Goal: Task Accomplishment & Management: Use online tool/utility

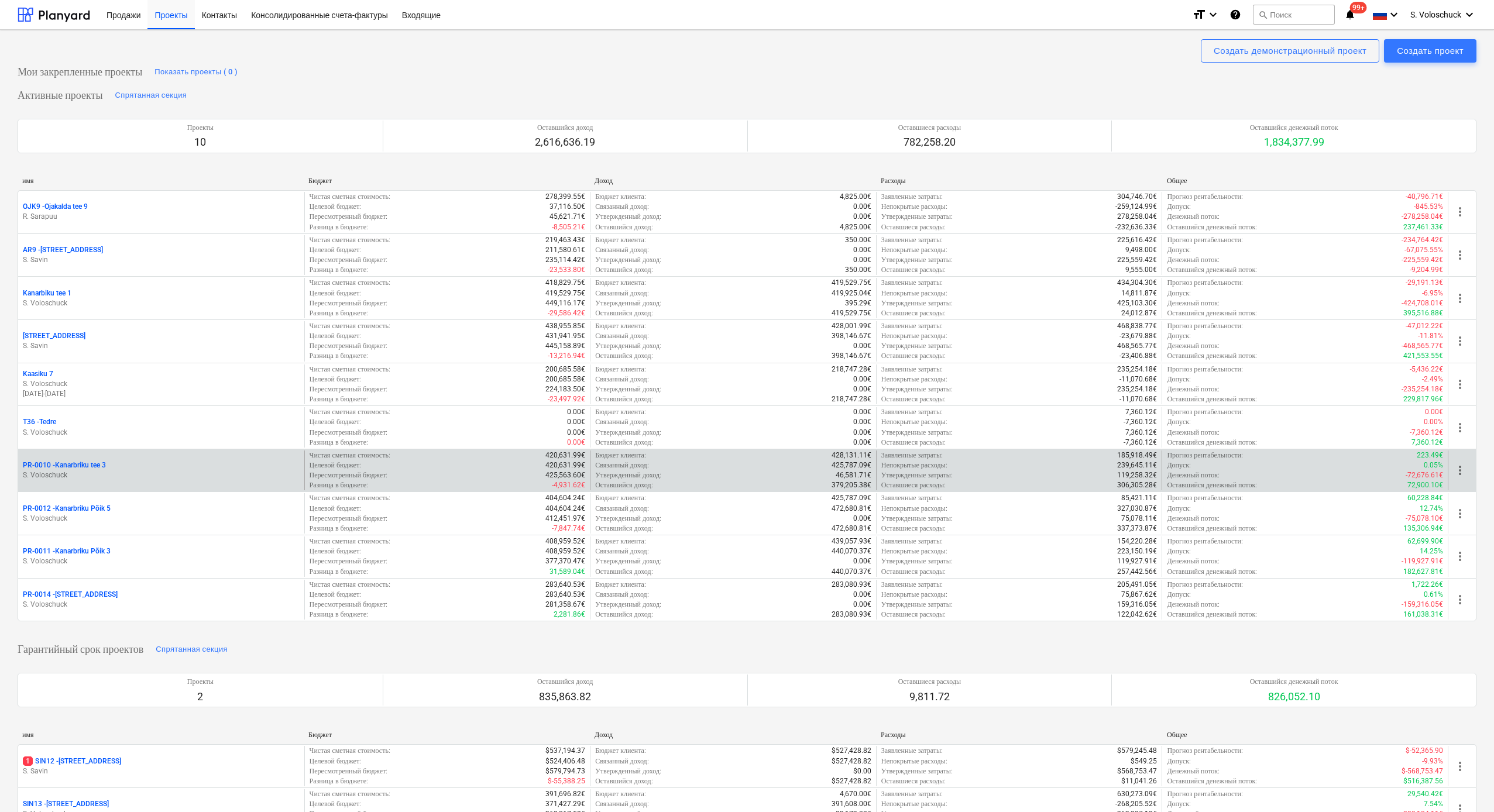
click at [112, 470] on p "S. Voloschuck" at bounding box center [161, 475] width 277 height 10
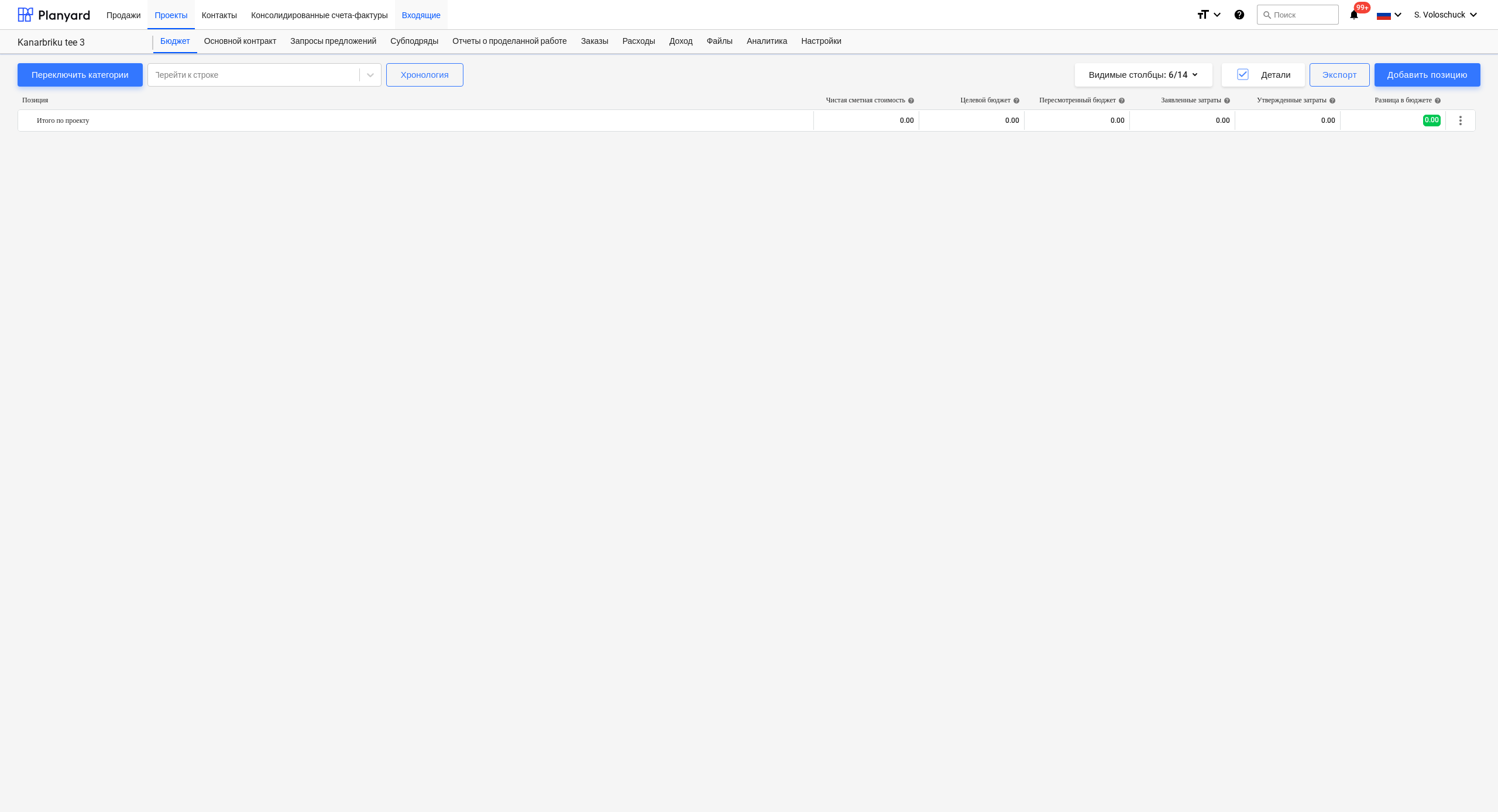
scroll to position [1758, 0]
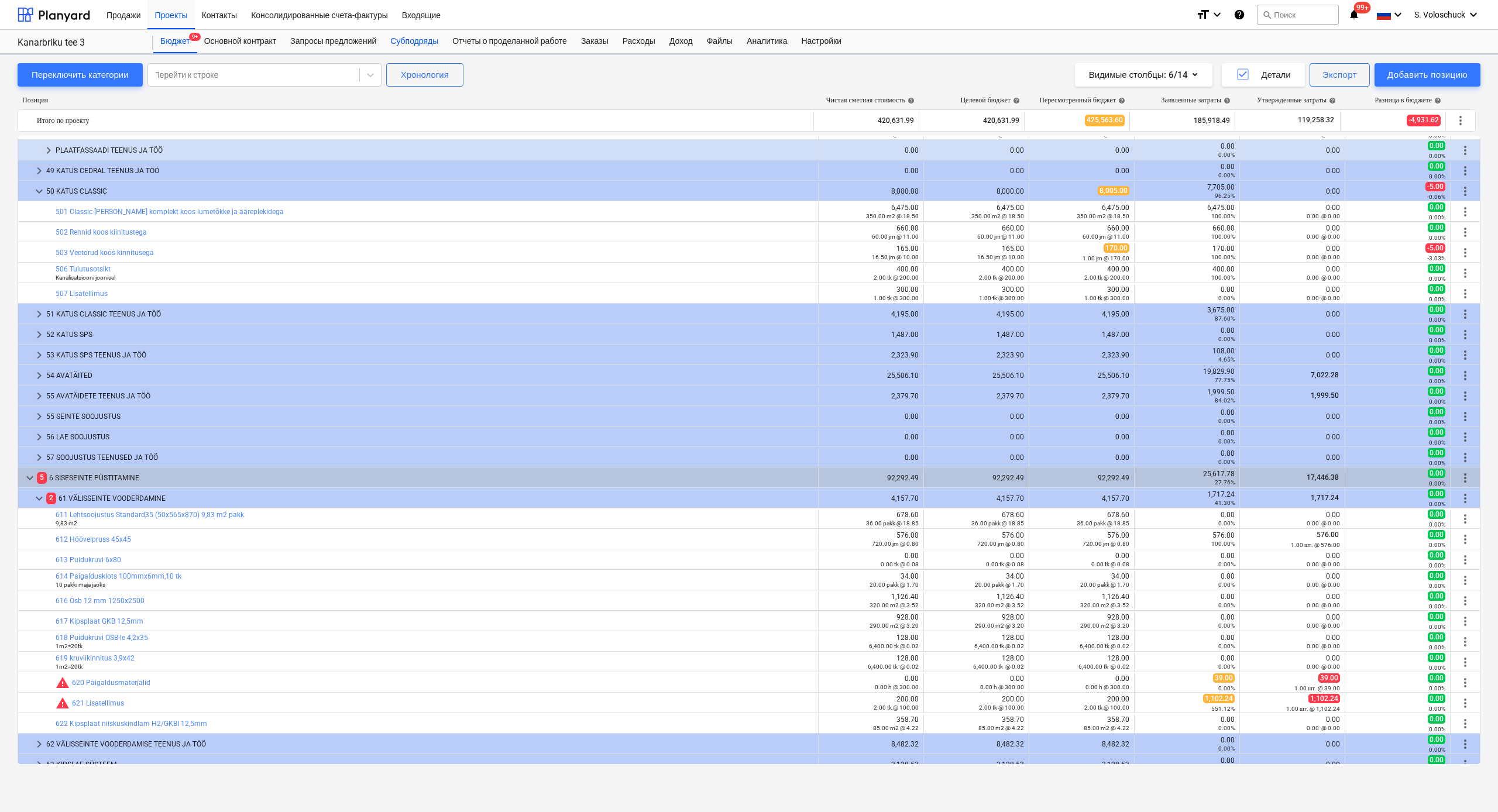
click at [414, 44] on div "Субподряды" at bounding box center [414, 41] width 62 height 24
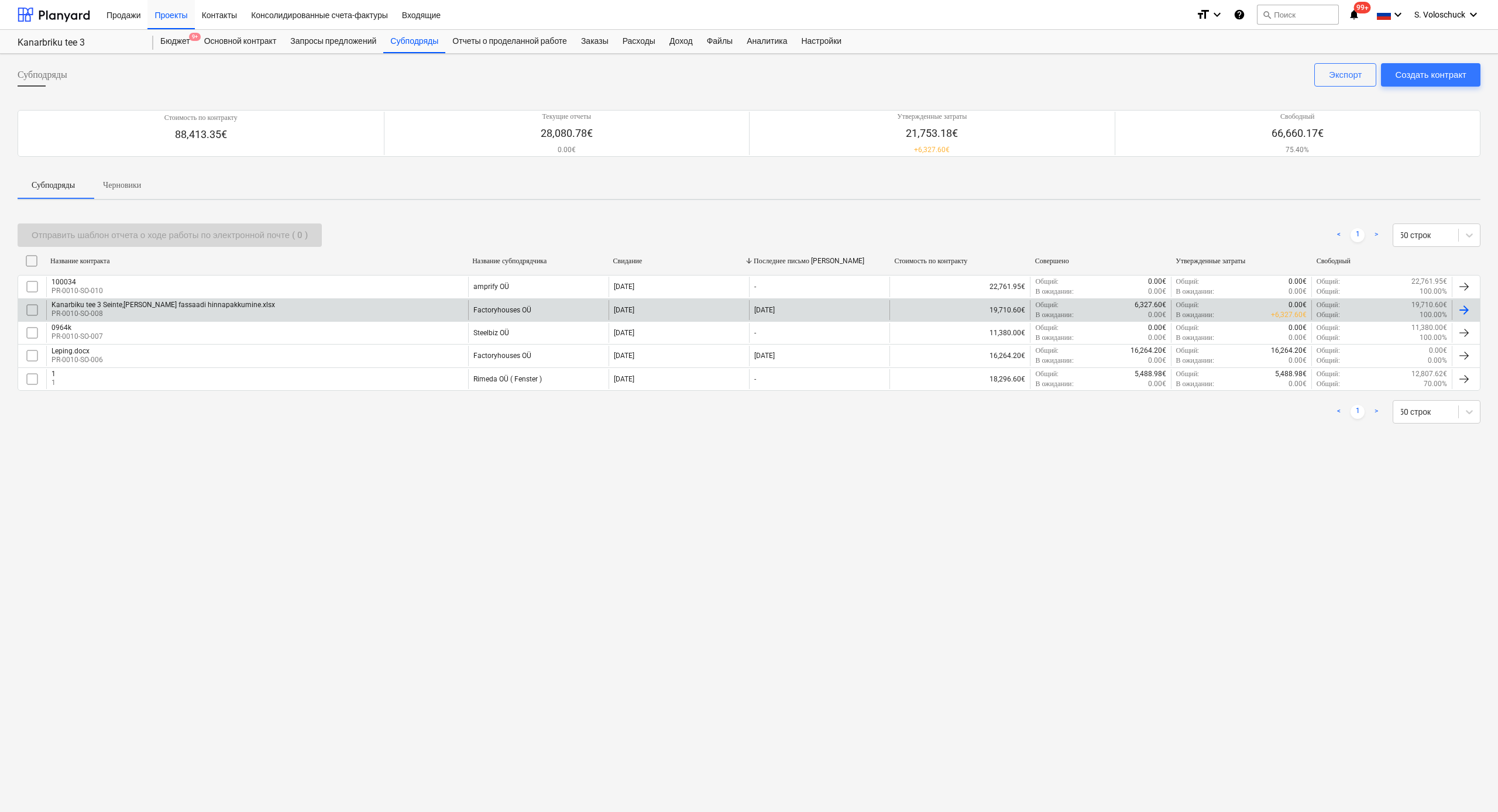
click at [1260, 306] on div at bounding box center [1464, 310] width 14 height 14
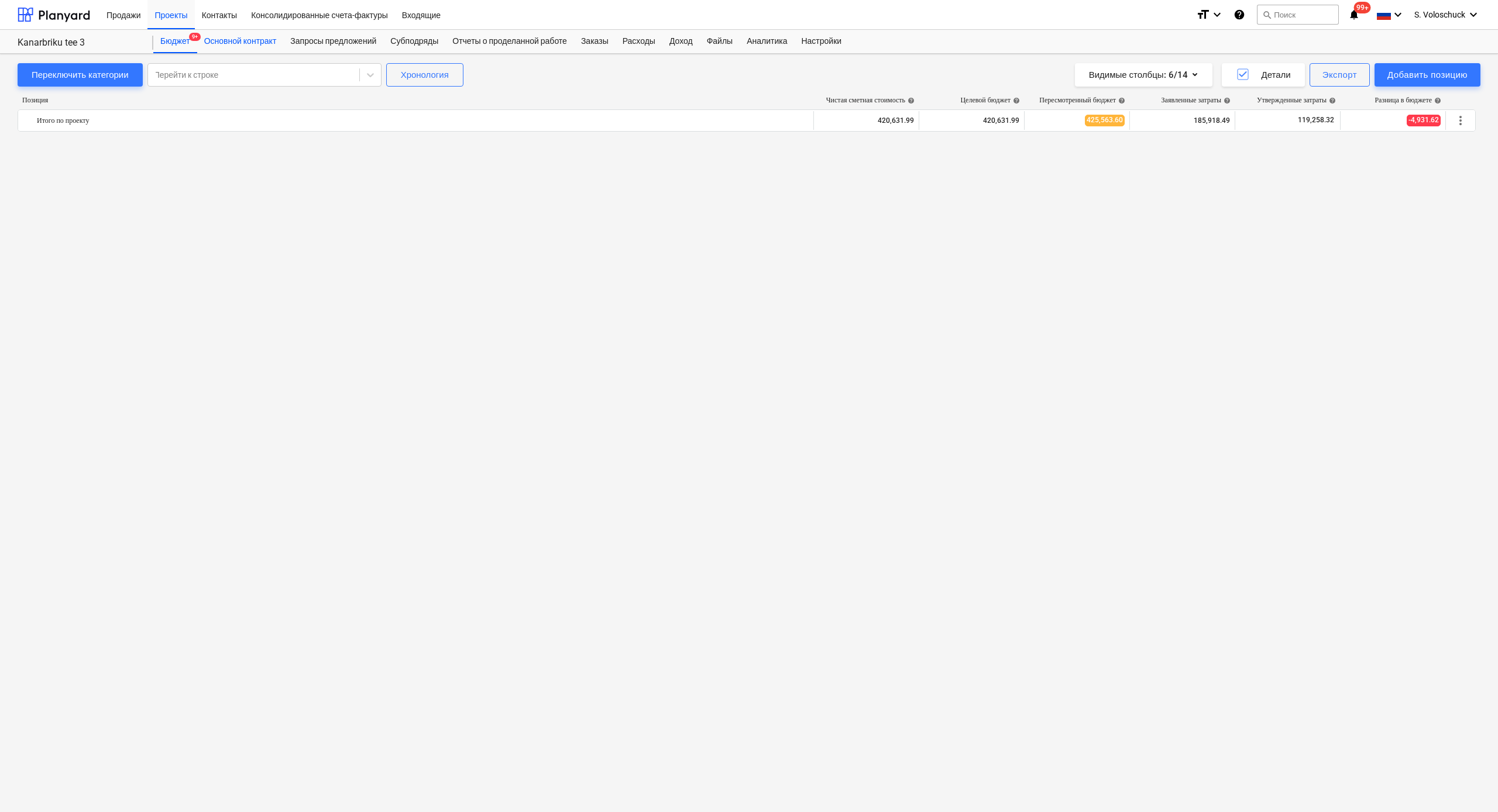
scroll to position [1758, 0]
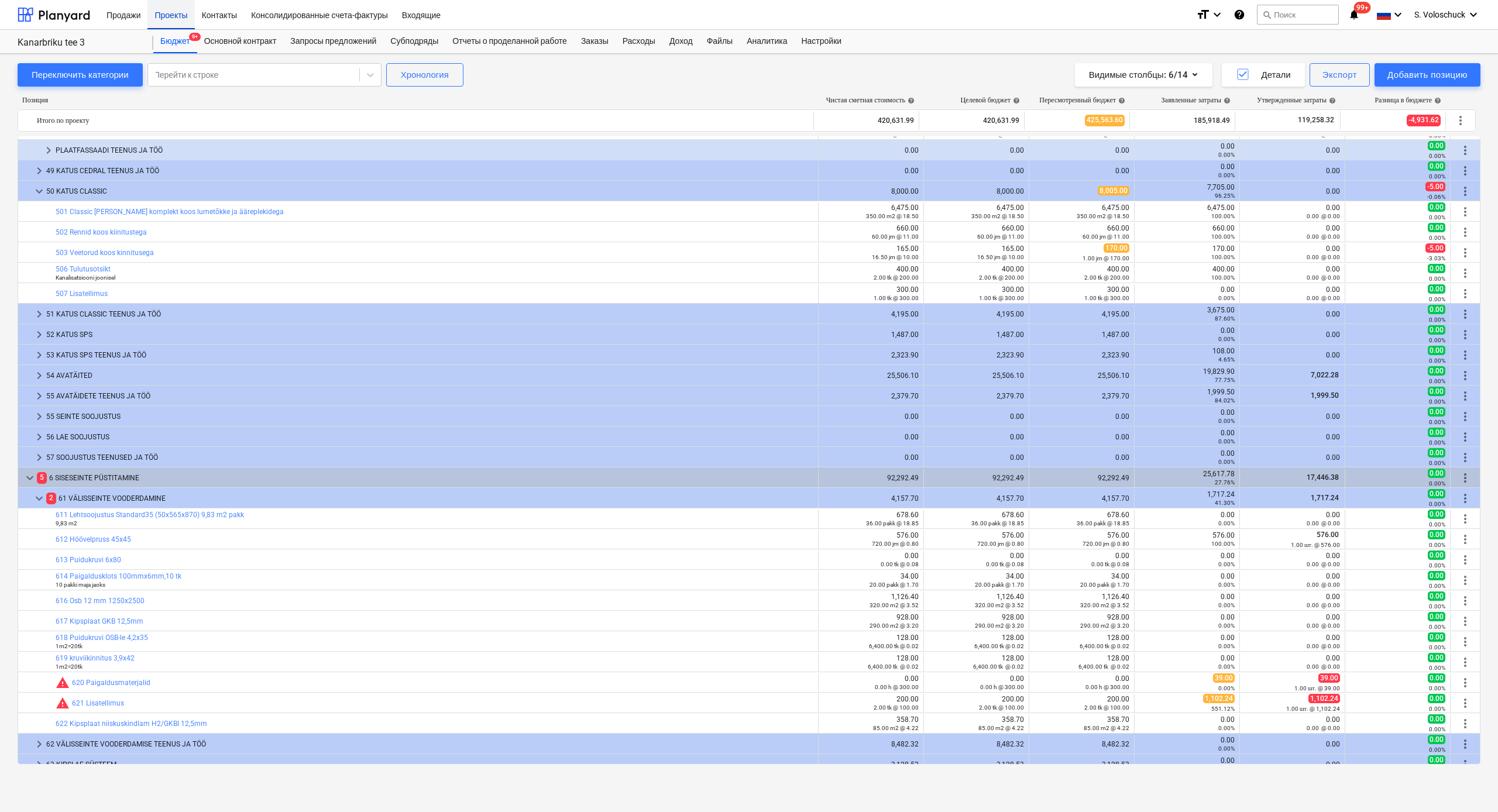
click at [176, 12] on div "Проекты" at bounding box center [170, 14] width 47 height 30
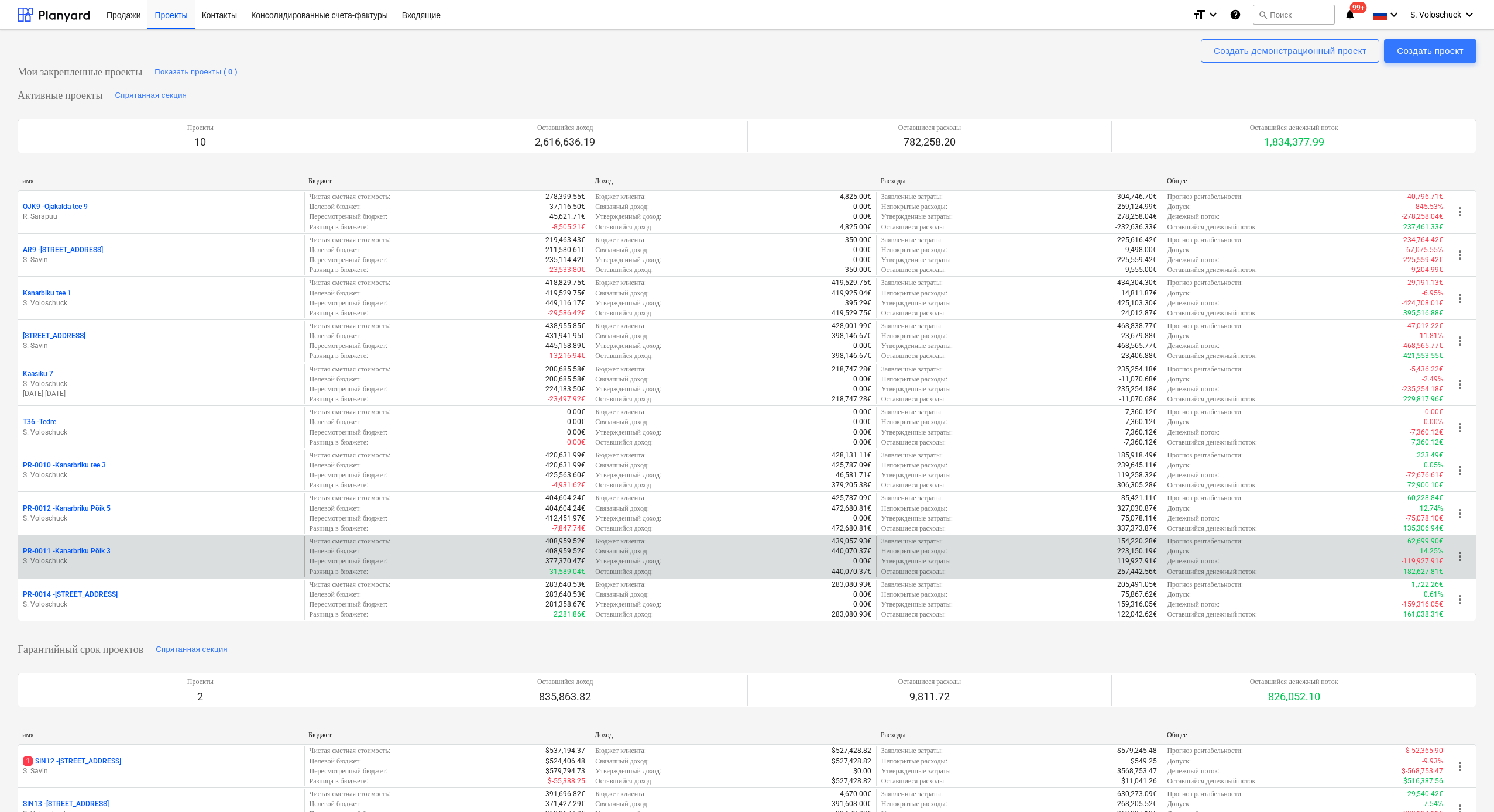
click at [199, 550] on div "PR-0011 - Kanarbriku Põik 3" at bounding box center [161, 551] width 277 height 10
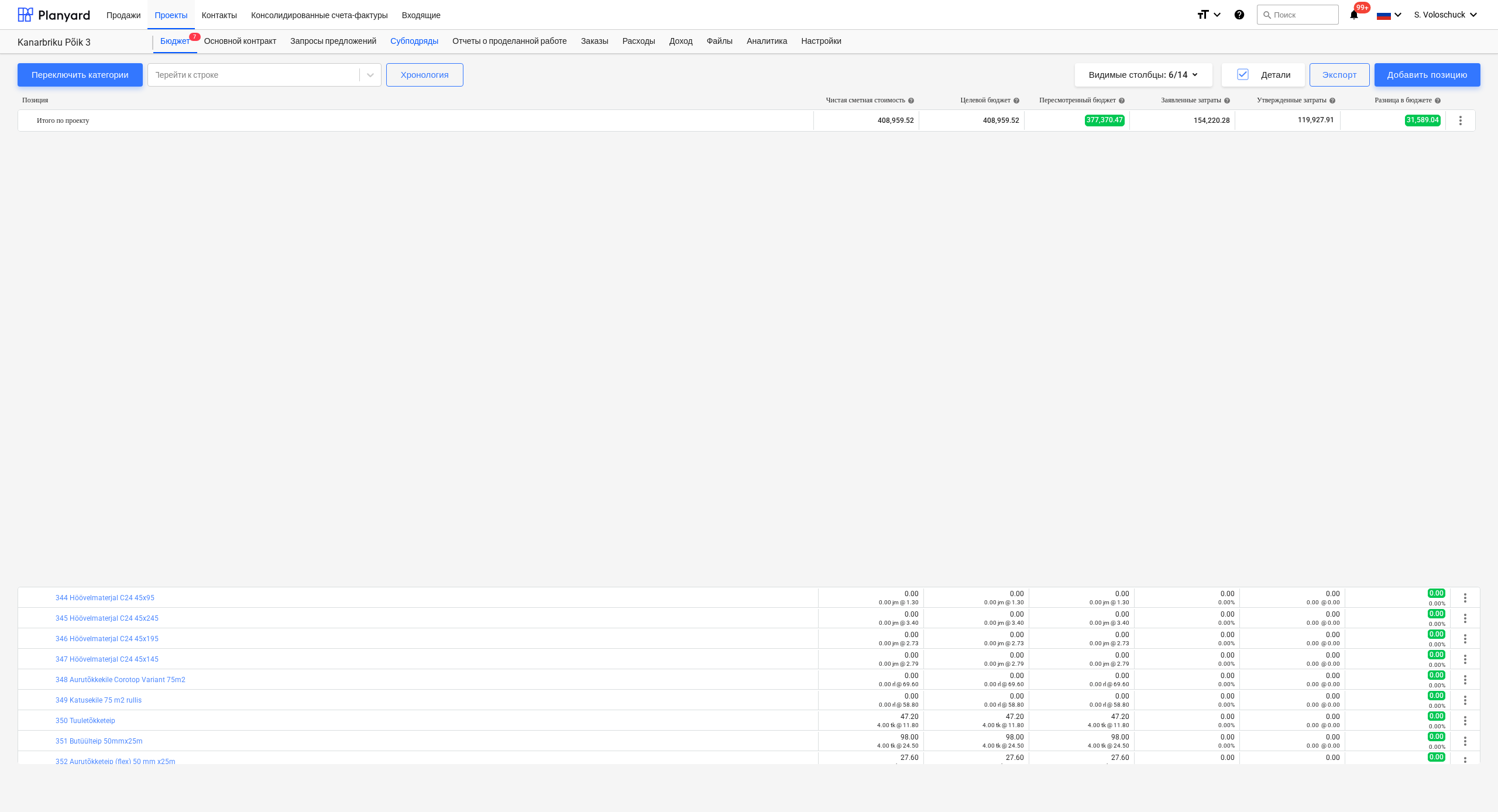
scroll to position [867, 0]
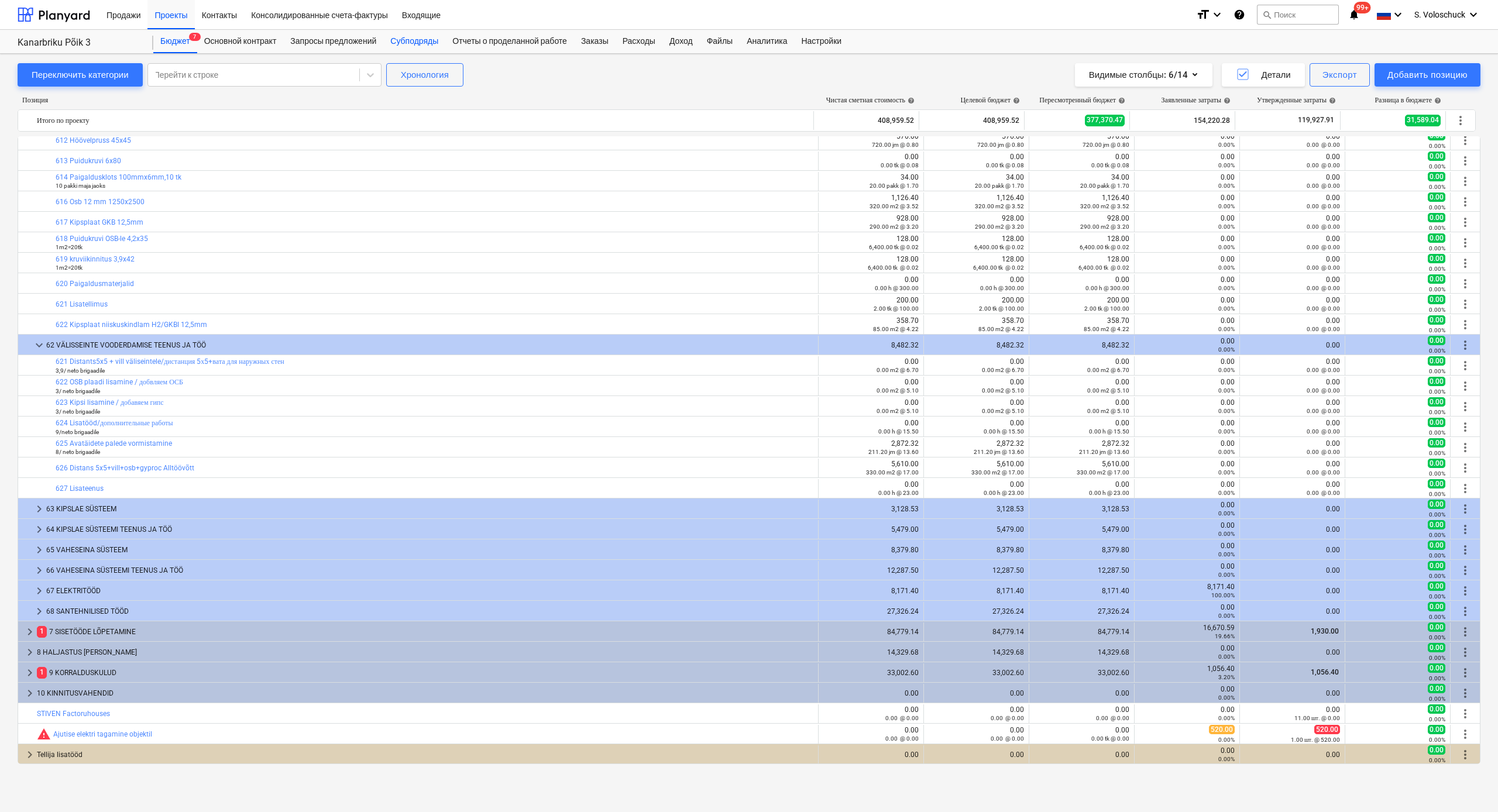
click at [427, 39] on div "Субподряды" at bounding box center [414, 41] width 62 height 24
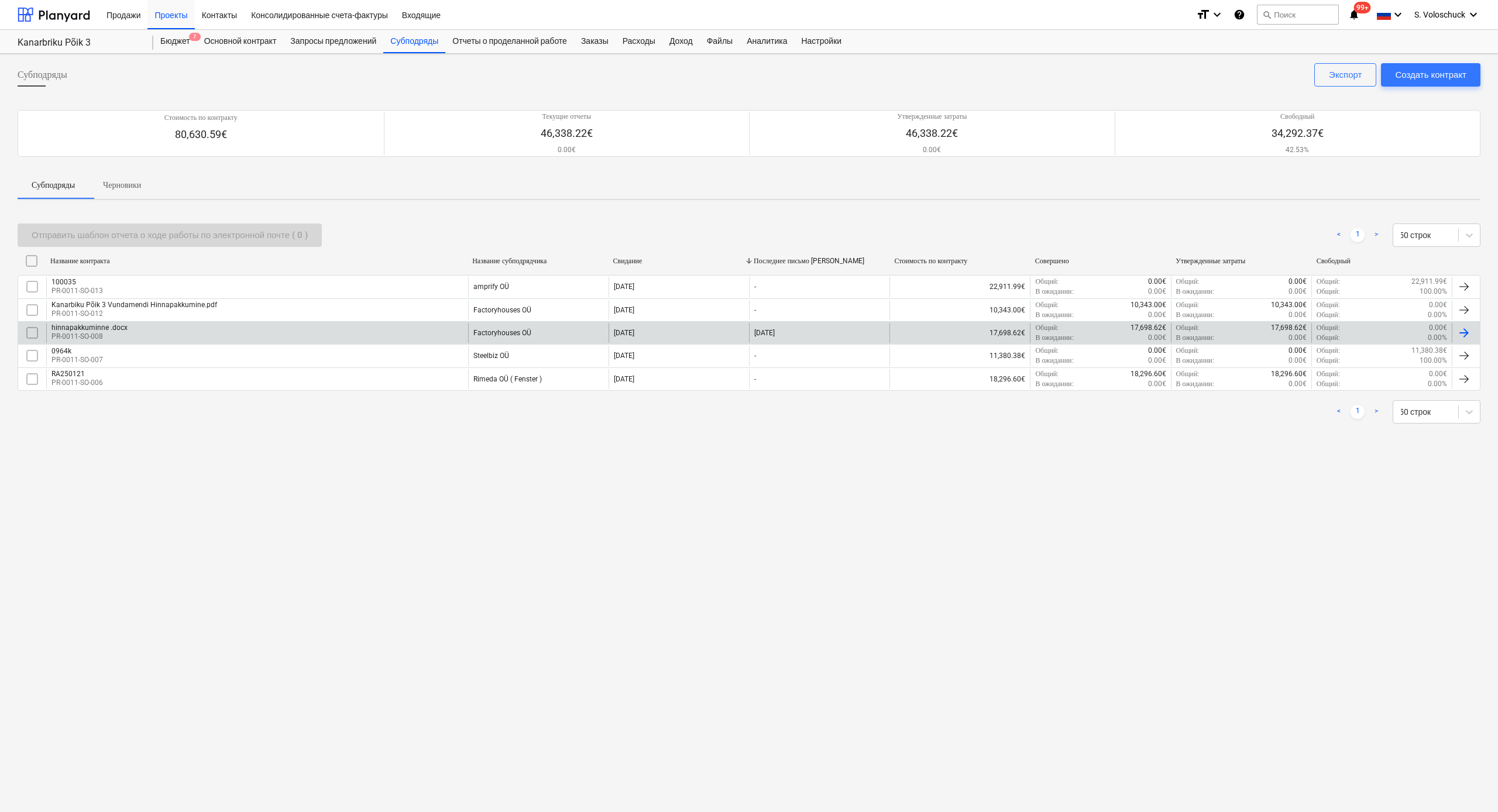
click at [226, 331] on div "hinnapakkuminne .docx PR-0011-SO-008" at bounding box center [257, 333] width 422 height 20
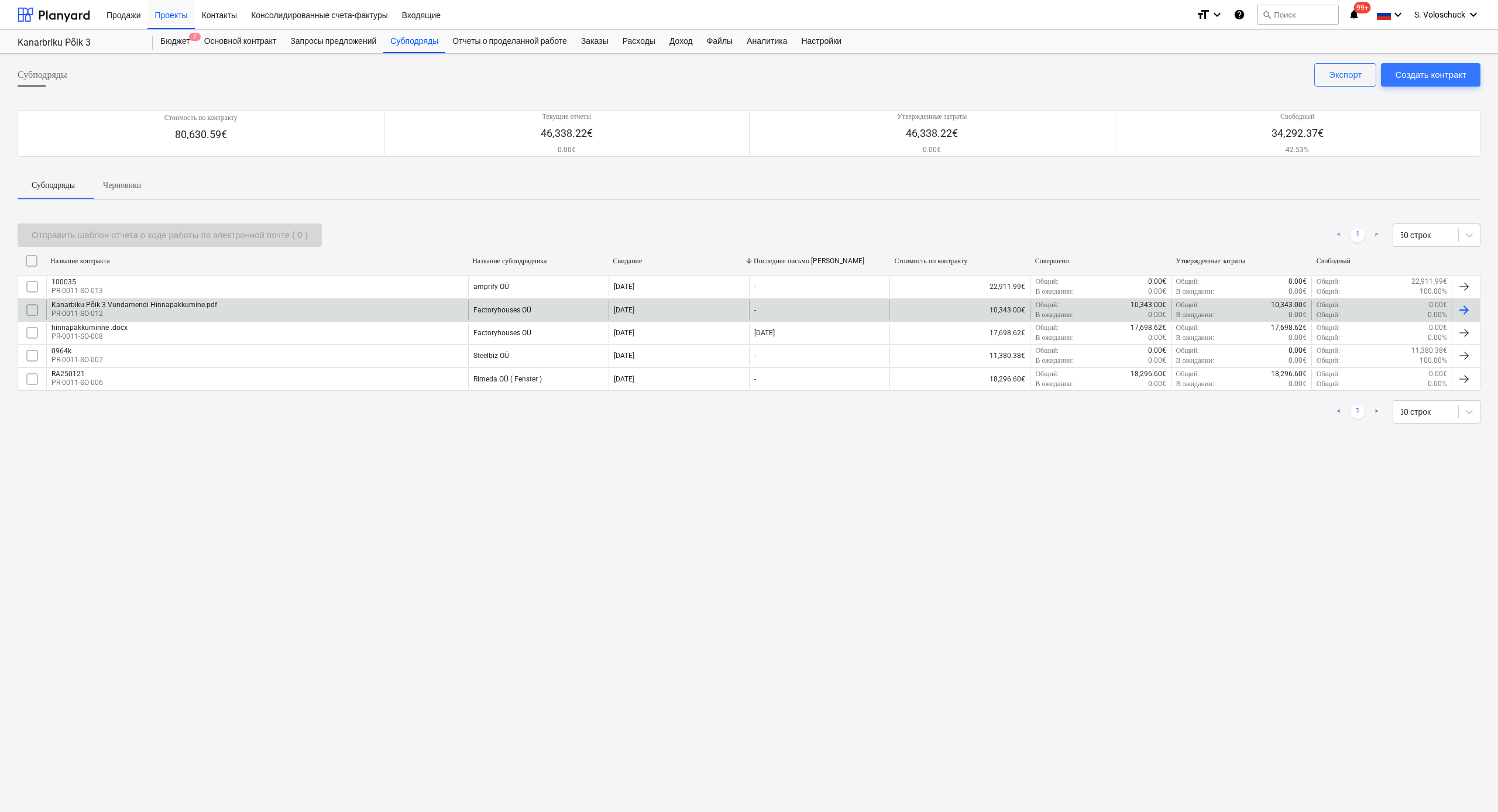
click at [206, 307] on div "Kanarbiku Põik 3 Vundamendi Hinnapakkumine.pdf" at bounding box center [134, 304] width 166 height 8
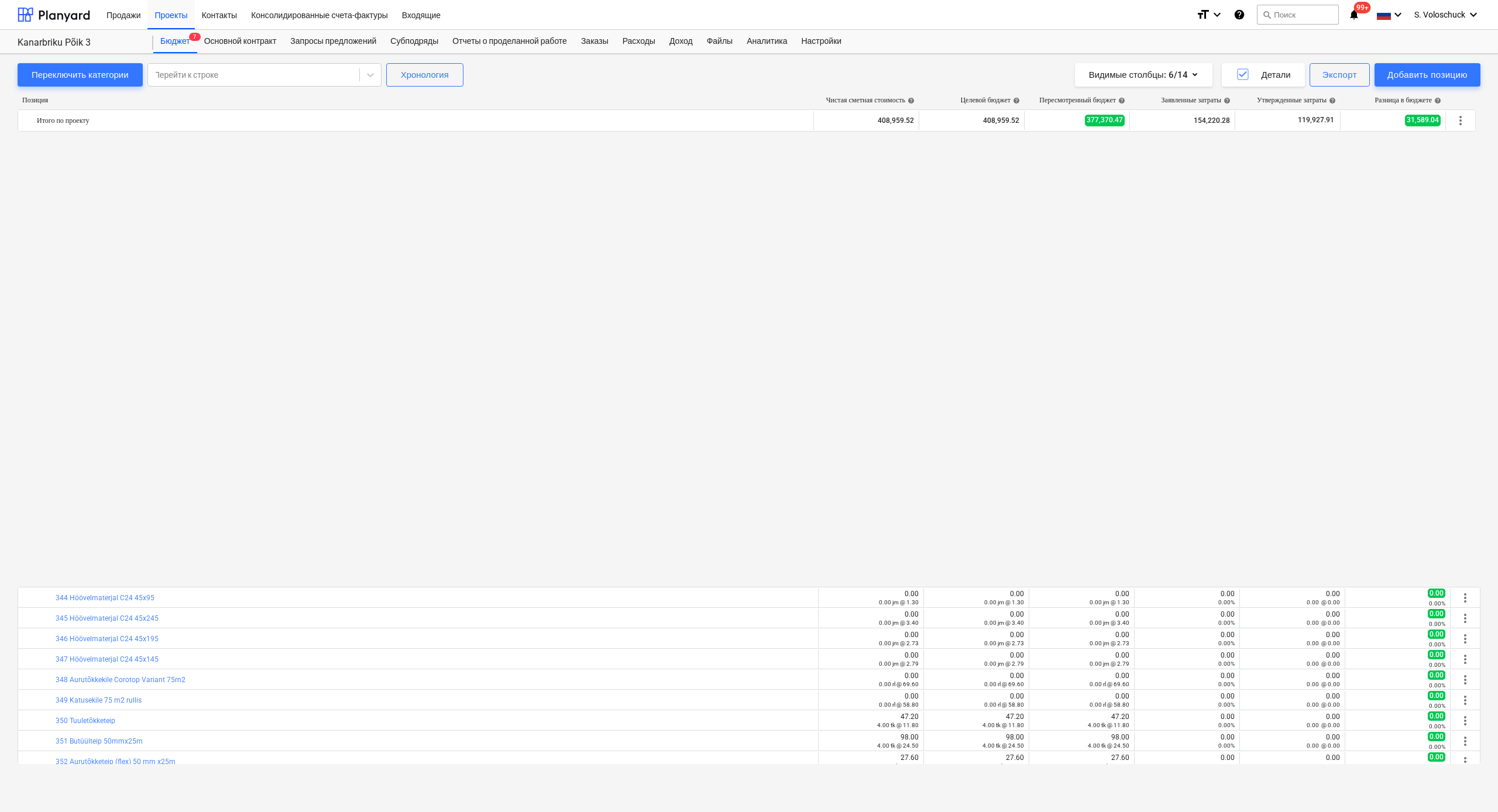
scroll to position [867, 0]
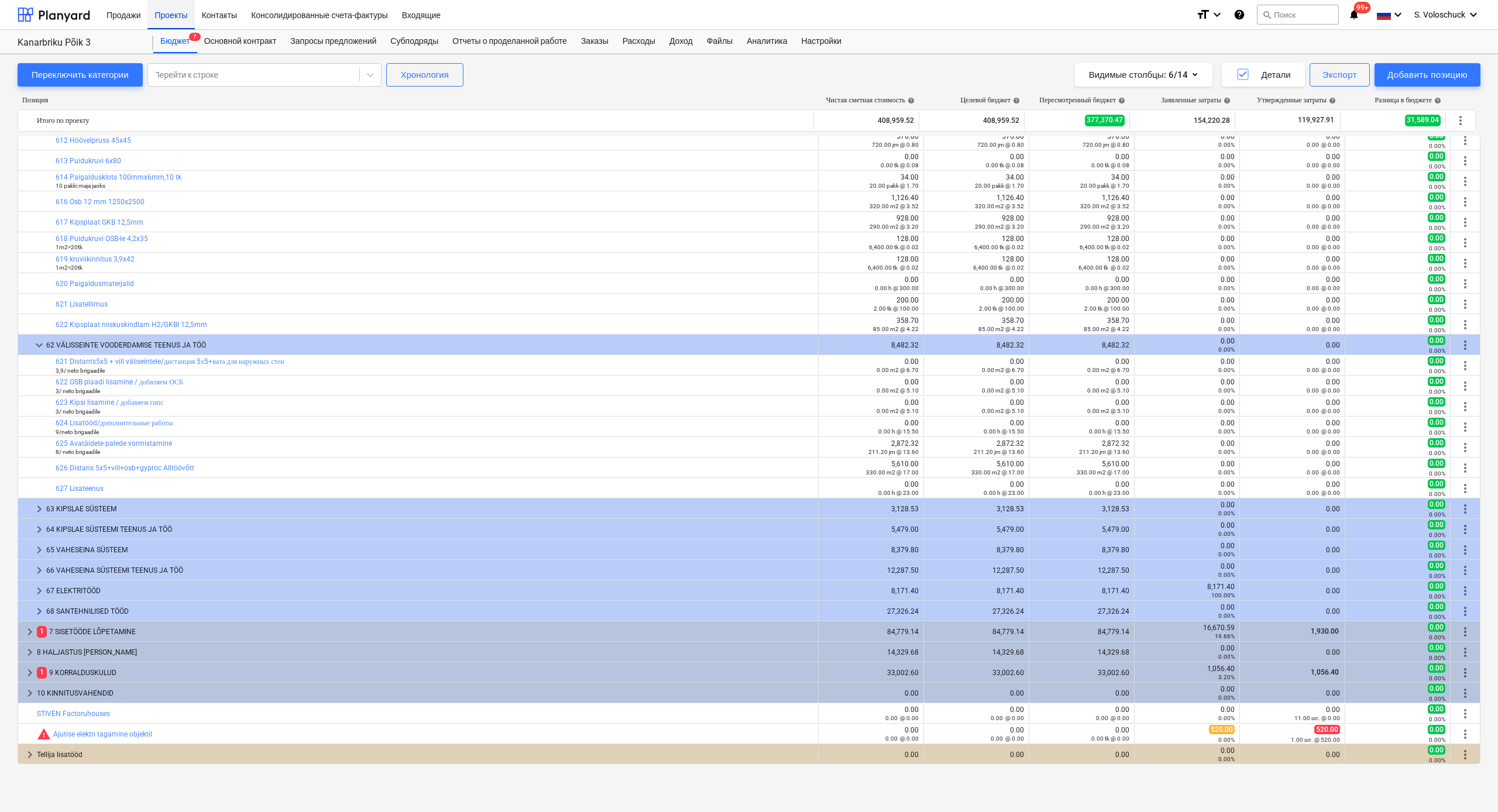
click at [172, 16] on div "Проекты" at bounding box center [170, 14] width 47 height 30
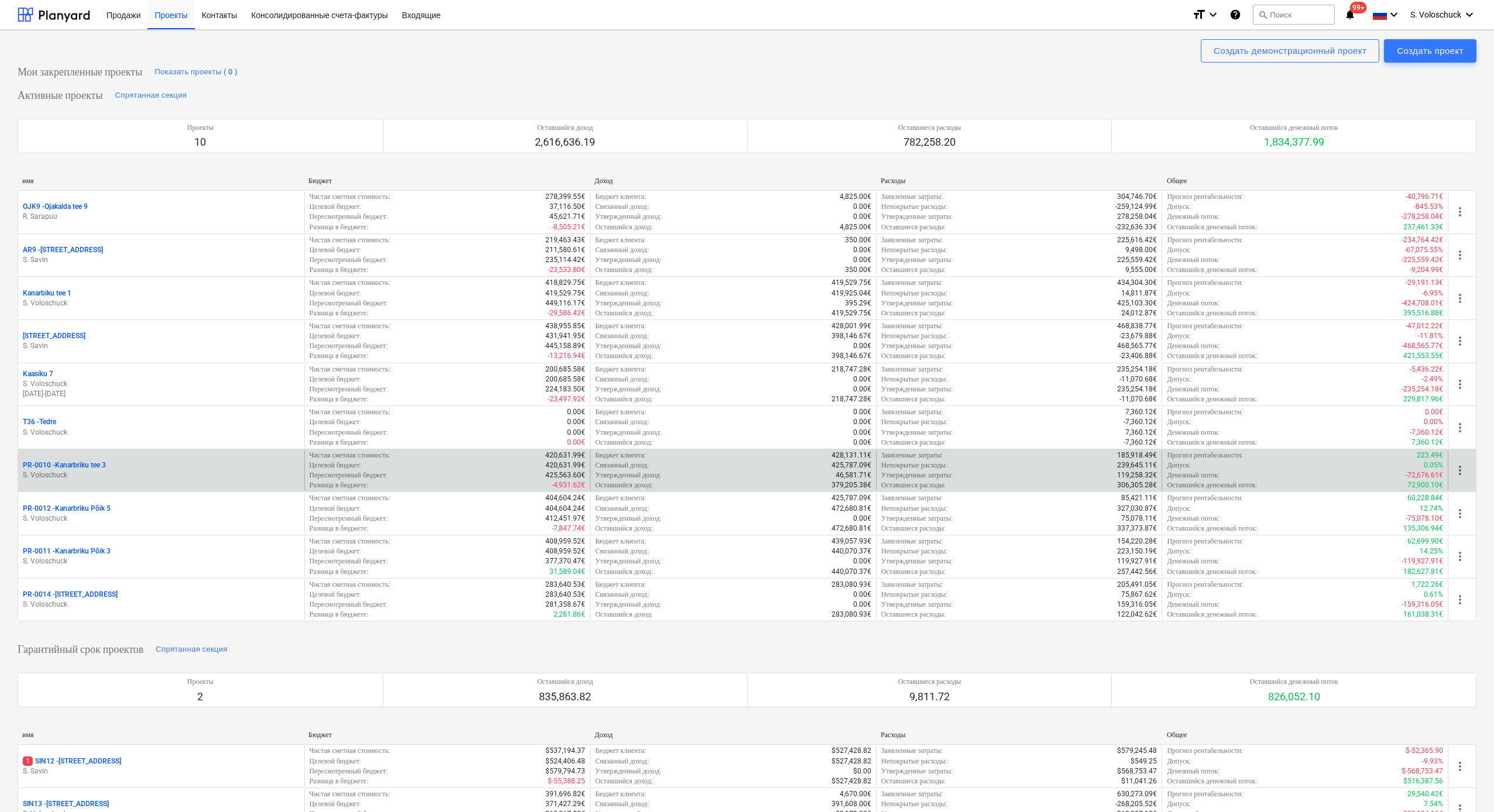
click at [134, 466] on div "PR-0010 - Kanarbriku tee 3" at bounding box center [161, 465] width 277 height 10
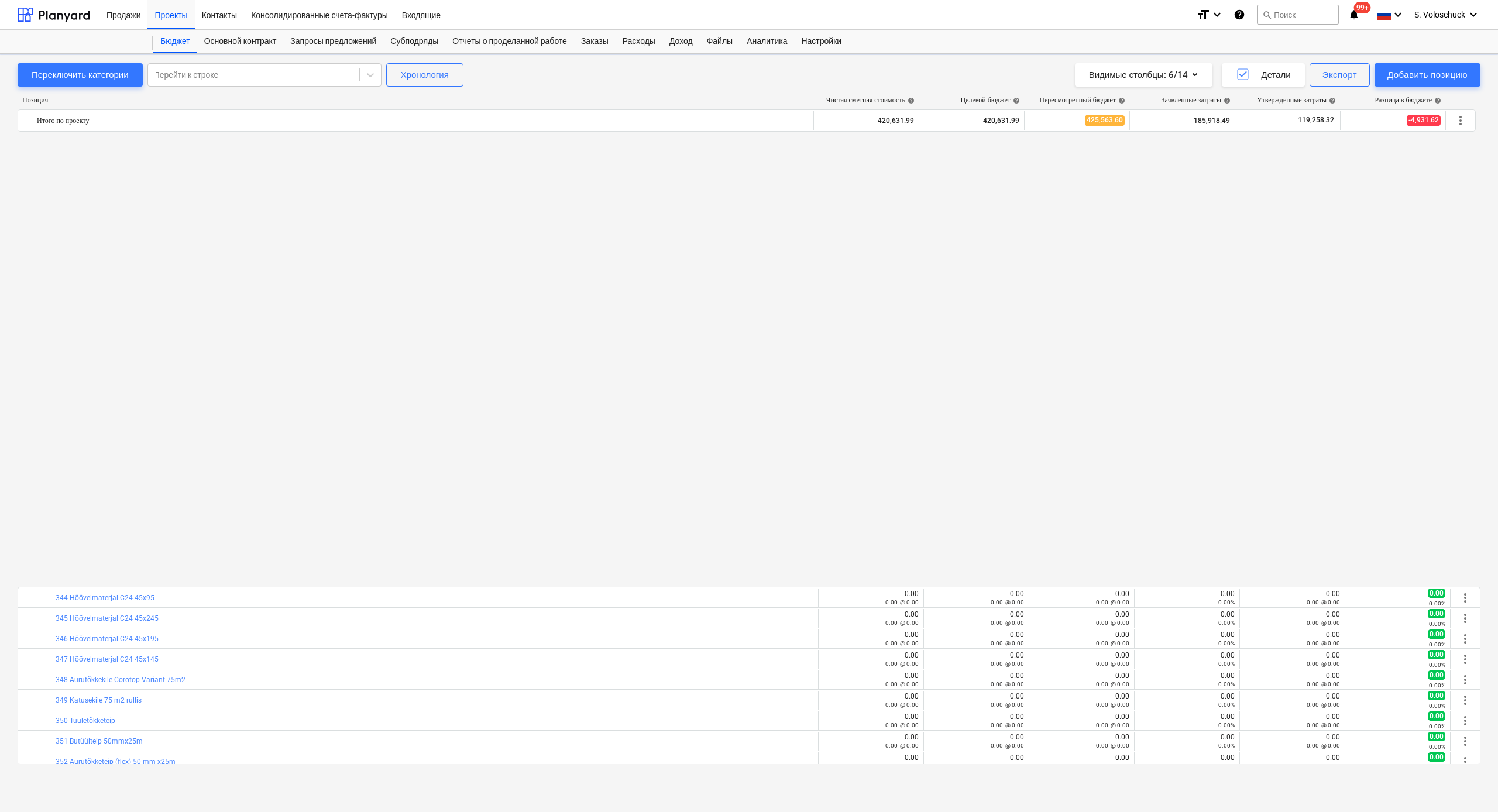
scroll to position [867, 0]
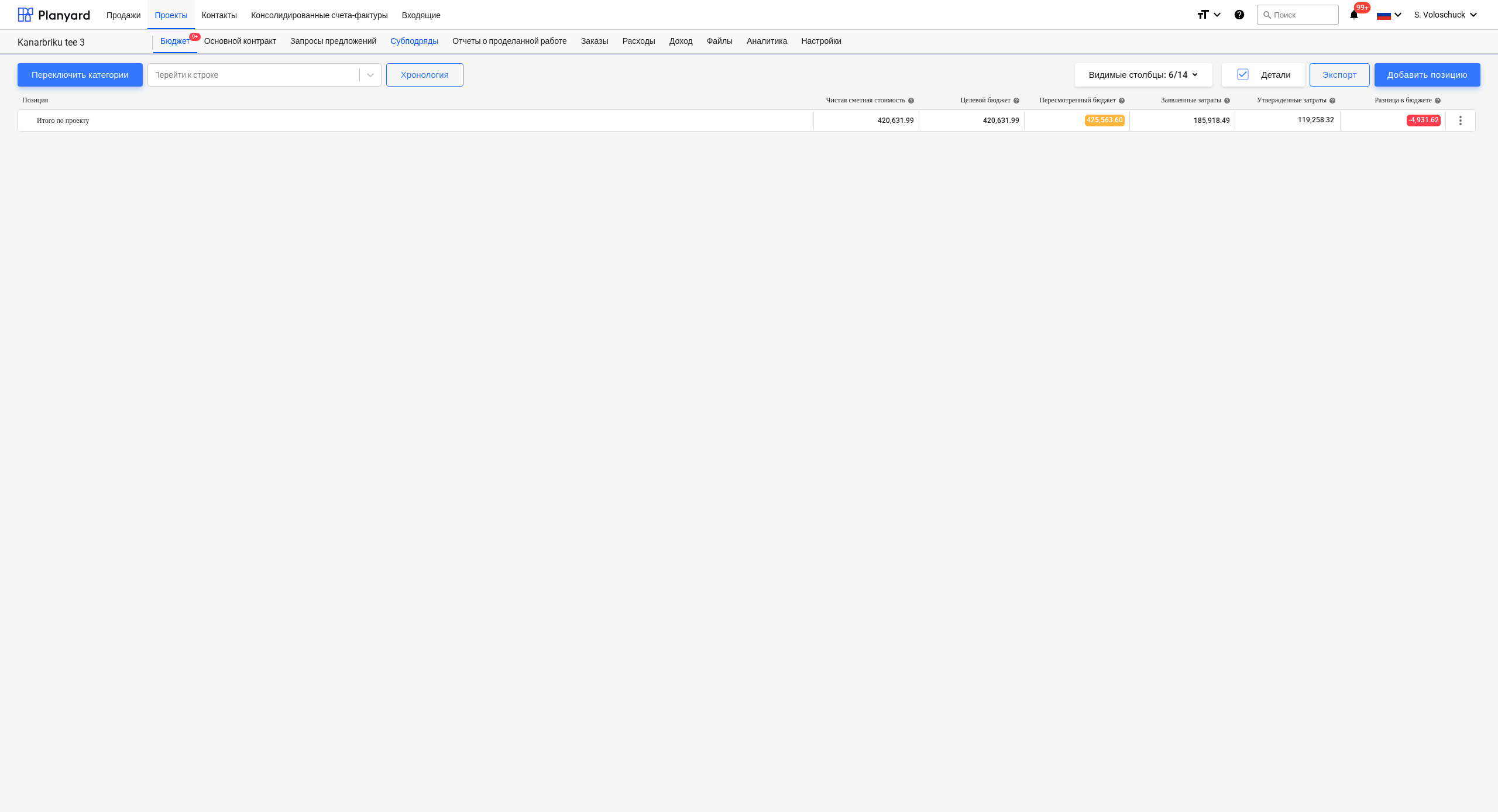
click at [425, 44] on div "Субподряды" at bounding box center [414, 41] width 62 height 24
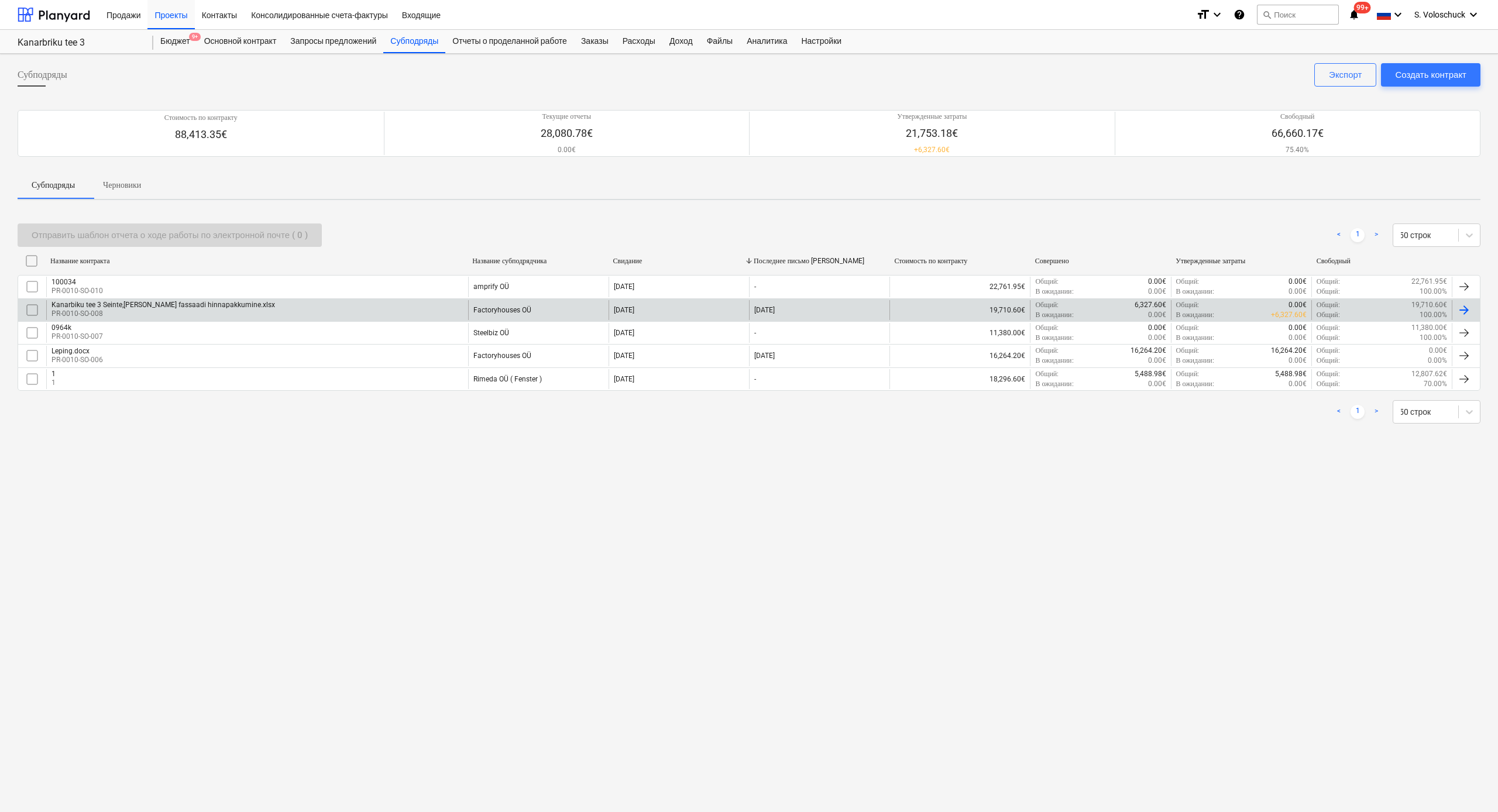
click at [503, 306] on div "Factoryhouses OÜ" at bounding box center [502, 310] width 58 height 8
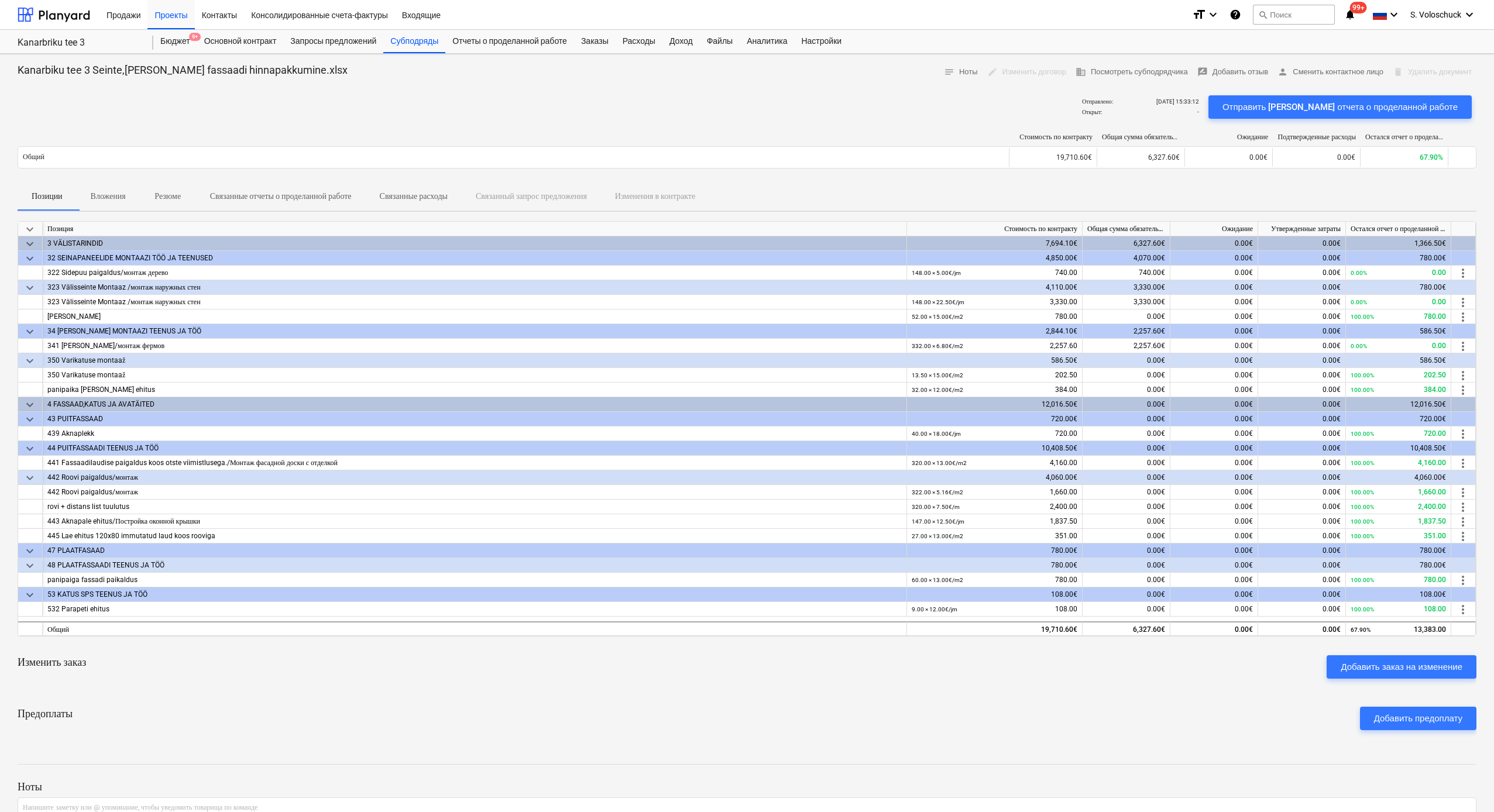
click at [110, 197] on p "Вложения" at bounding box center [108, 196] width 35 height 12
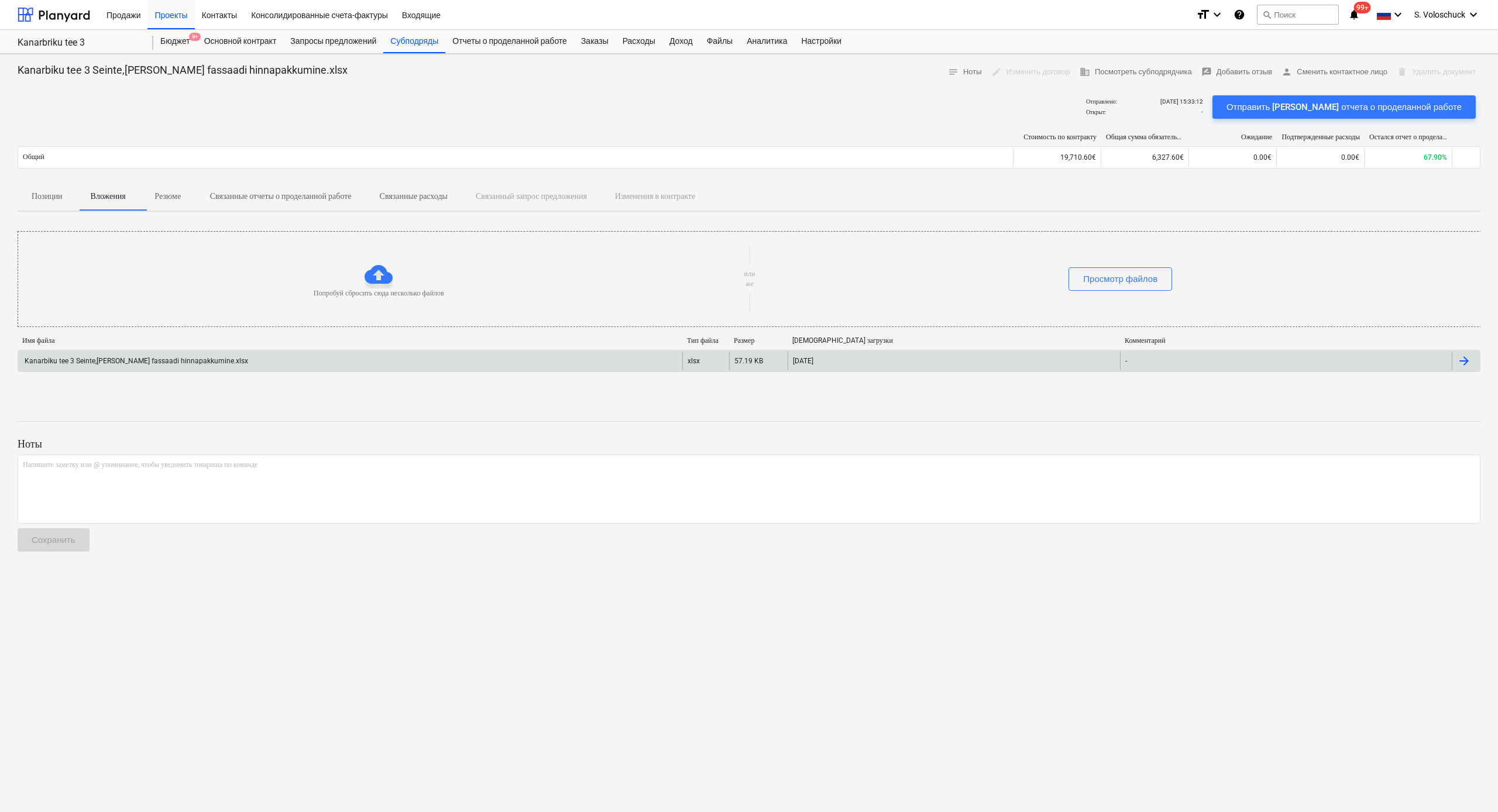
click at [302, 370] on div "Kanarbiku tee 3 Seinte,[PERSON_NAME] fassaadi hinnapakkumine.xlsx" at bounding box center [350, 361] width 664 height 19
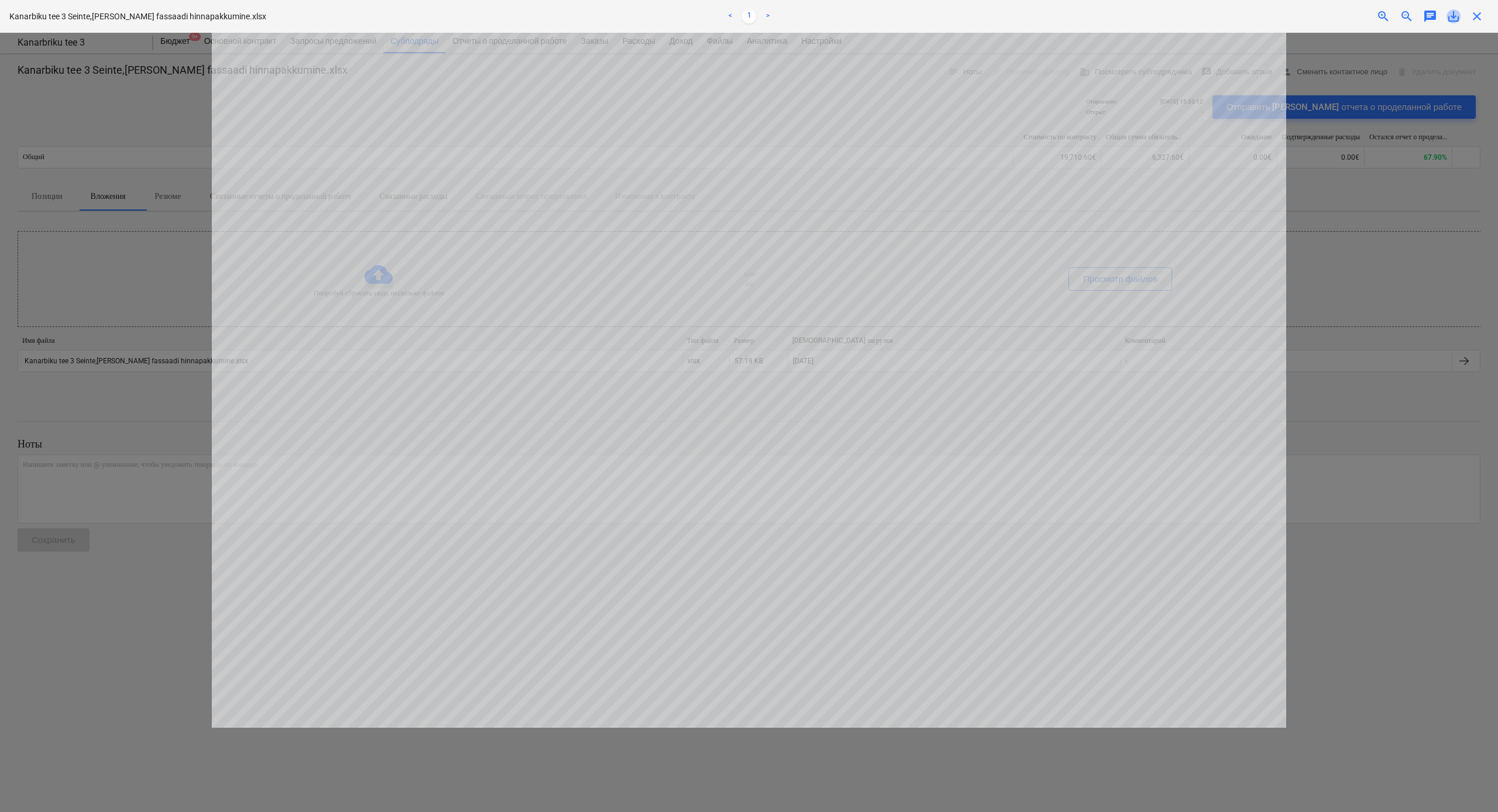
click at [1260, 16] on span "save_alt" at bounding box center [1454, 16] width 14 height 14
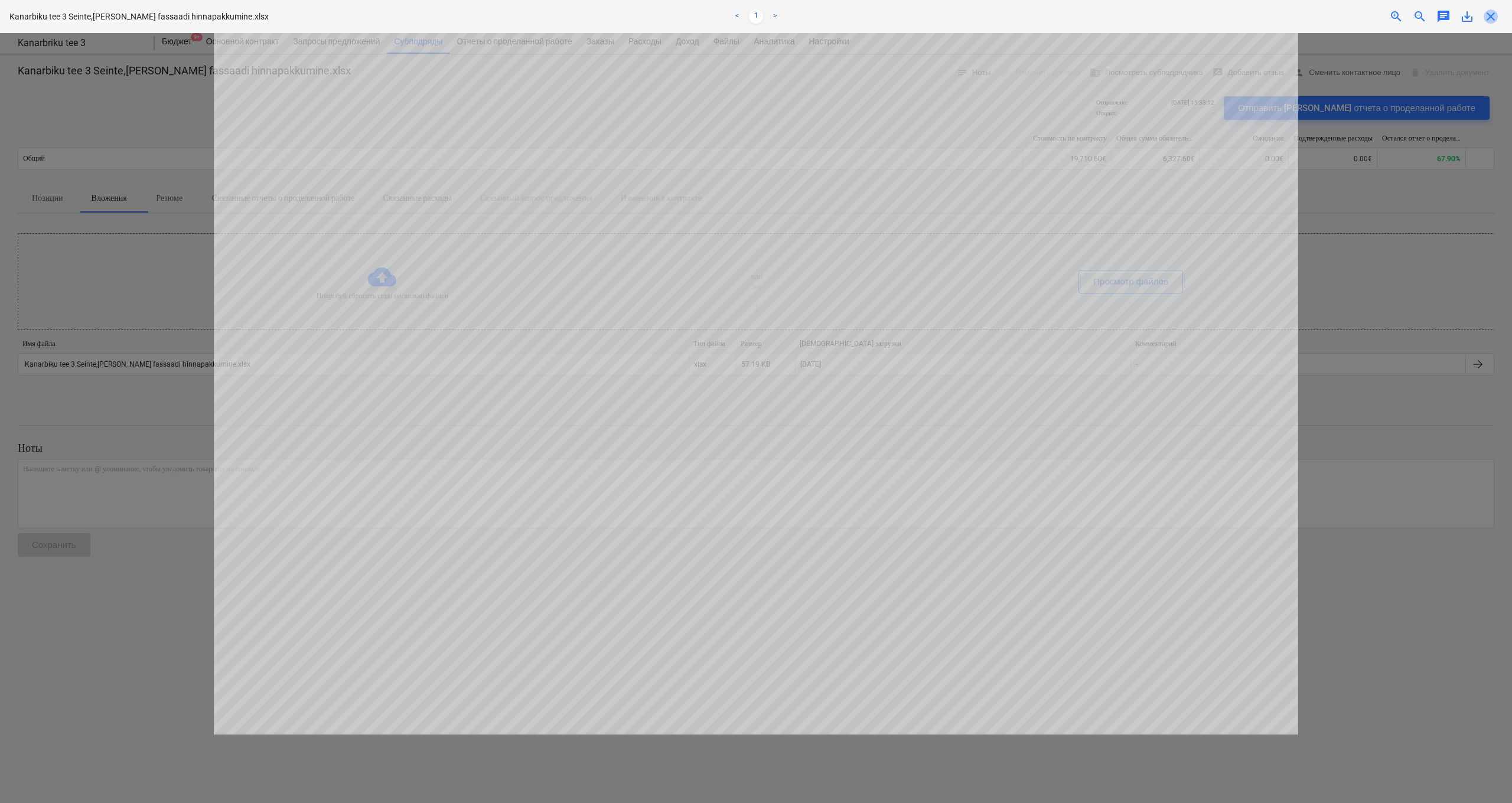
click at [1272, 18] on span "close" at bounding box center [1490, 16] width 14 height 14
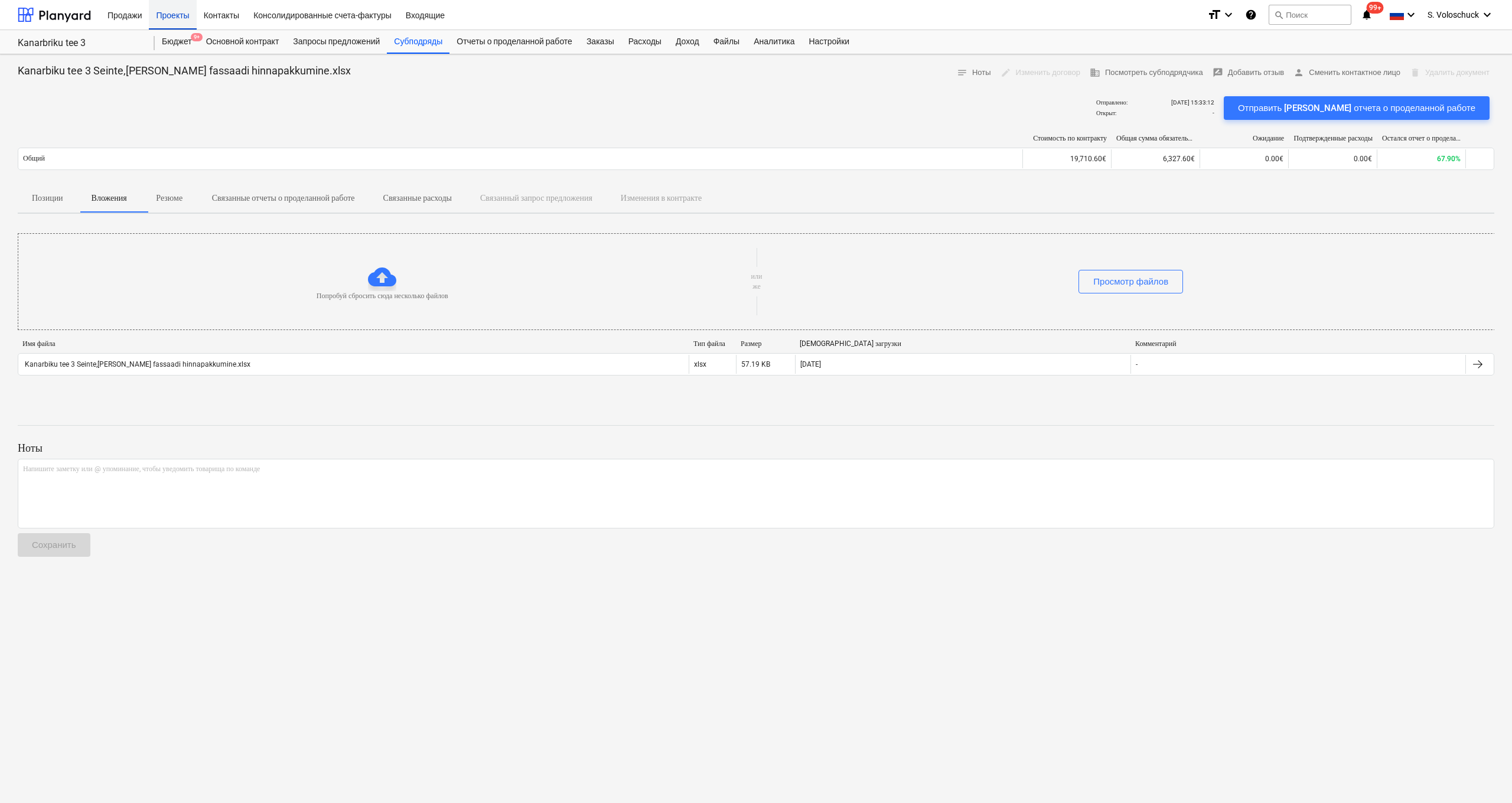
click at [180, 19] on div "Проекты" at bounding box center [172, 14] width 47 height 30
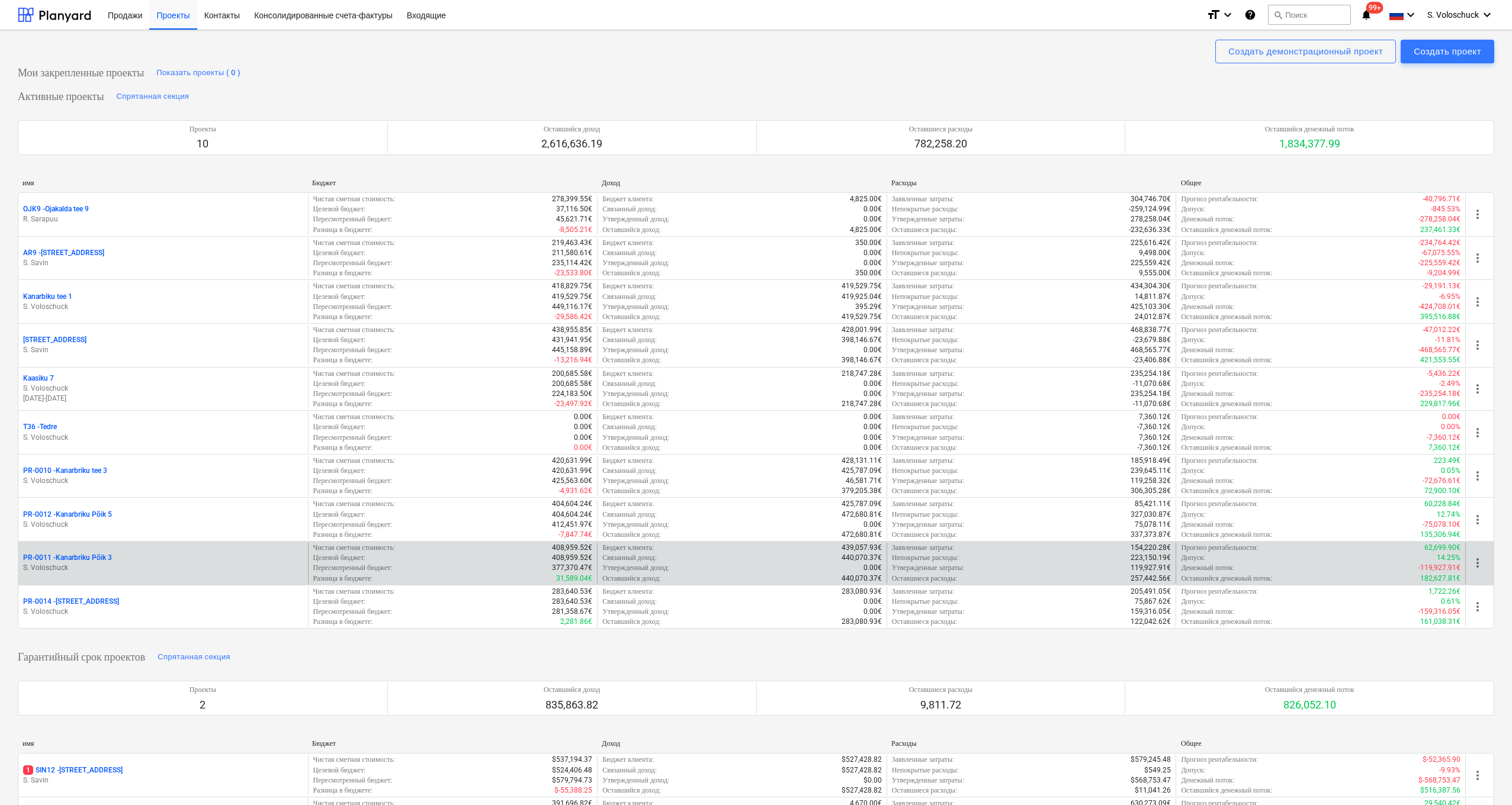
click at [96, 553] on p "PR-0011 - Kanarbriku Põik 3" at bounding box center [67, 558] width 89 height 10
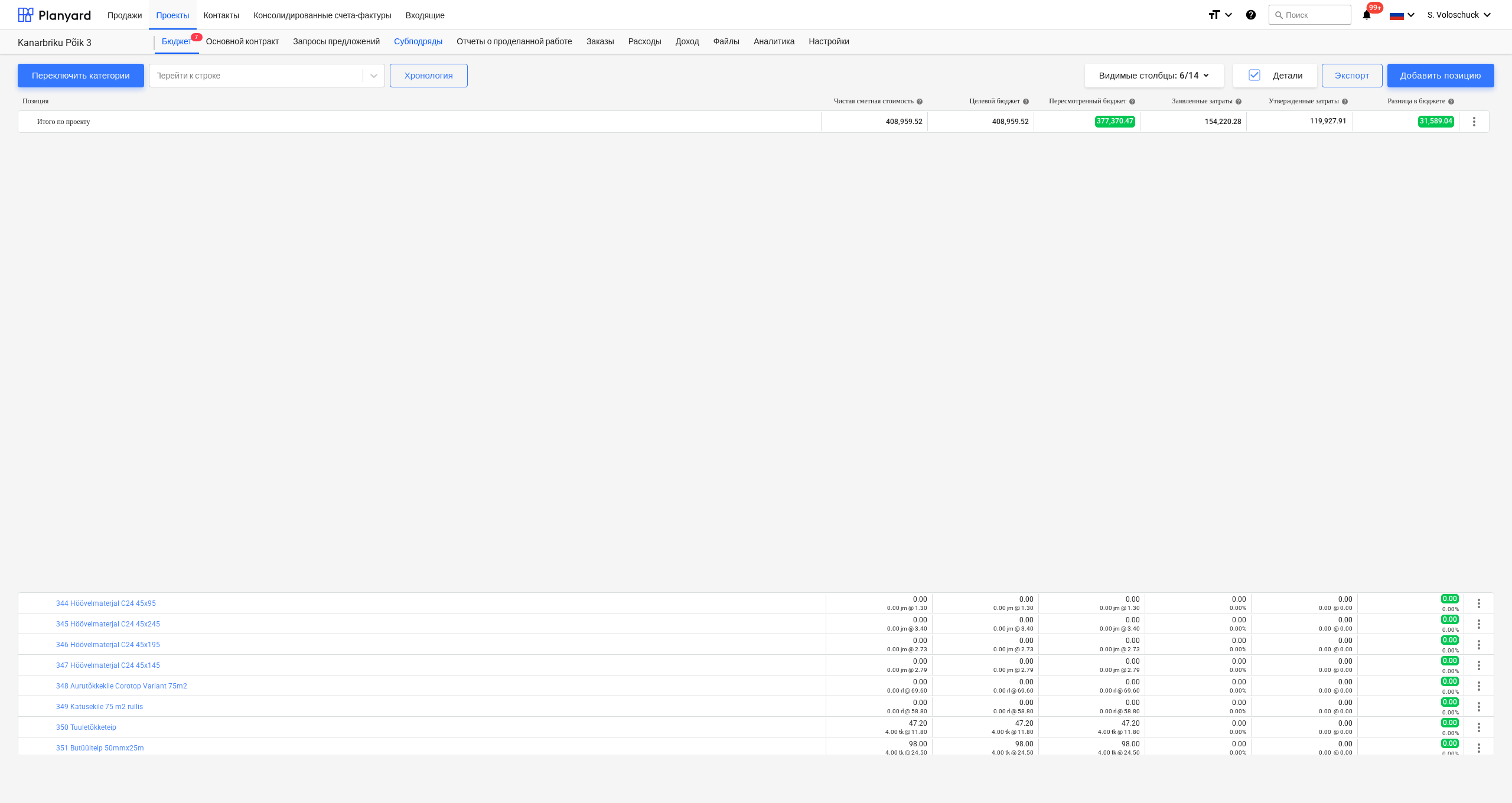
scroll to position [875, 0]
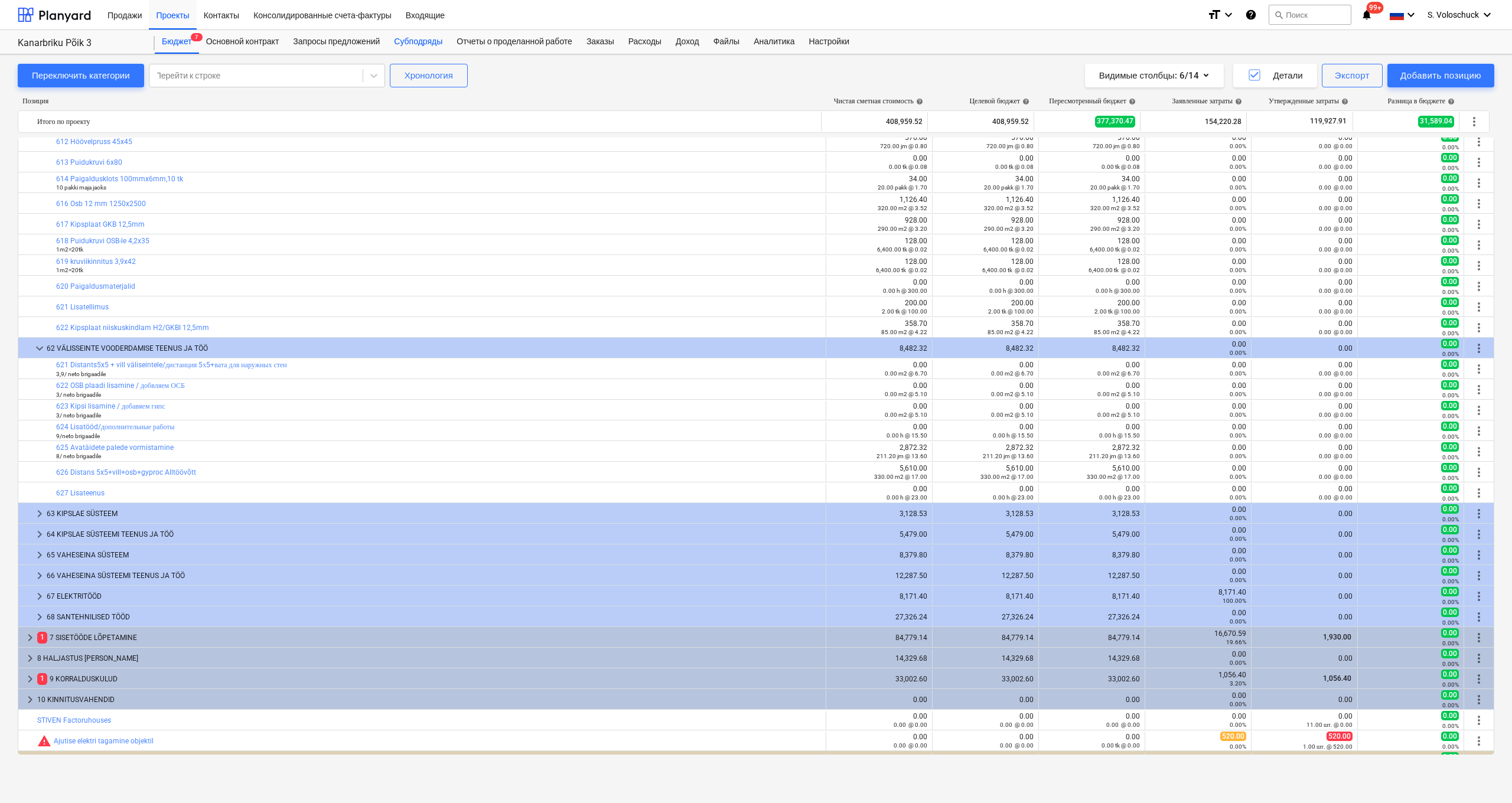
click at [424, 44] on div "Субподряды" at bounding box center [418, 42] width 62 height 24
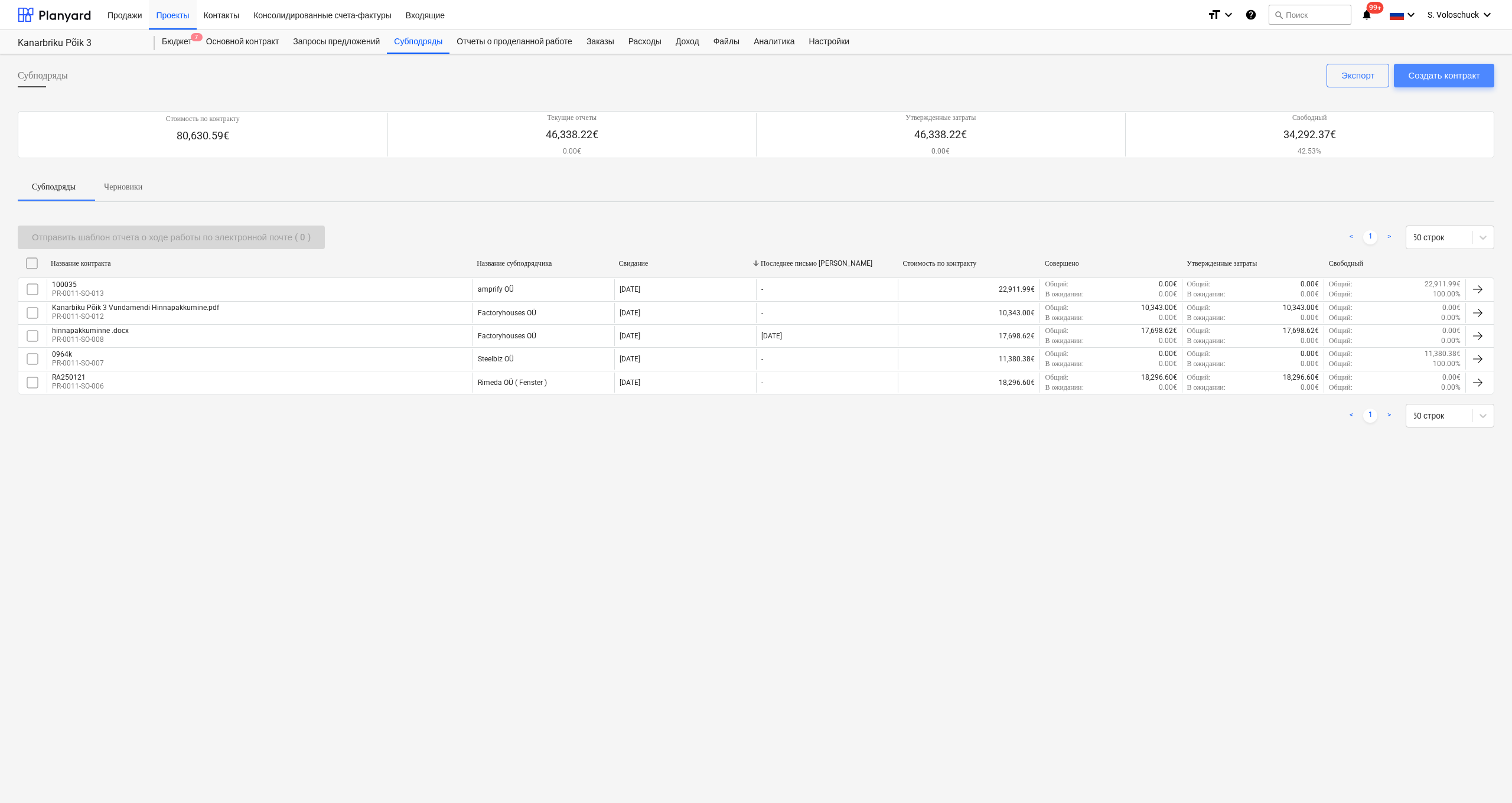
click at [1272, 76] on div "Создать контракт" at bounding box center [1444, 76] width 72 height 15
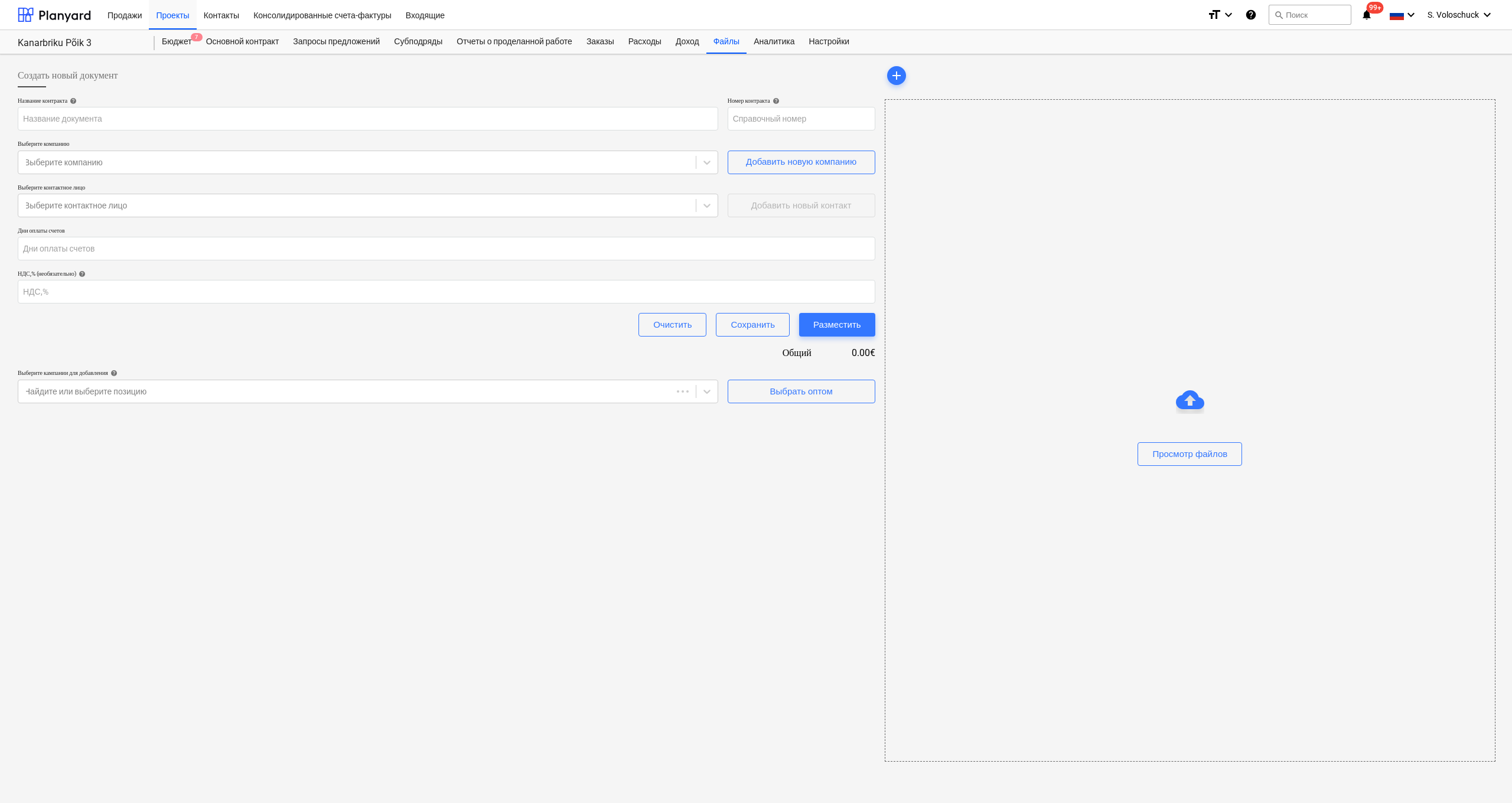
type input "PR-0011-SO-014"
click at [679, 119] on input "text" at bounding box center [368, 119] width 701 height 24
click at [1196, 15] on div at bounding box center [1199, 18] width 24 height 24
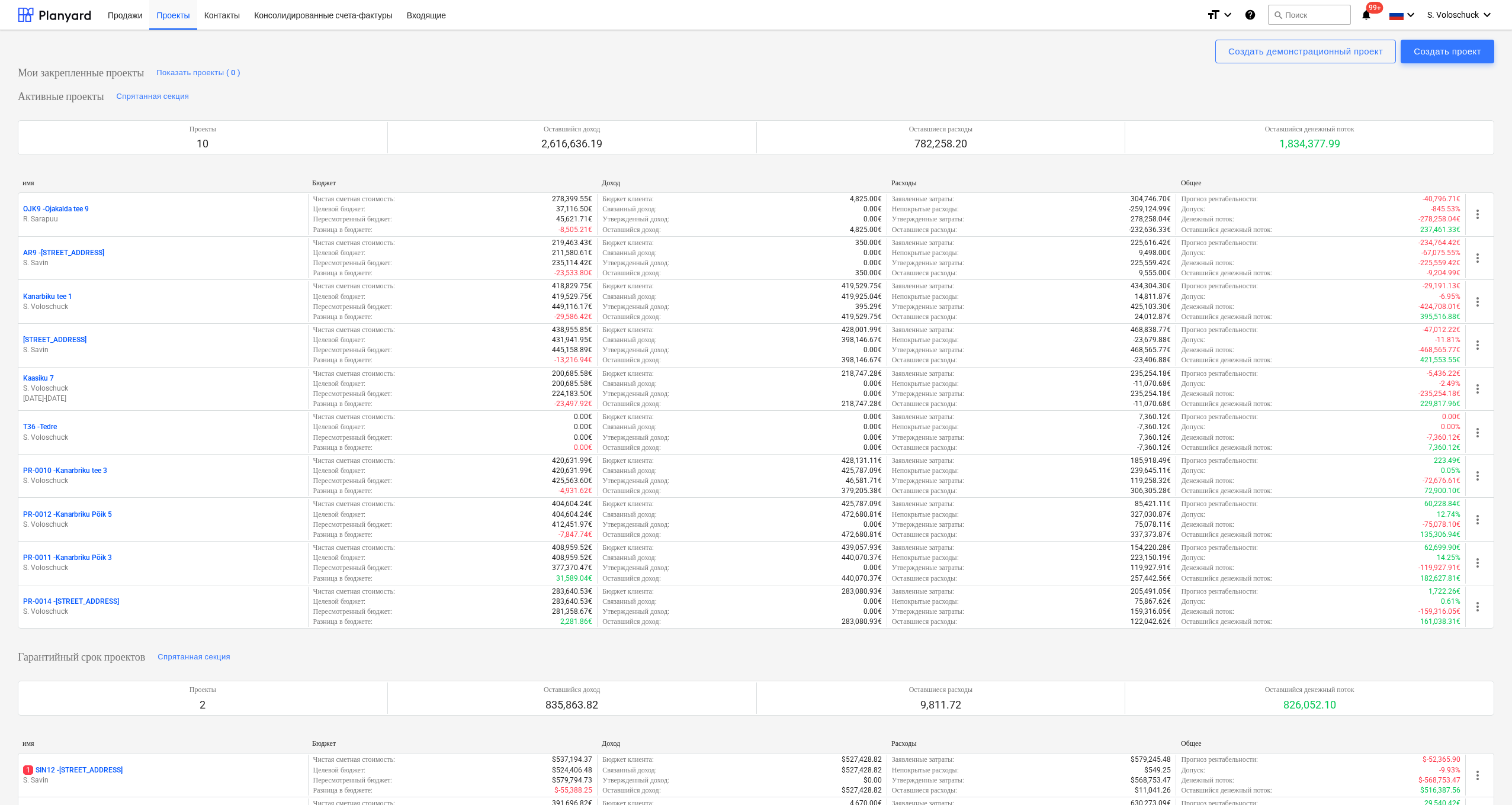
click at [131, 564] on p "S. Voloschuck" at bounding box center [163, 568] width 280 height 10
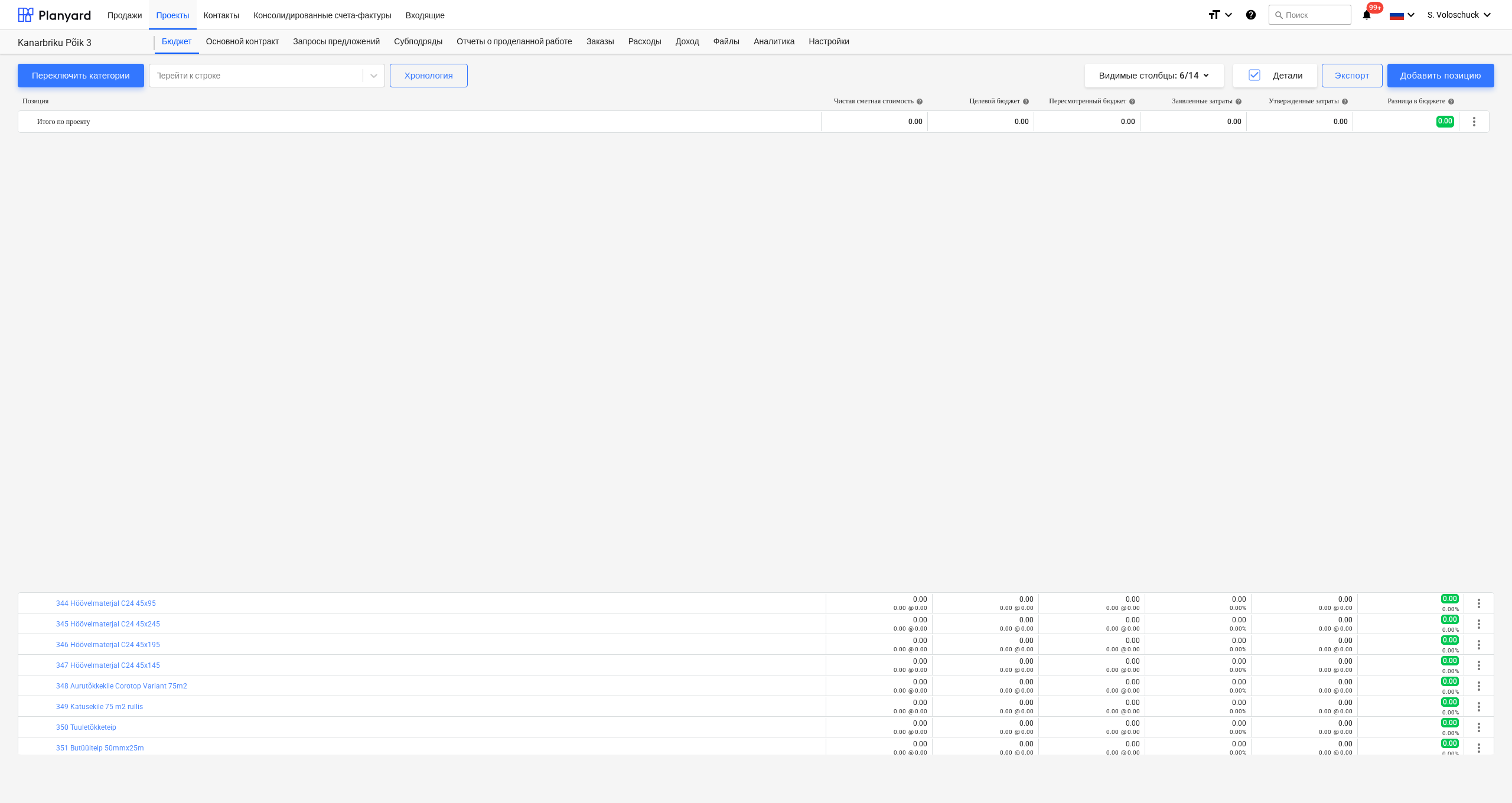
scroll to position [875, 0]
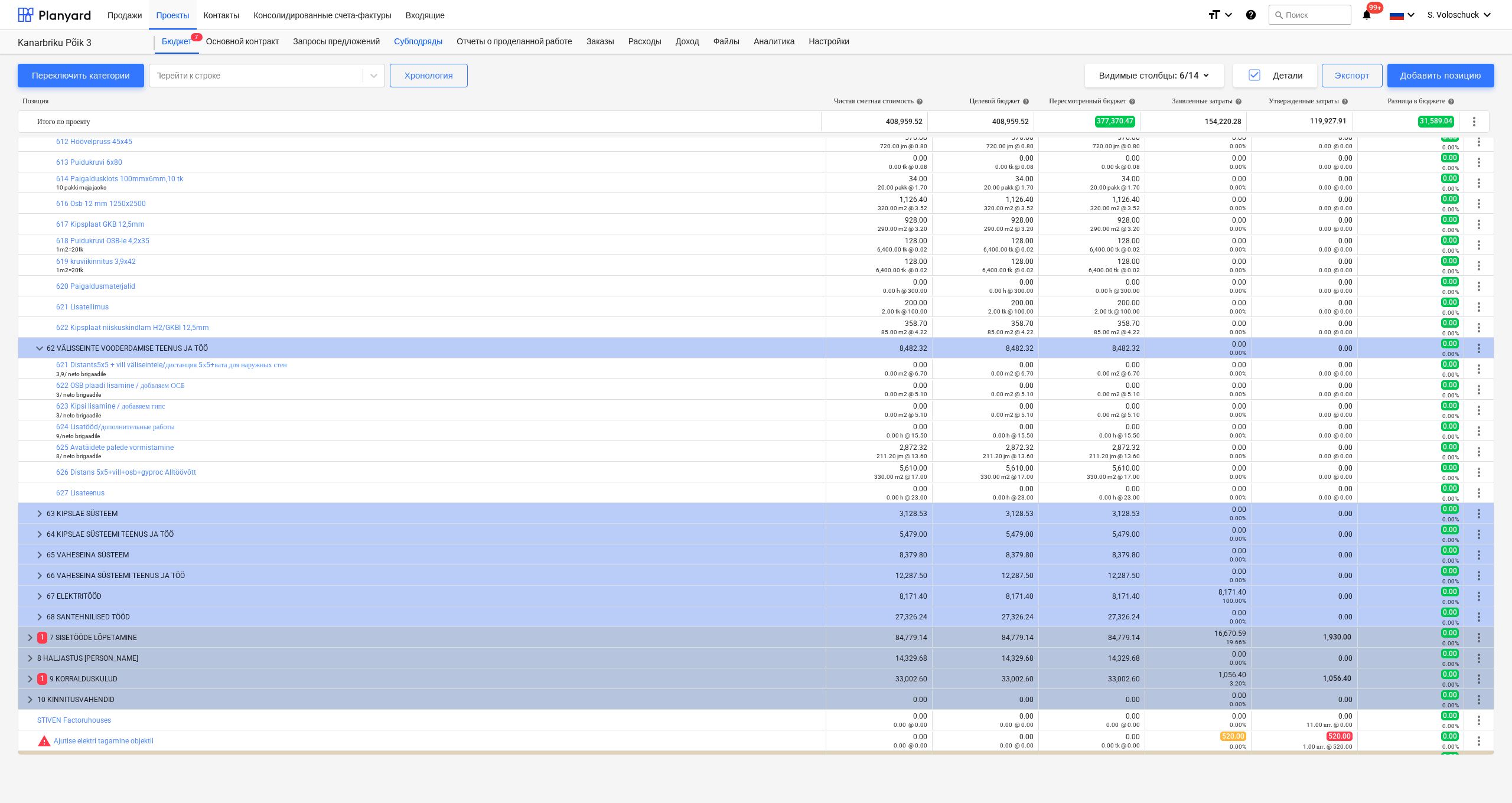
click at [426, 42] on div "Субподряды" at bounding box center [418, 42] width 62 height 24
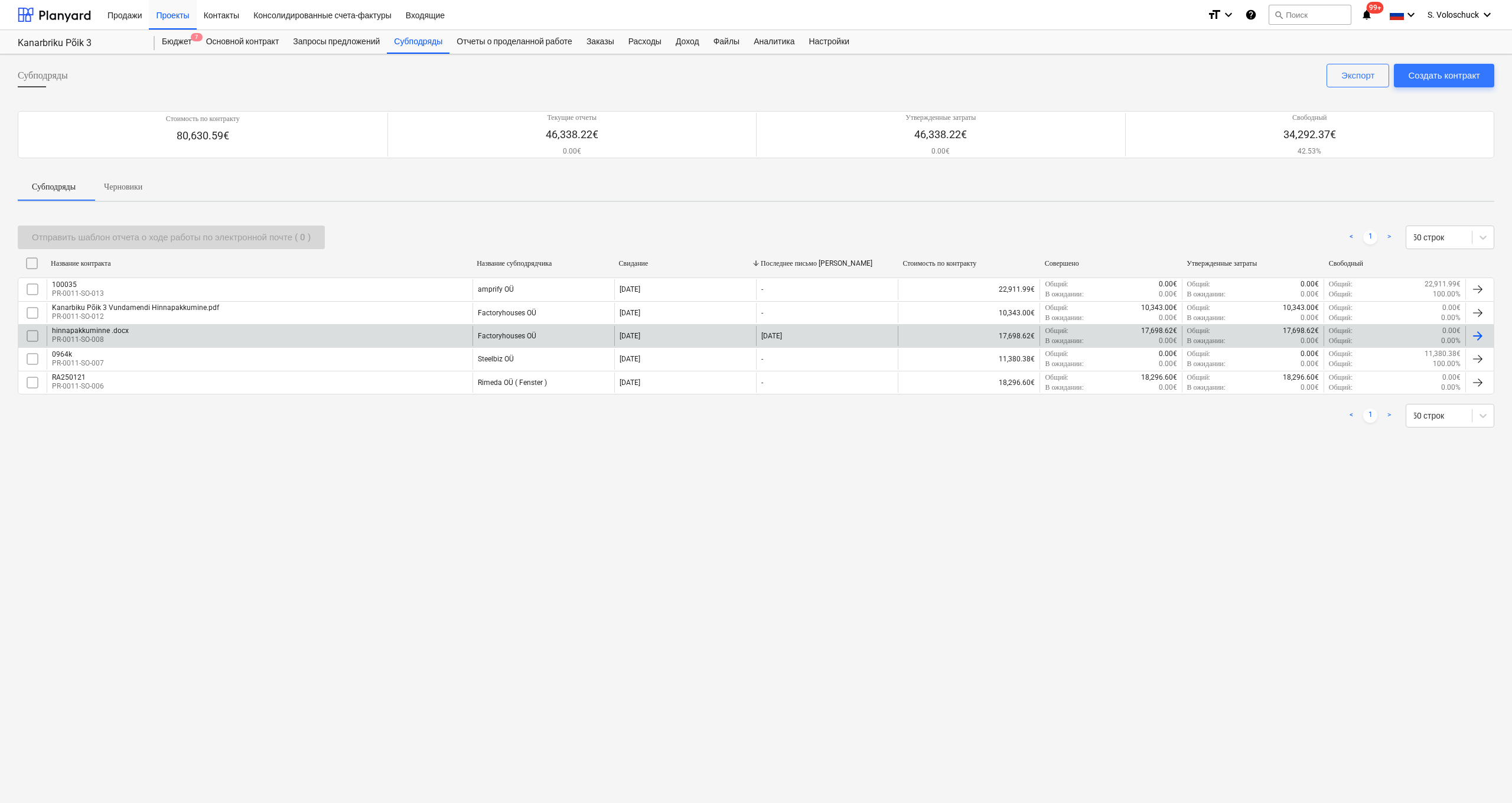
click at [444, 335] on div "hinnapakkuminne .docx PR-0011-SO-008" at bounding box center [260, 336] width 426 height 20
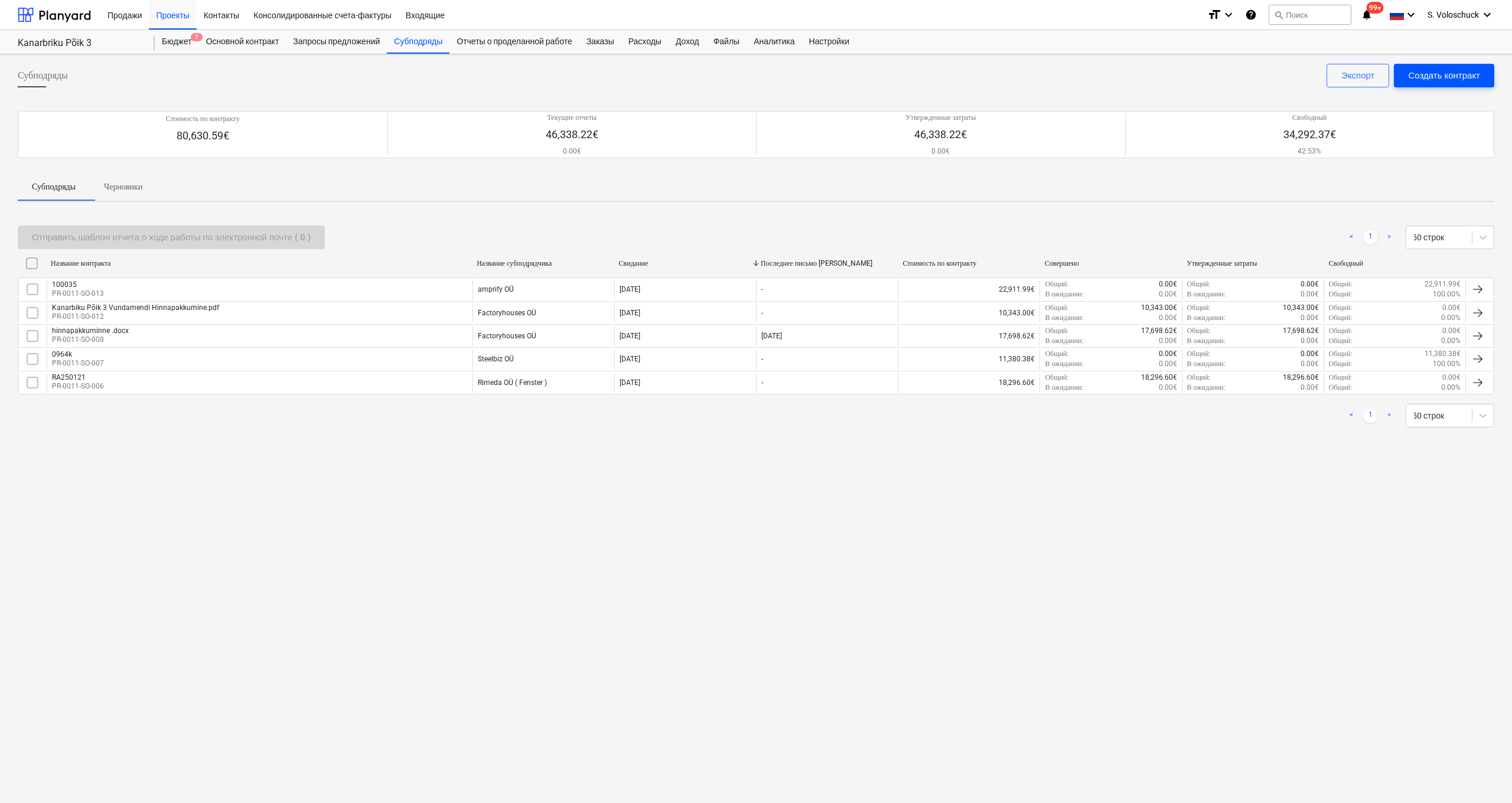
click at [1470, 72] on div "Создать контракт" at bounding box center [1444, 76] width 72 height 15
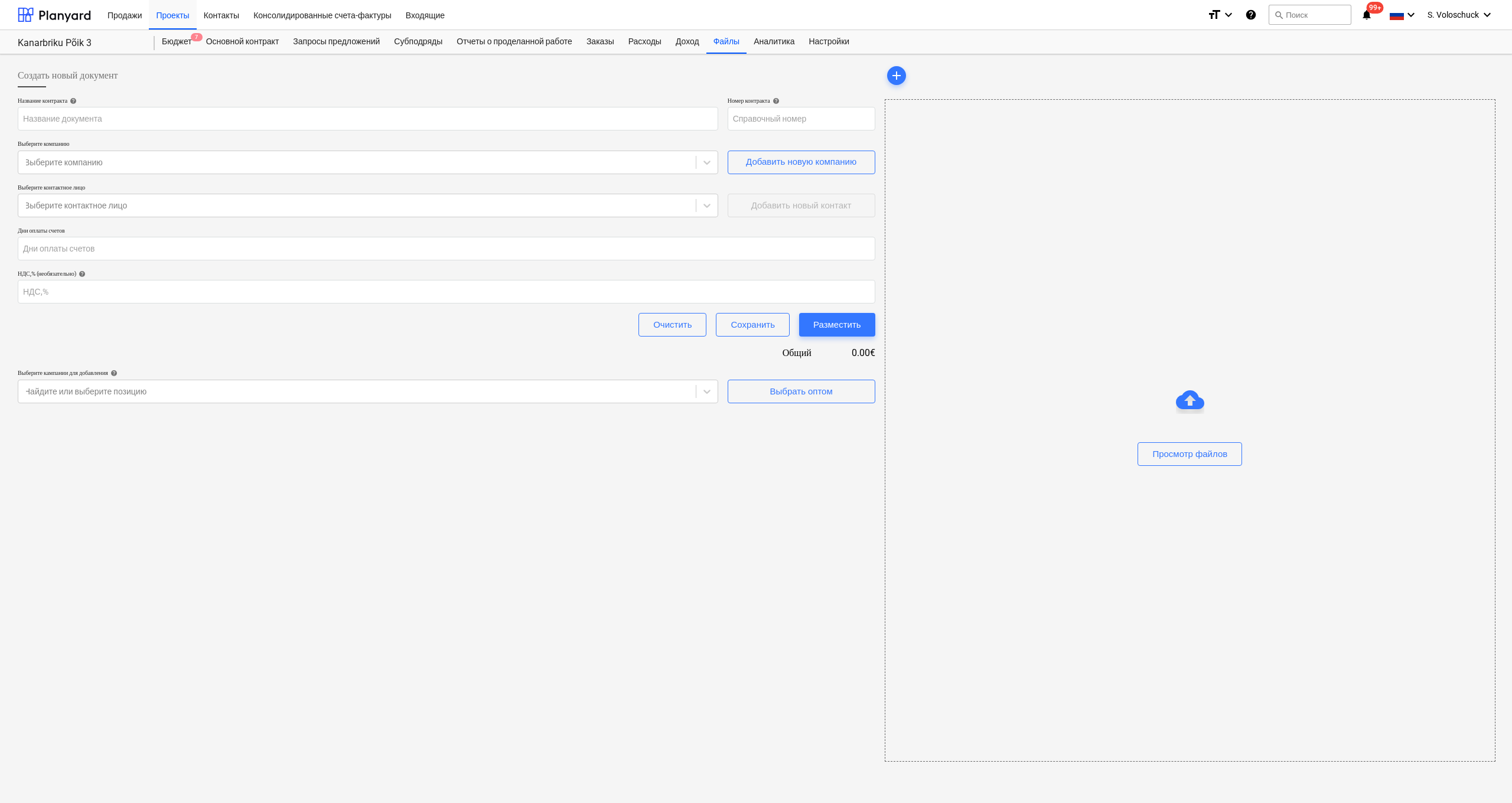
type input "PR-0011-SO-015"
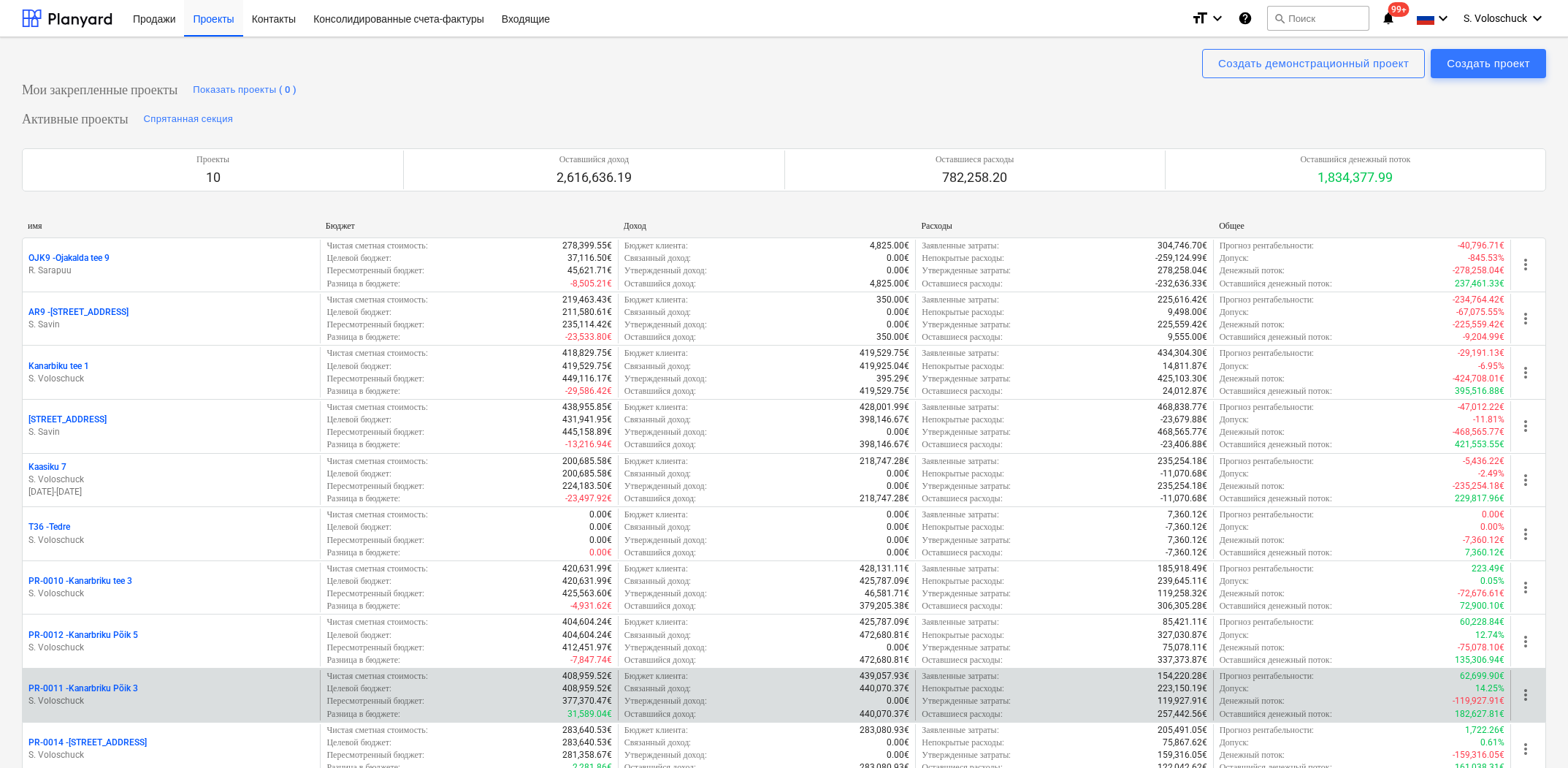
click at [175, 697] on p "S. Voloschuck" at bounding box center [171, 700] width 286 height 12
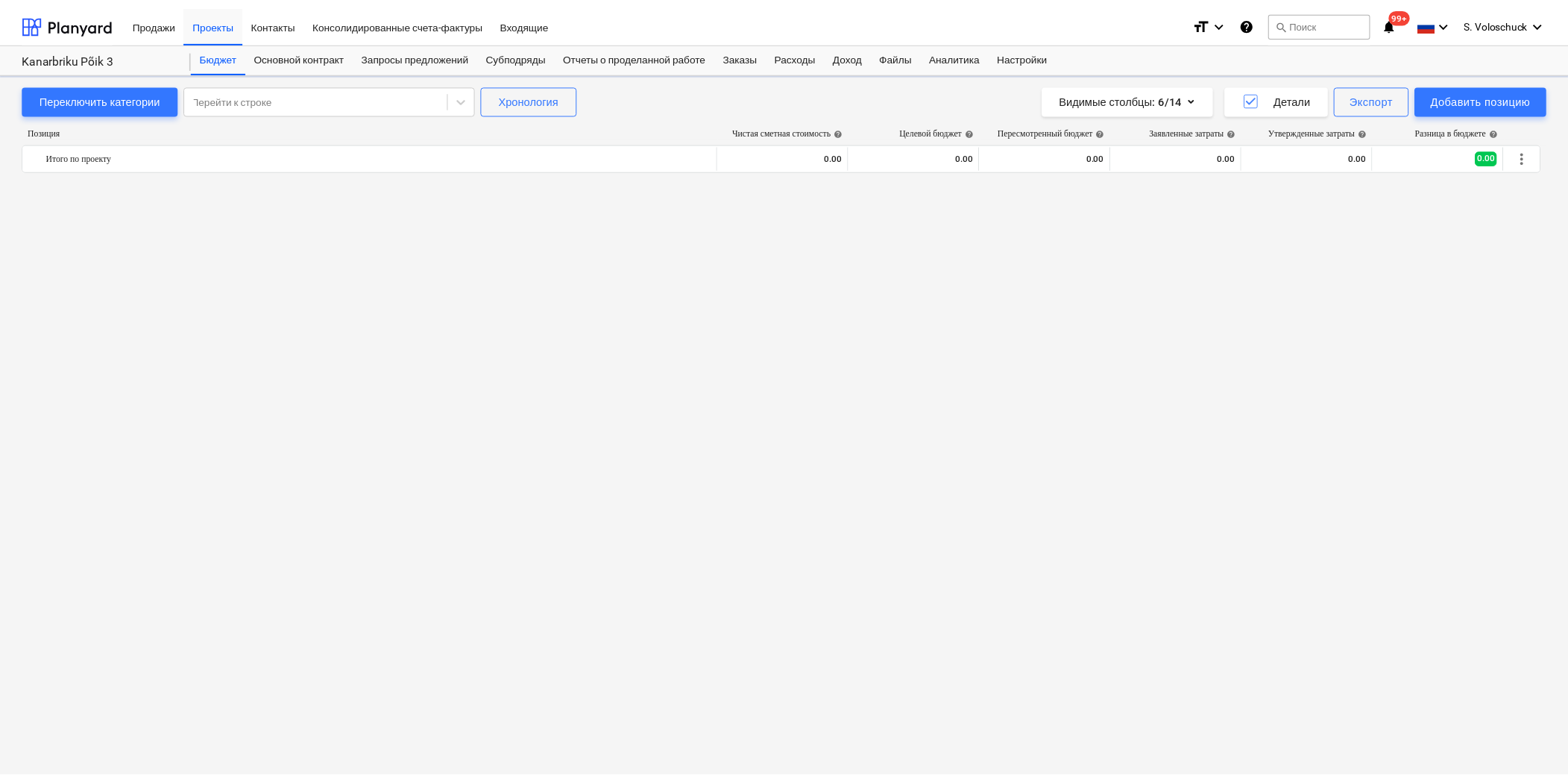
scroll to position [1105, 0]
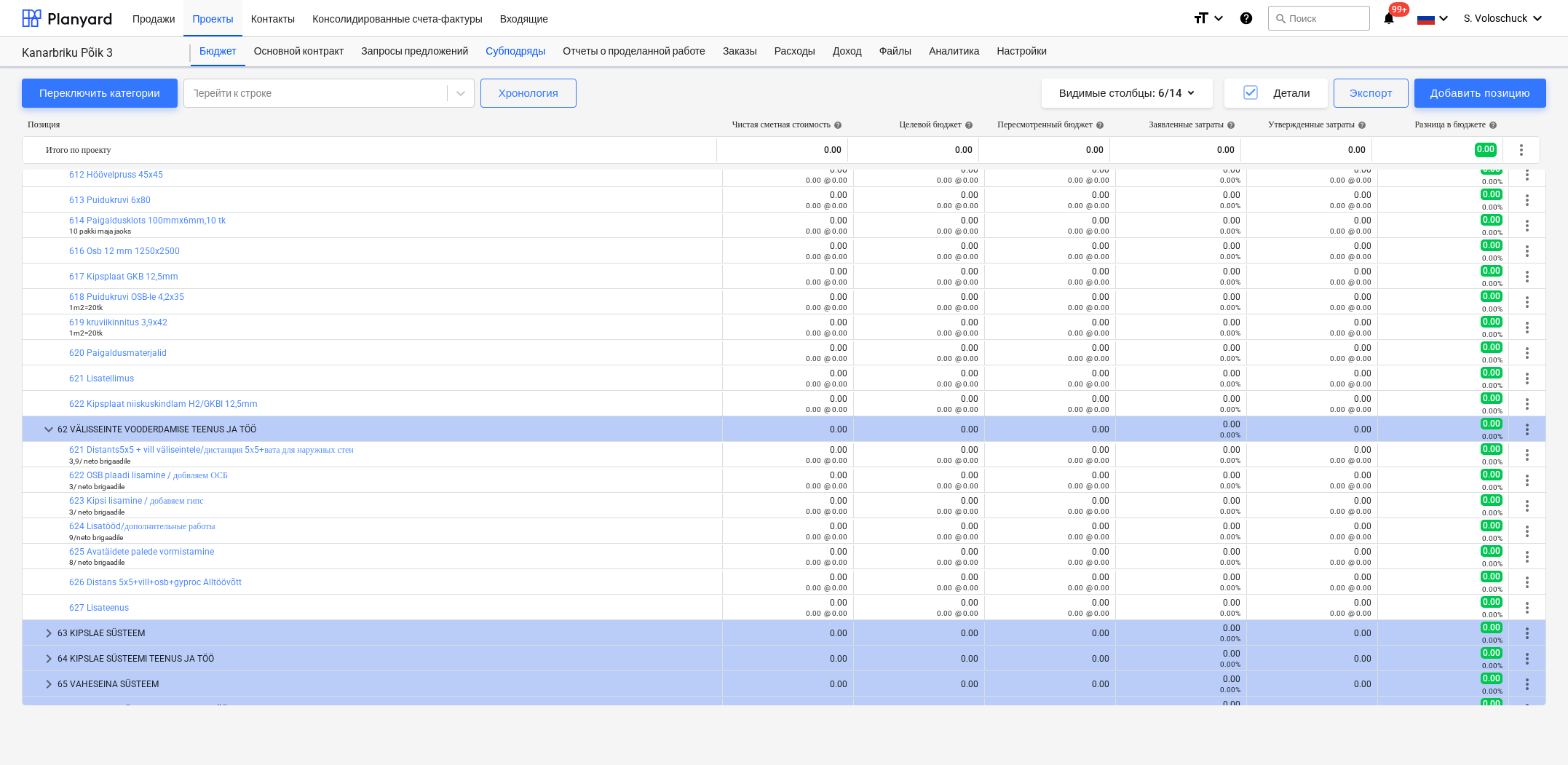
click at [536, 51] on div "Субподряды" at bounding box center [515, 51] width 77 height 29
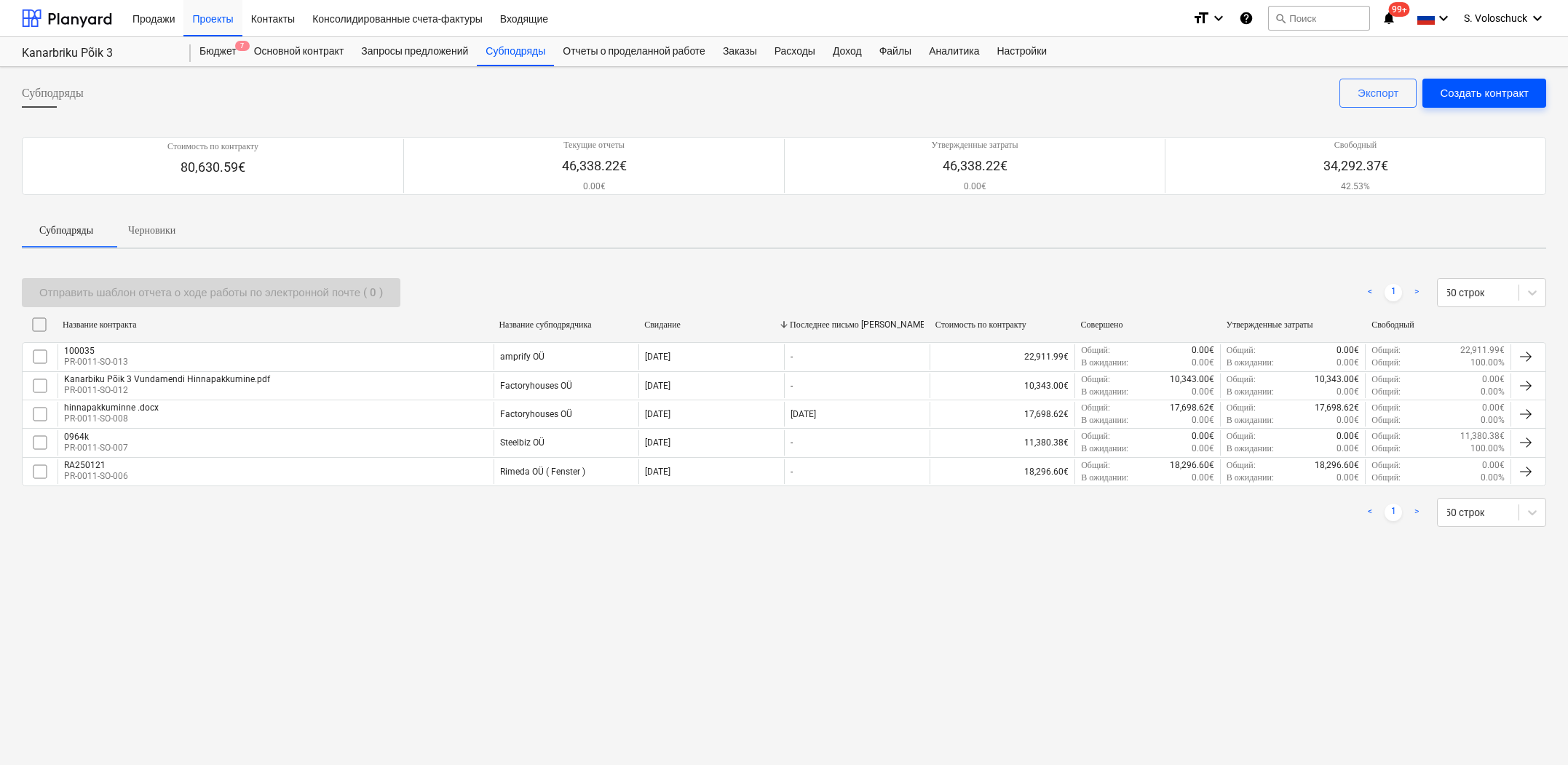
click at [1480, 93] on div "Создать контракт" at bounding box center [1484, 93] width 89 height 19
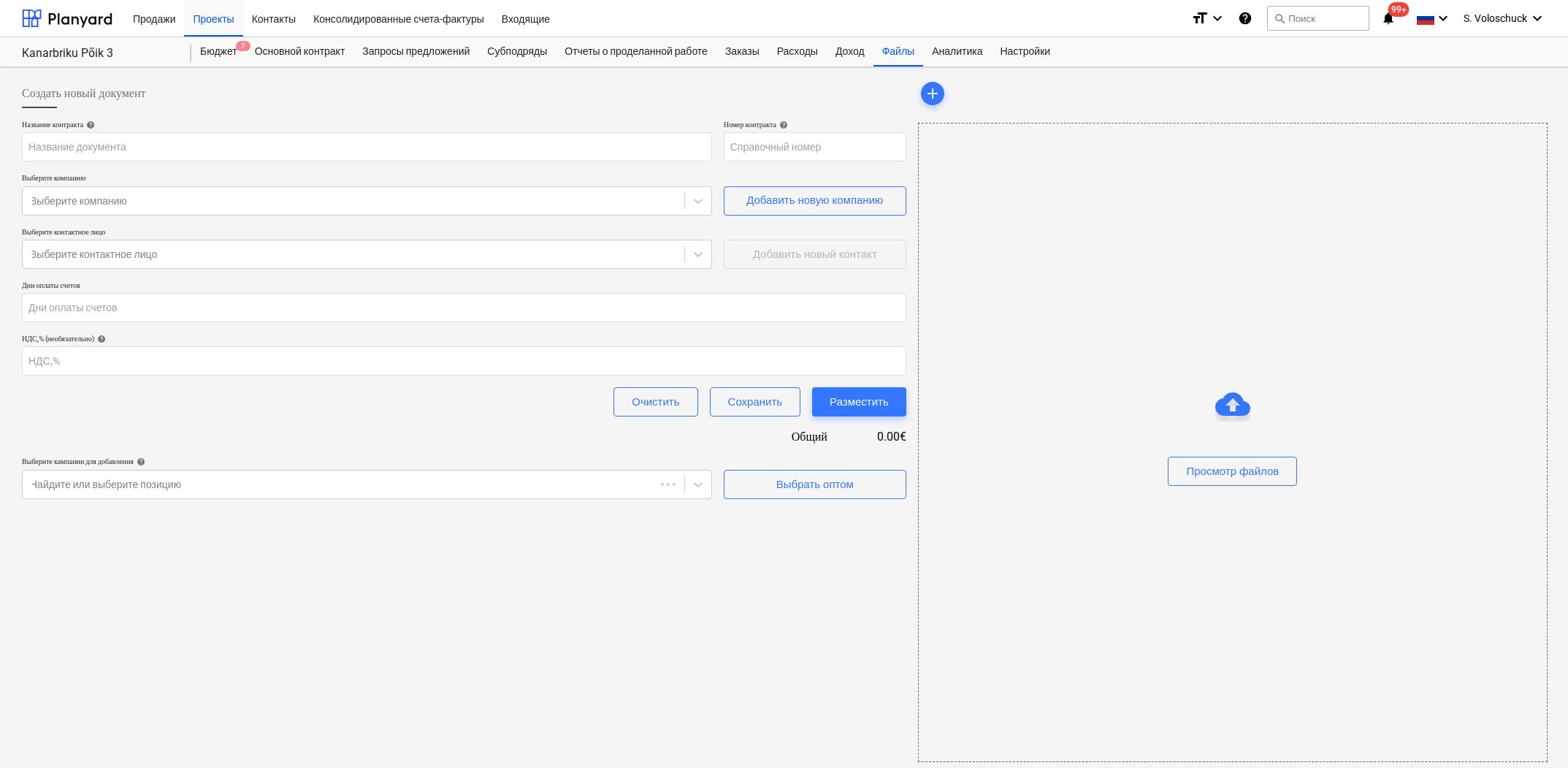
type input "PR-0011-SO-016"
type input "Копия Kanarbiku põik 5 SeinteKatuse ja fassaadi hinnapakkumine.pdf"
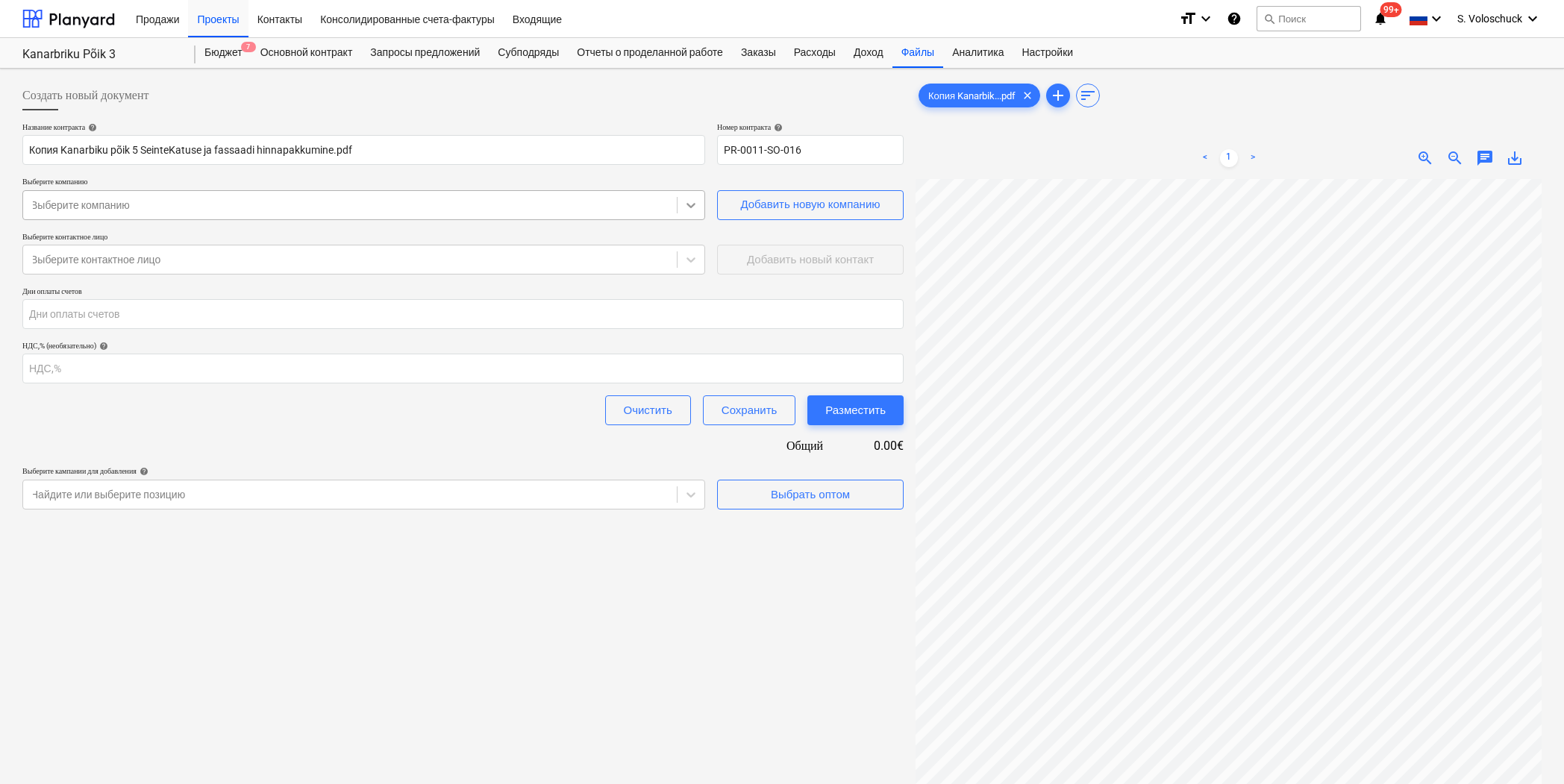
click at [692, 204] on icon at bounding box center [690, 204] width 15 height 15
click at [451, 195] on div "Выберите компанию" at bounding box center [349, 204] width 653 height 20
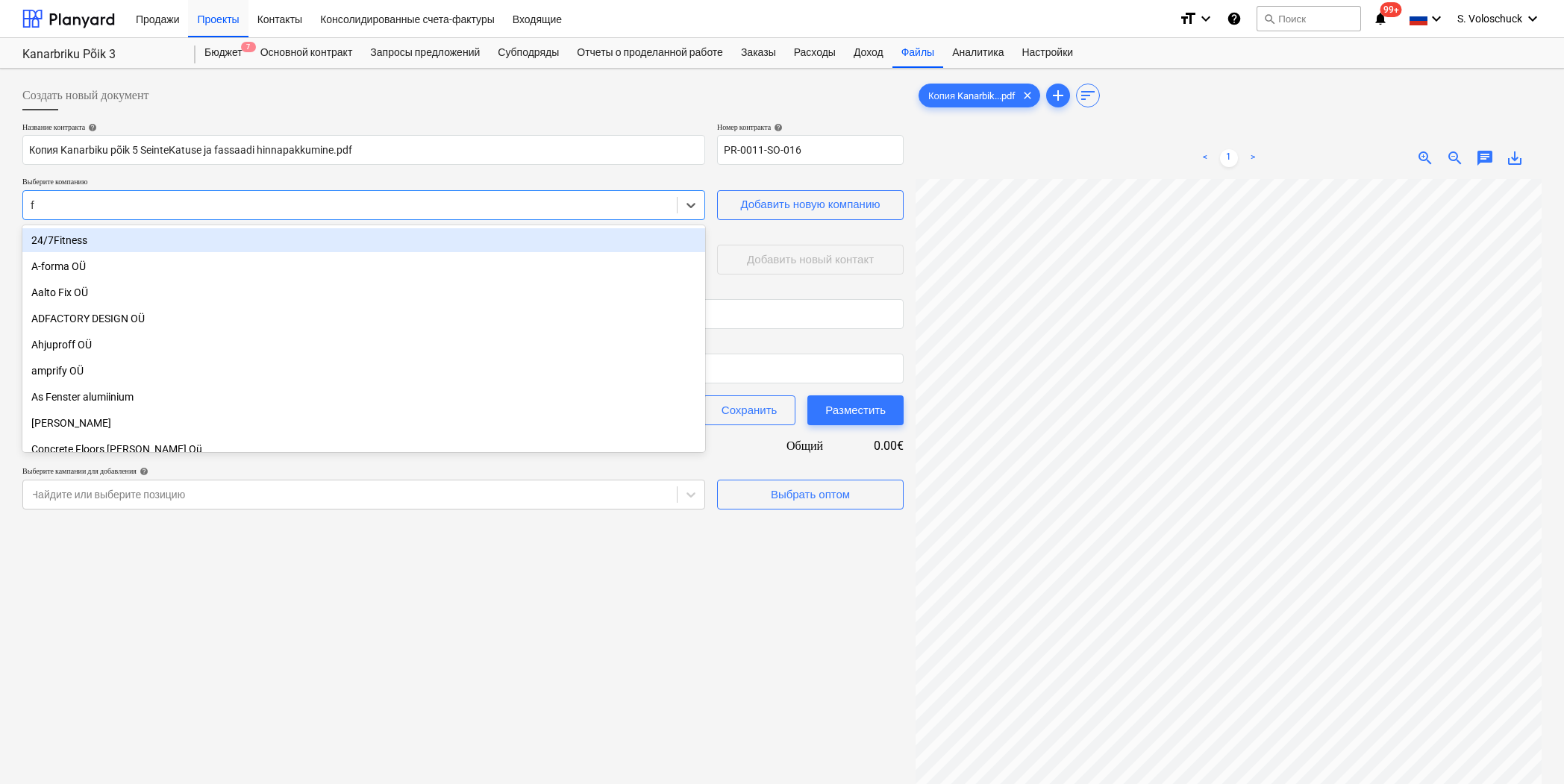
type input "fa"
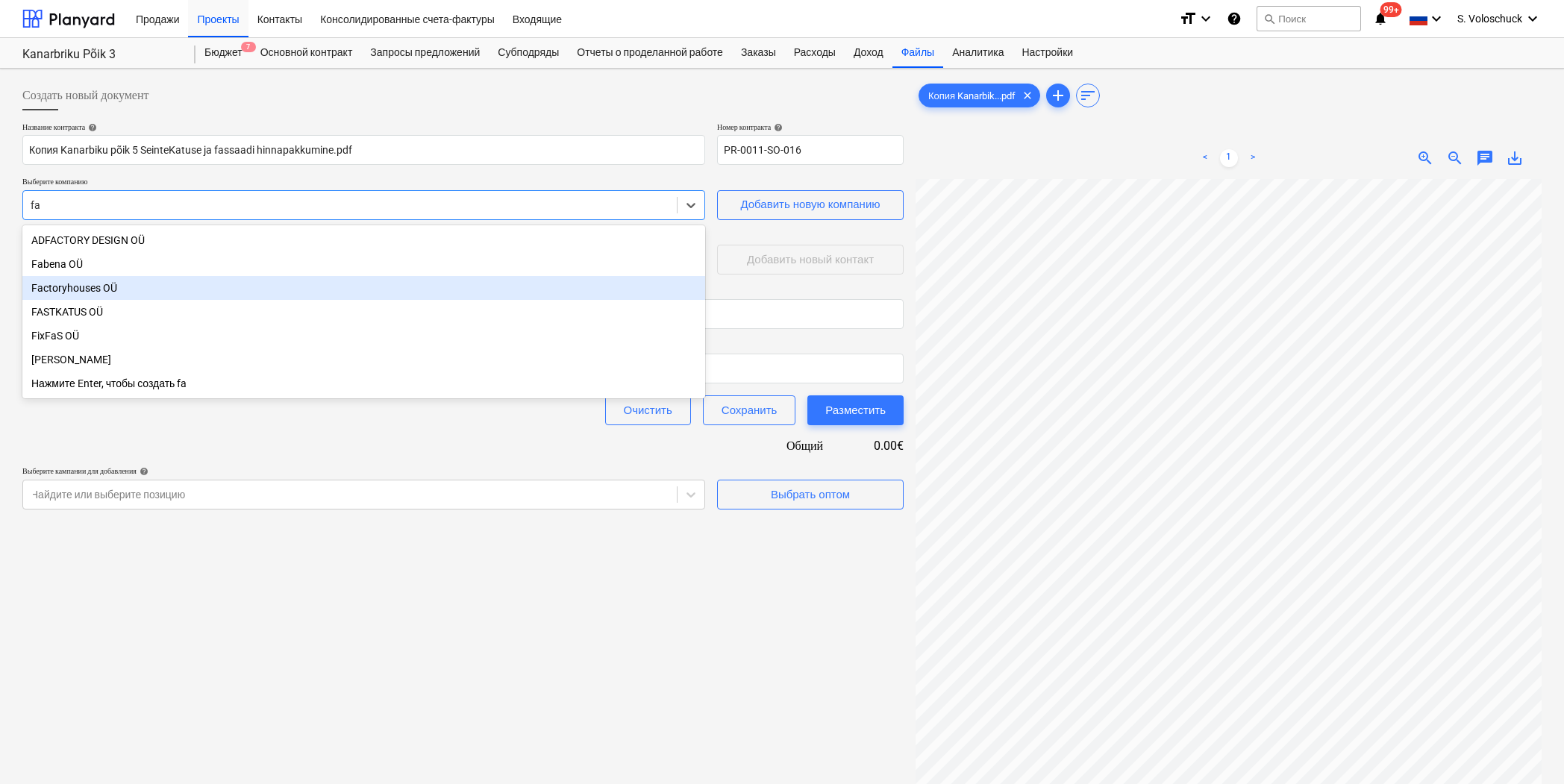
click at [247, 290] on div "Factoryhouses OÜ" at bounding box center [363, 288] width 682 height 24
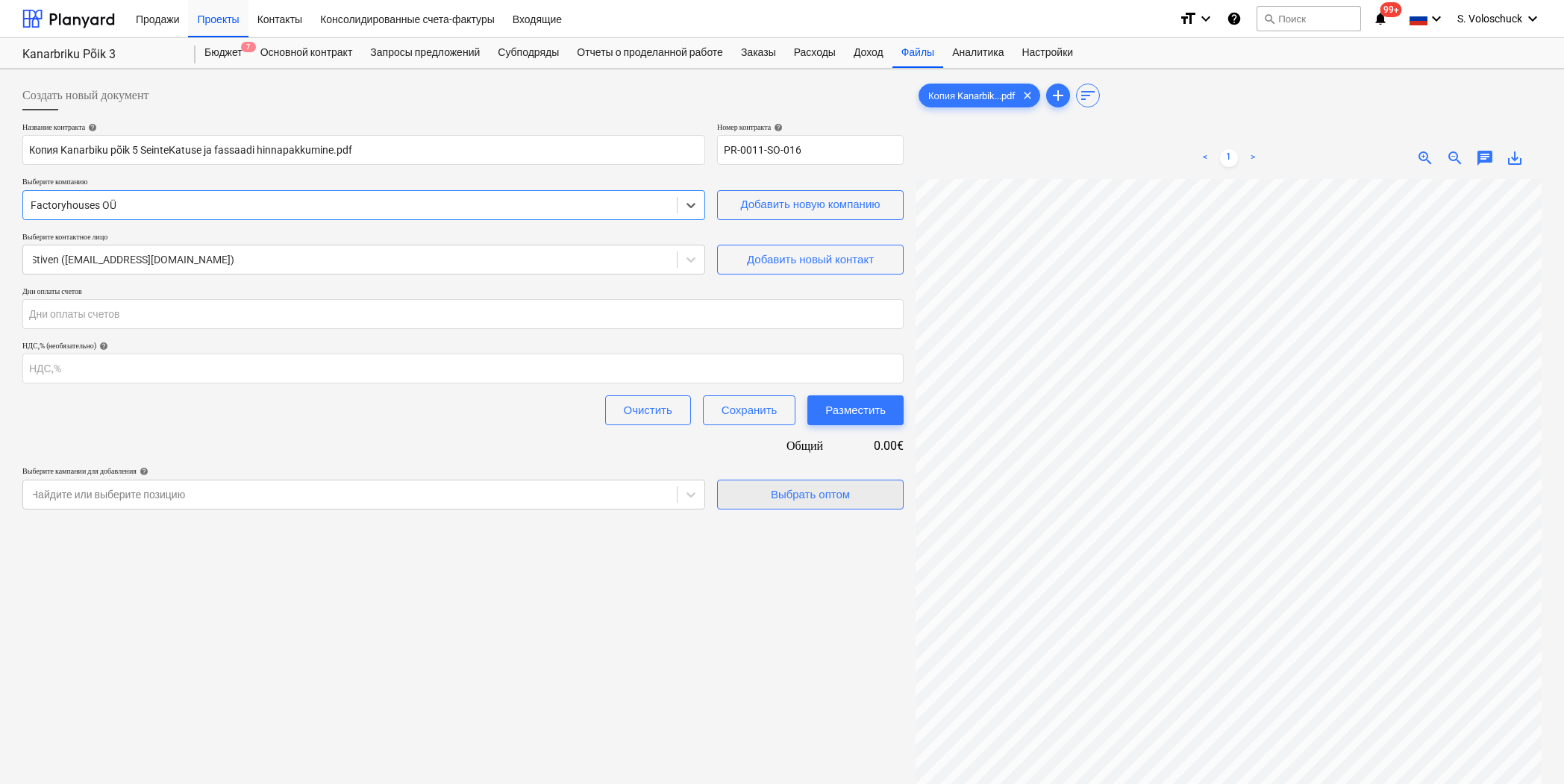
click at [829, 500] on div "Выбрать оптом" at bounding box center [810, 494] width 79 height 19
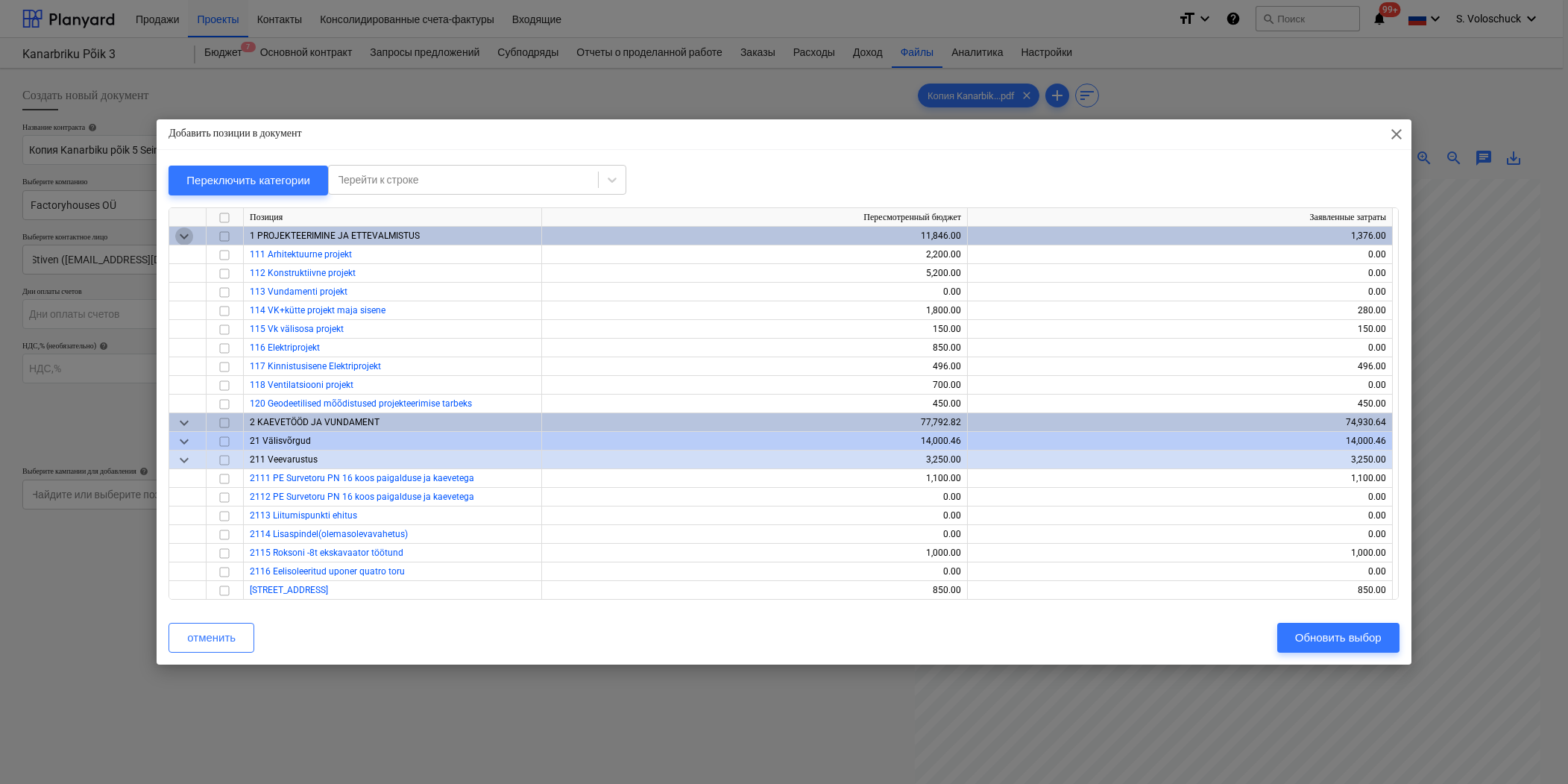
click at [190, 232] on span "keyboard_arrow_down" at bounding box center [184, 235] width 18 height 18
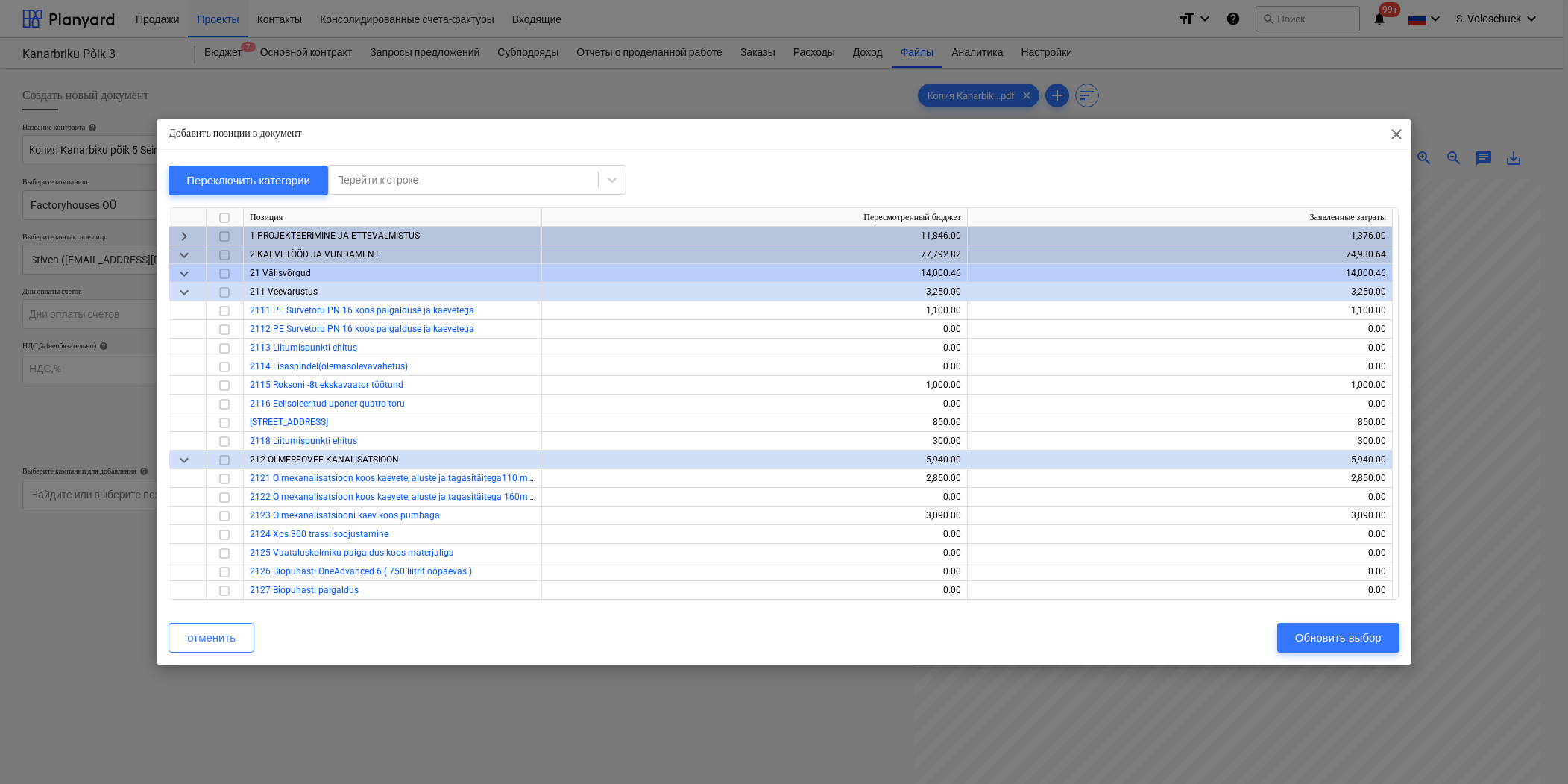
click at [185, 255] on span "keyboard_arrow_down" at bounding box center [184, 254] width 18 height 18
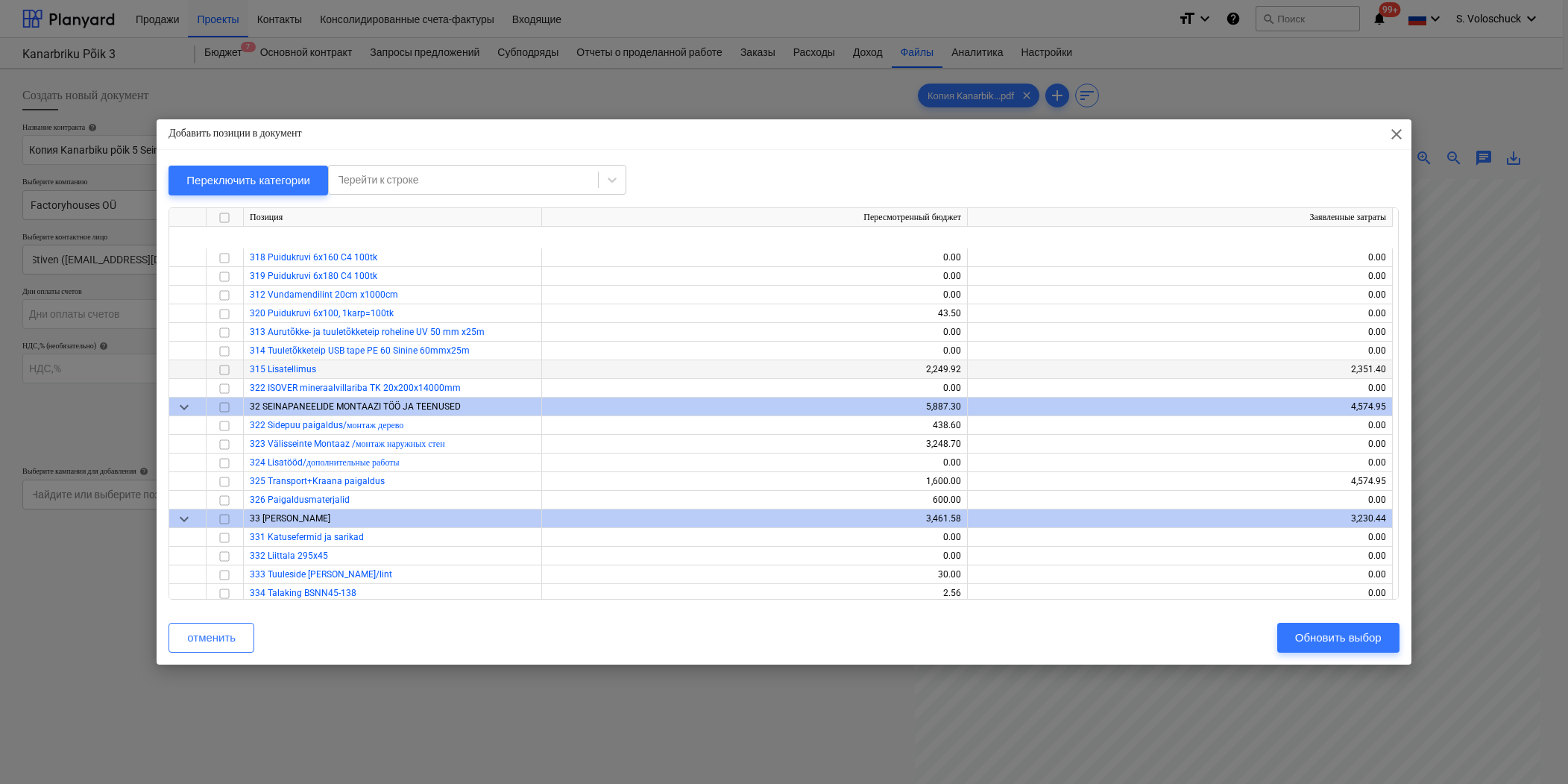
scroll to position [208, 0]
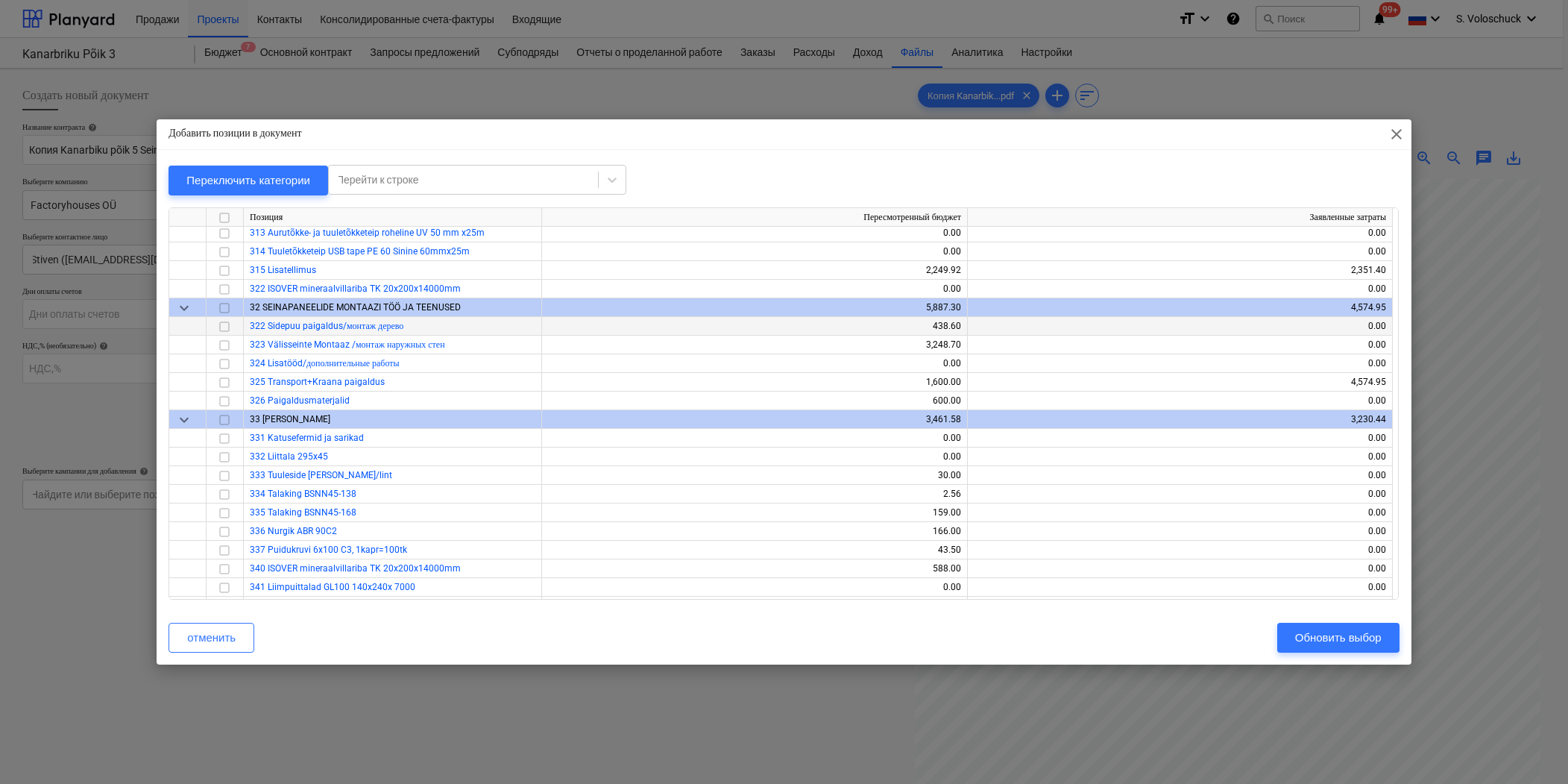
click at [224, 324] on input "checkbox" at bounding box center [225, 326] width 18 height 18
click at [223, 344] on input "checkbox" at bounding box center [225, 344] width 18 height 18
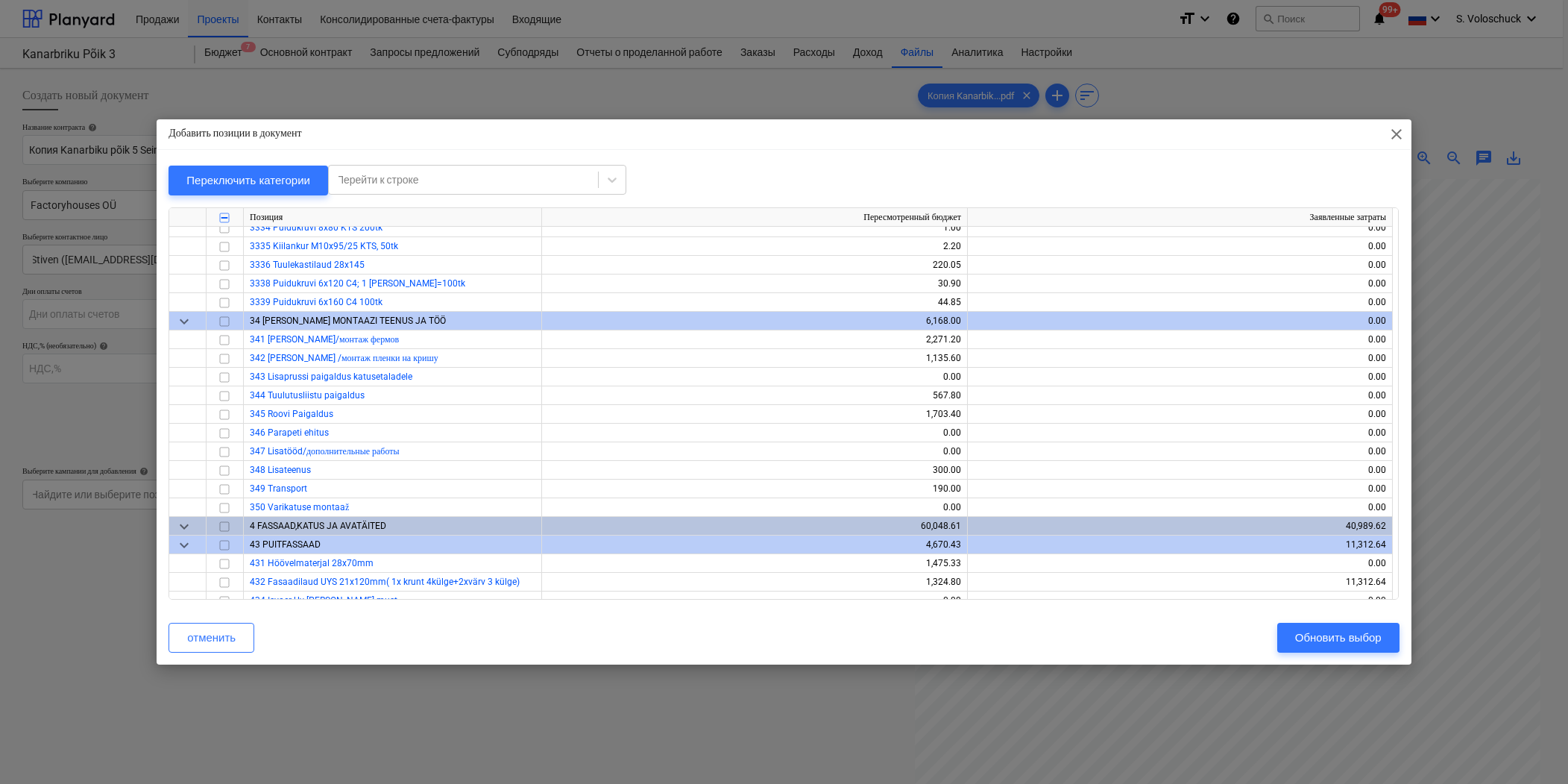
scroll to position [1242, 0]
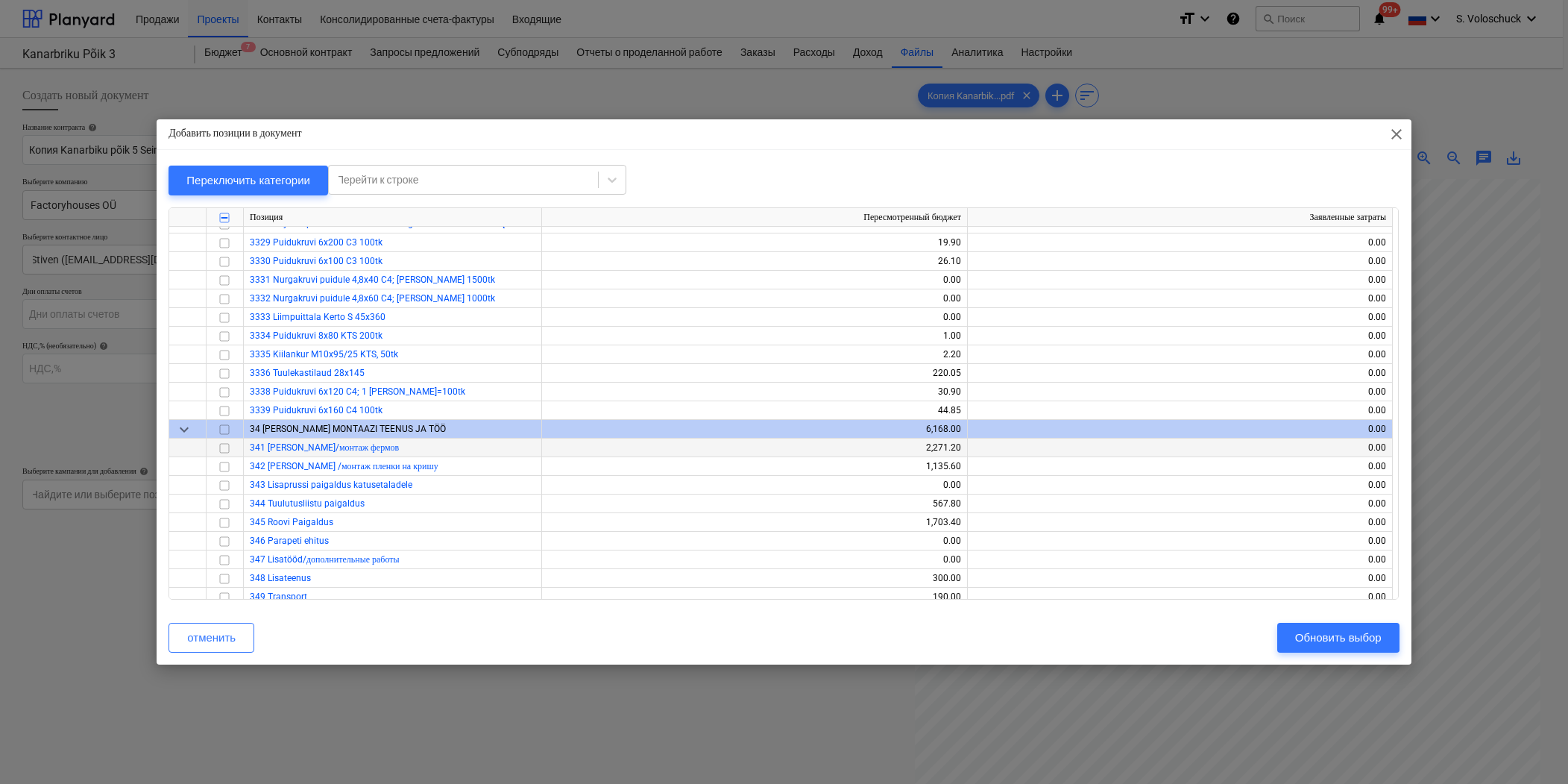
click at [224, 448] on input "checkbox" at bounding box center [225, 447] width 18 height 18
click at [226, 517] on input "checkbox" at bounding box center [225, 521] width 18 height 18
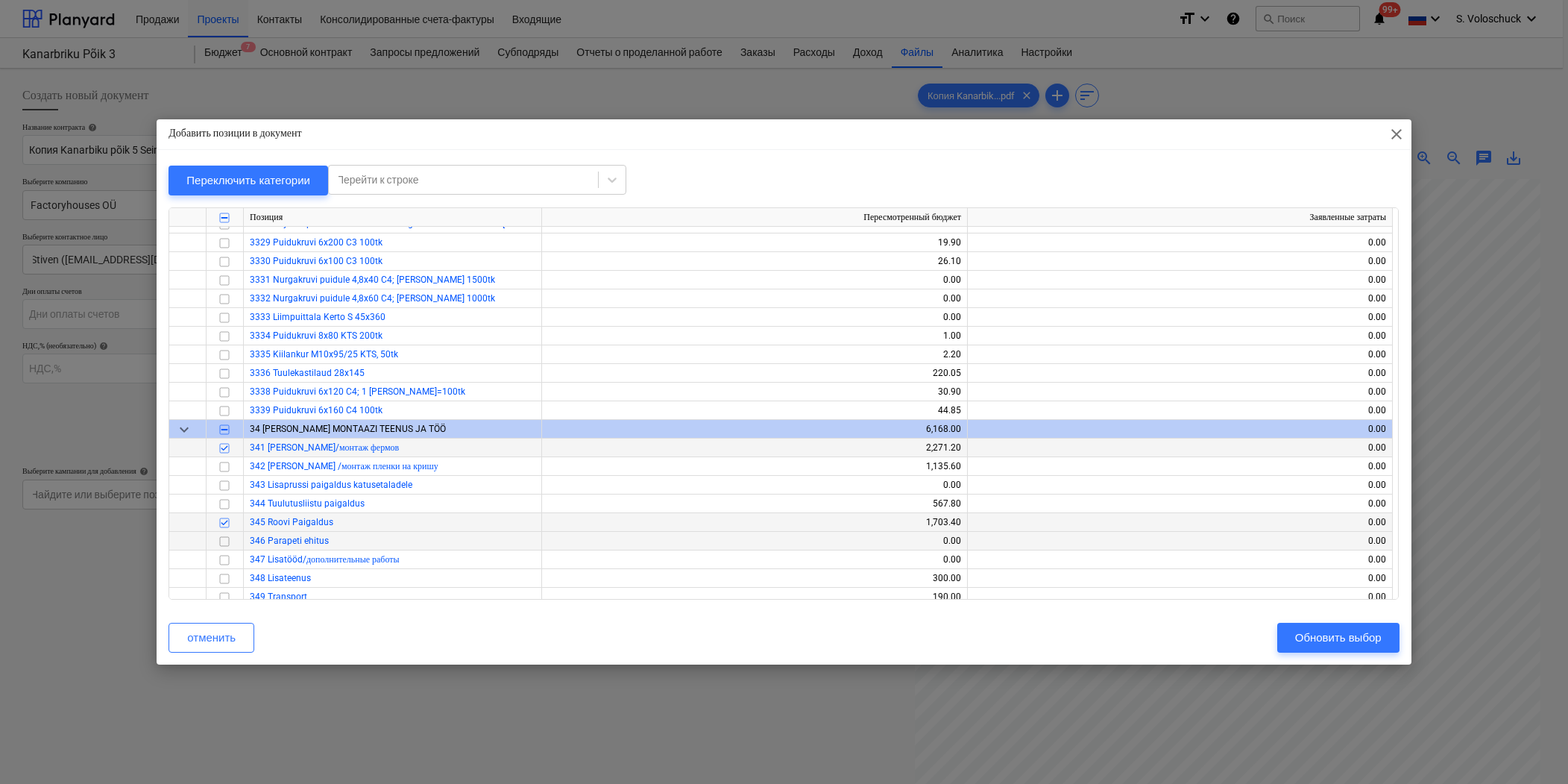
click at [227, 538] on input "checkbox" at bounding box center [225, 541] width 18 height 18
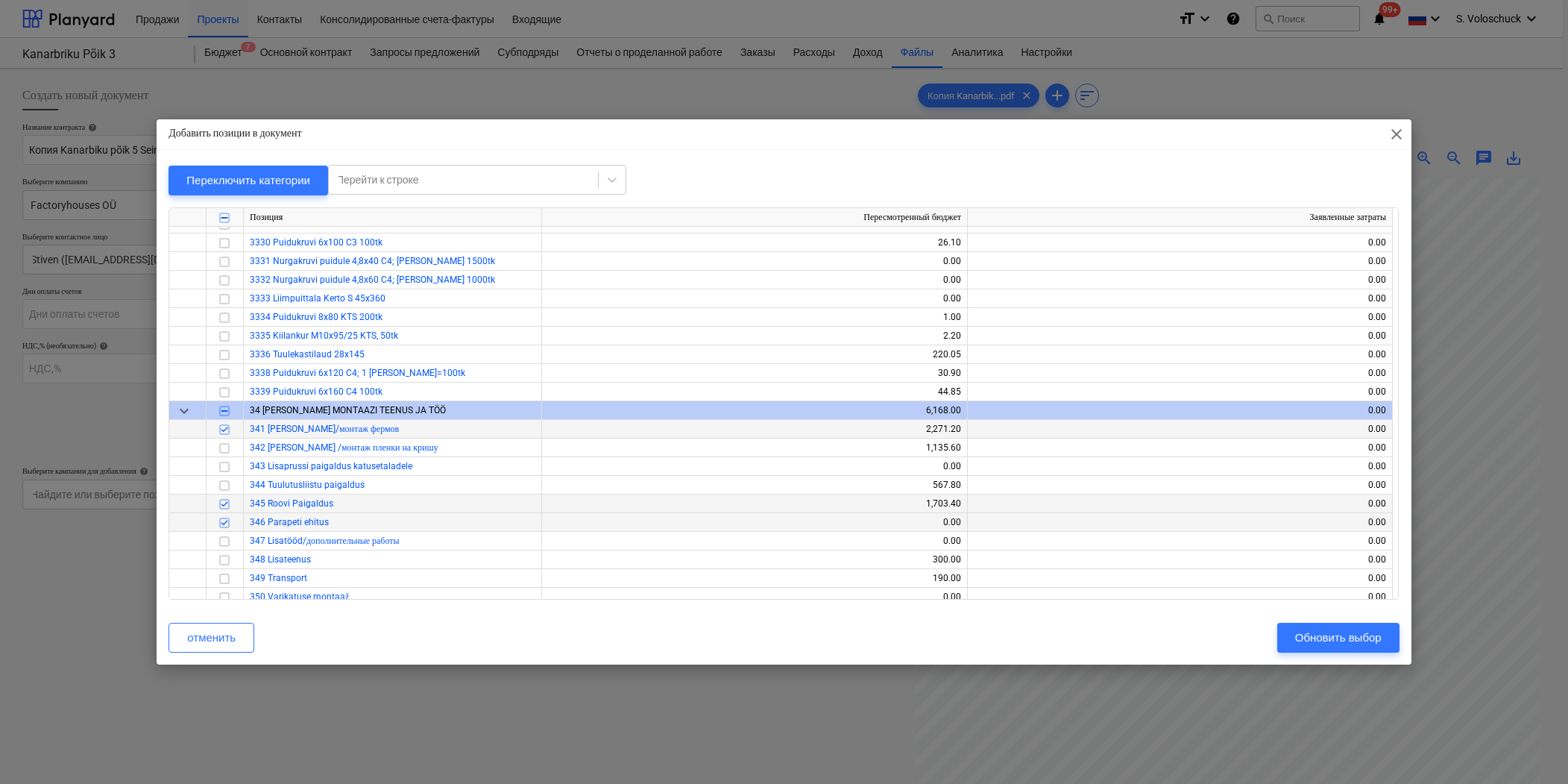
scroll to position [1301, 0]
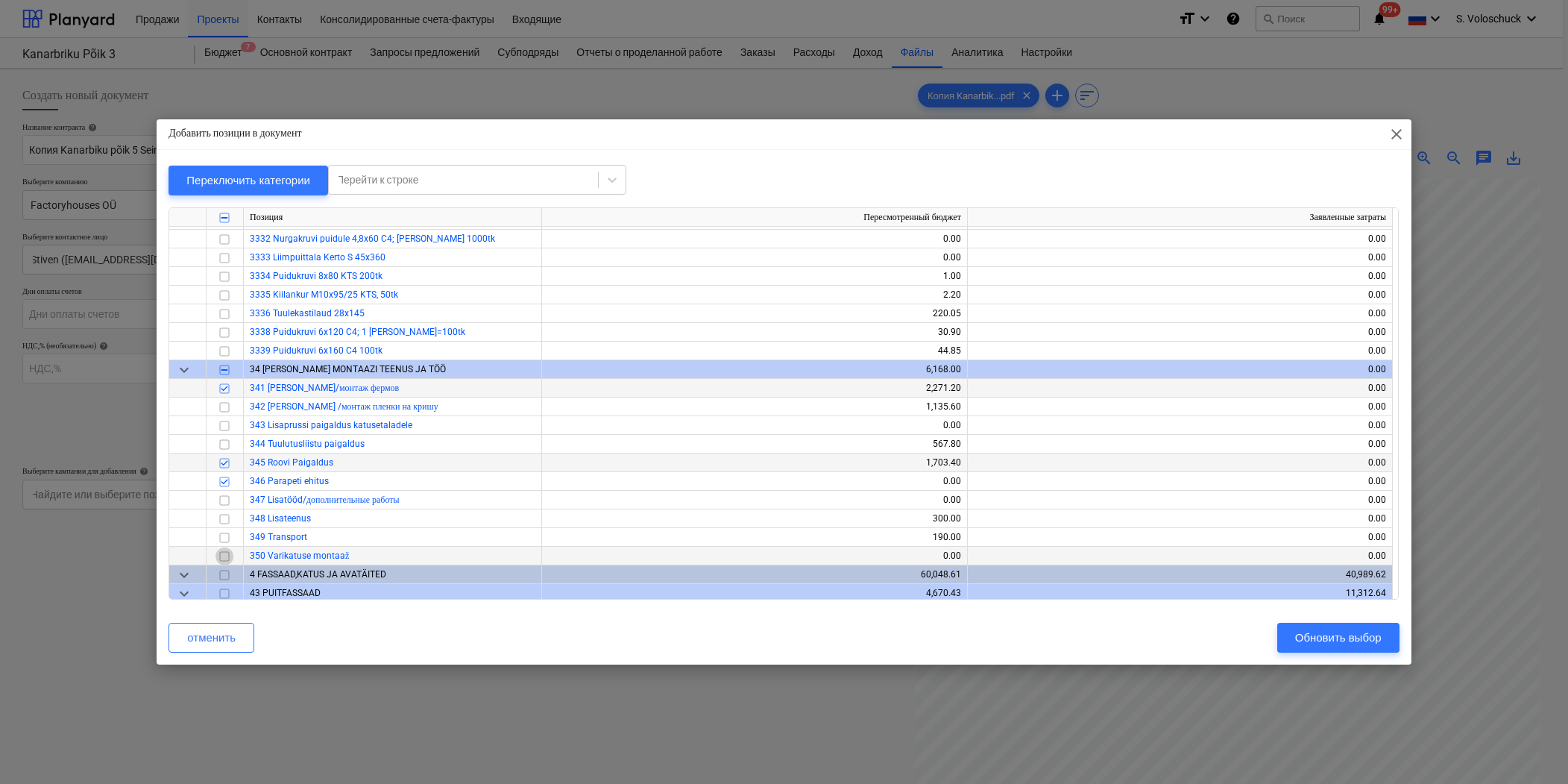
click at [226, 554] on input "checkbox" at bounding box center [225, 555] width 18 height 18
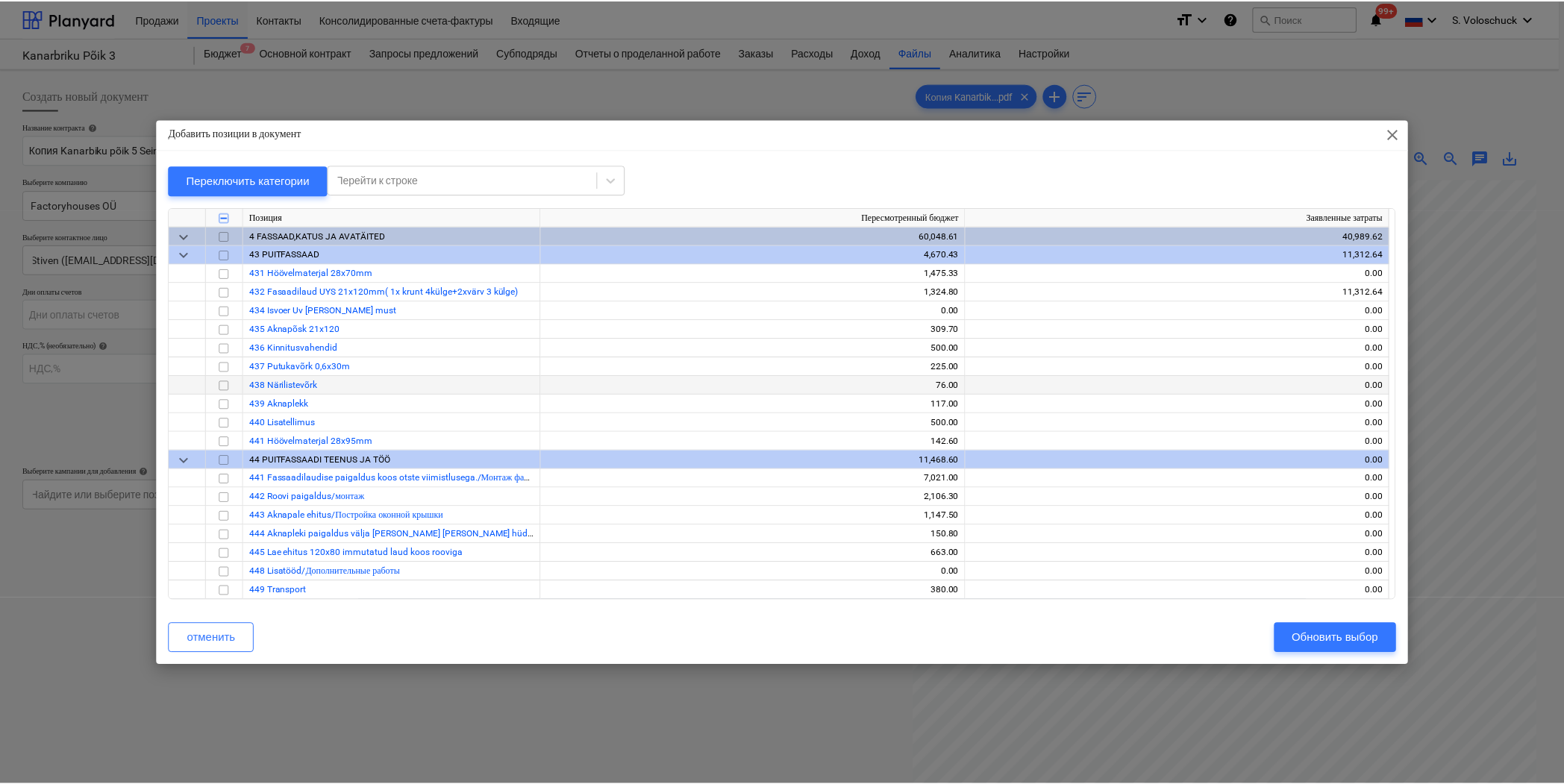
scroll to position [1669, 0]
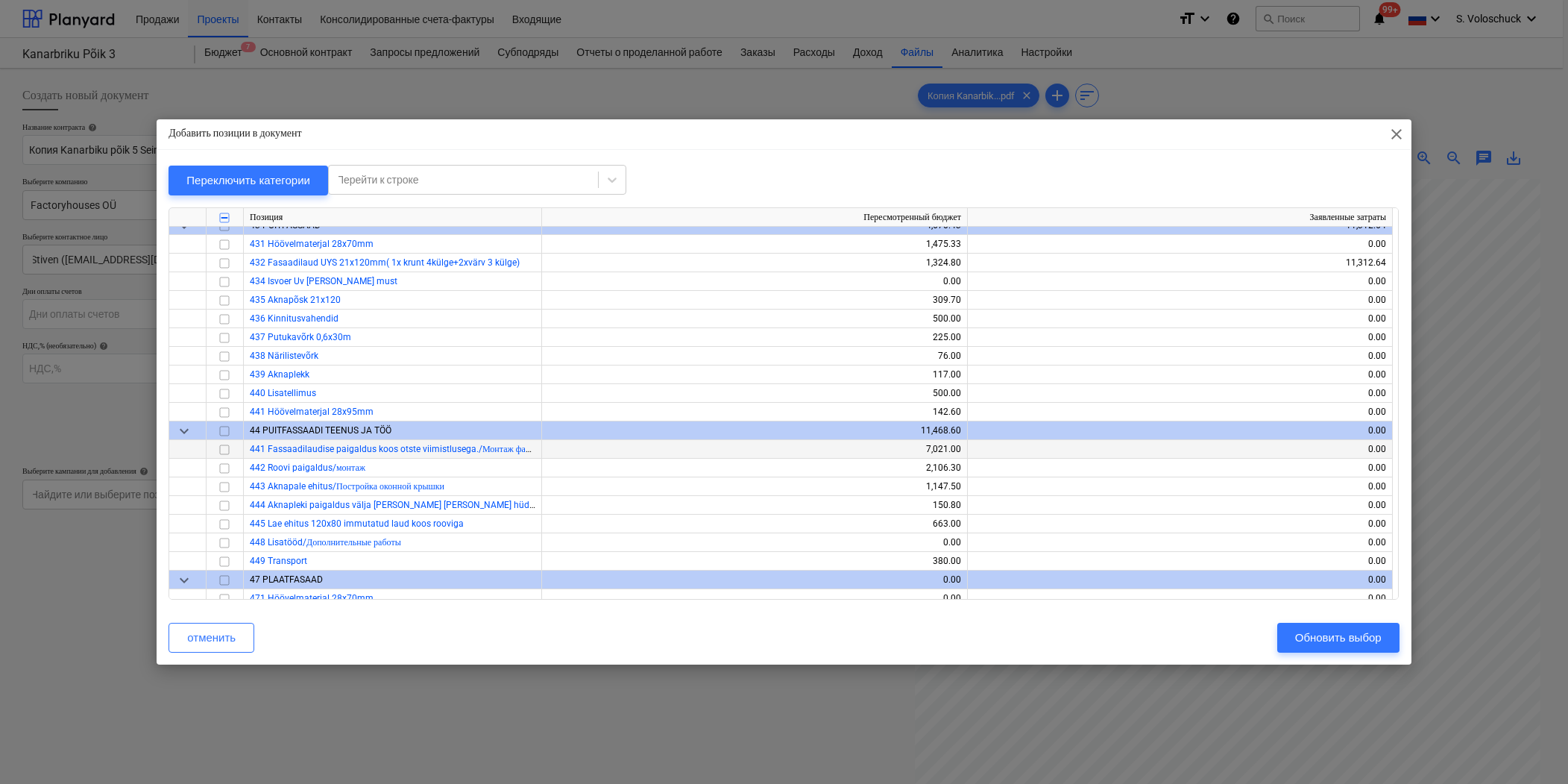
click at [228, 448] on input "checkbox" at bounding box center [225, 448] width 18 height 18
click at [229, 468] on input "checkbox" at bounding box center [225, 467] width 18 height 18
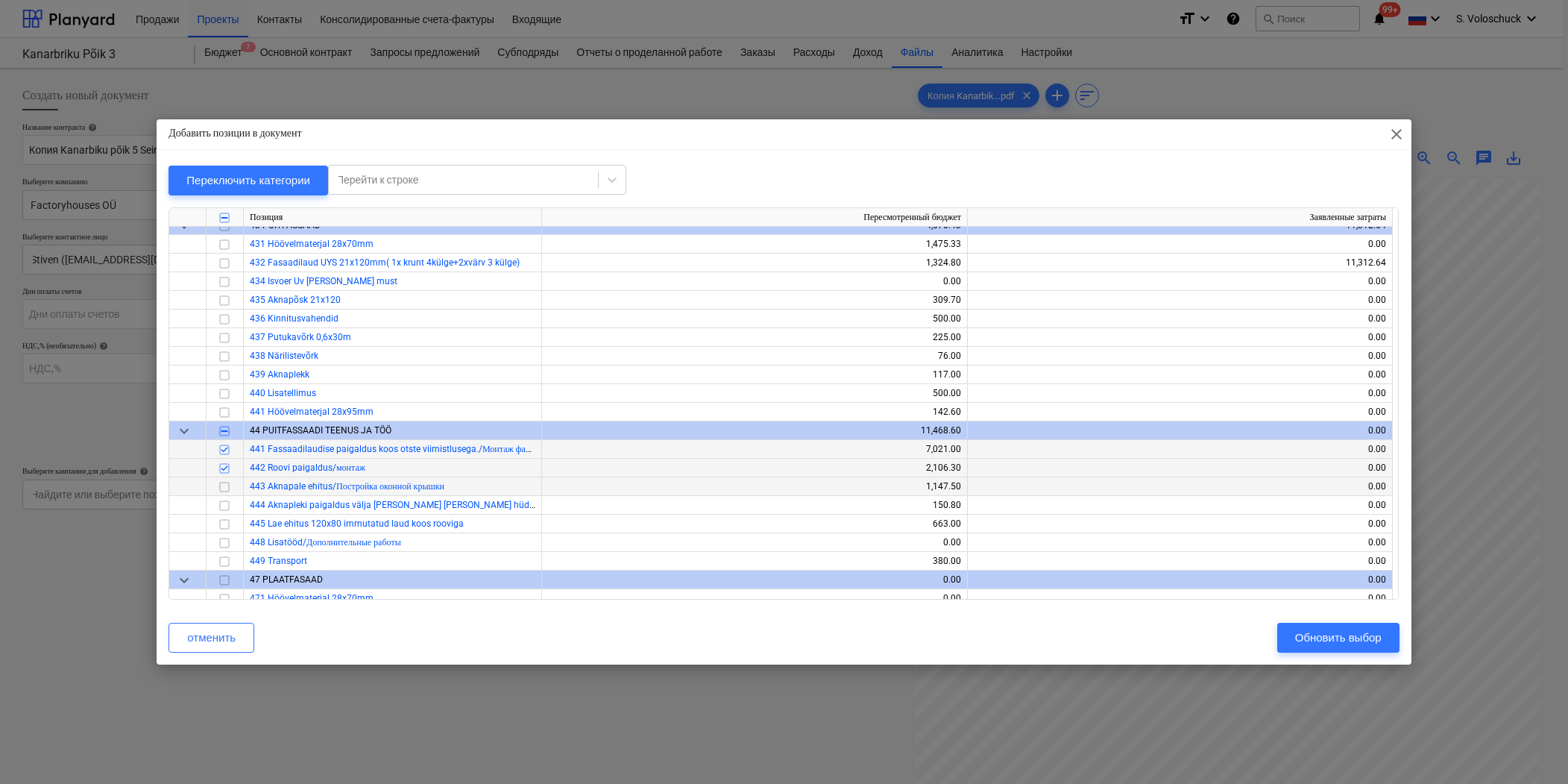
click at [222, 489] on input "checkbox" at bounding box center [225, 486] width 18 height 18
click at [225, 502] on input "checkbox" at bounding box center [225, 505] width 18 height 18
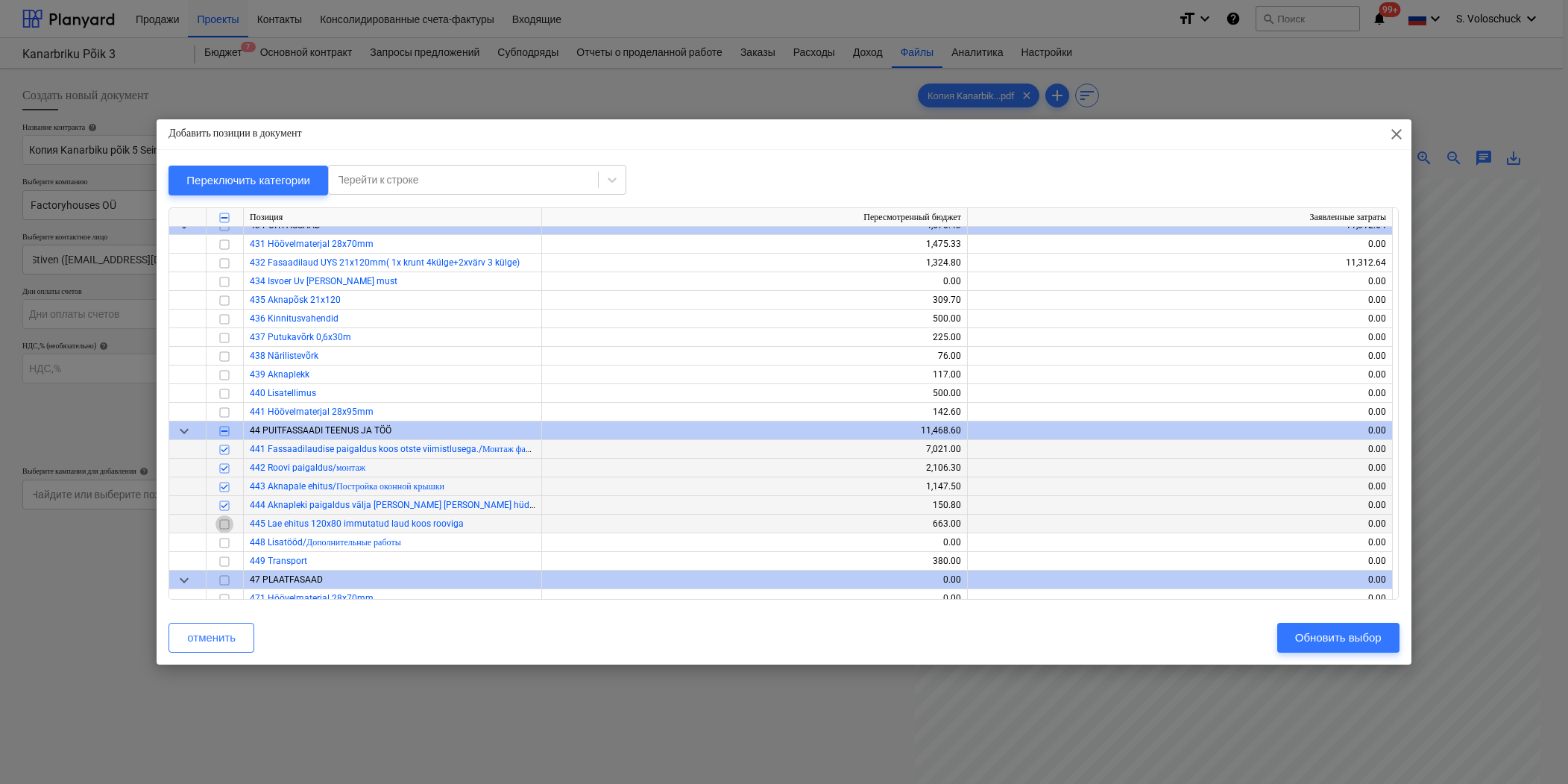
click at [226, 522] on input "checkbox" at bounding box center [225, 523] width 18 height 18
click at [225, 543] on input "checkbox" at bounding box center [225, 542] width 18 height 18
click at [1325, 624] on button "Обновить выбор" at bounding box center [1338, 637] width 123 height 30
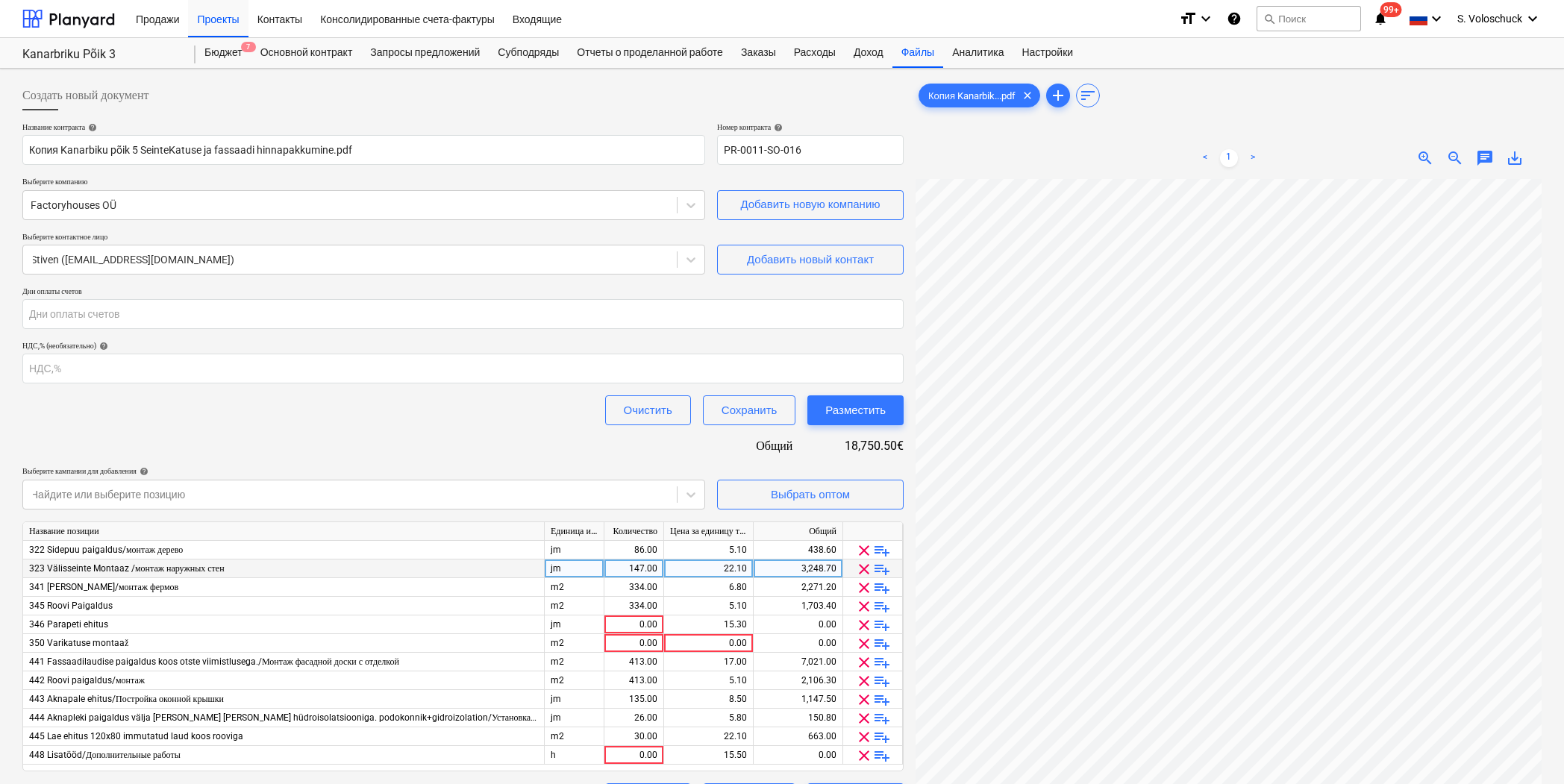
click at [645, 565] on div "147.00" at bounding box center [634, 568] width 47 height 18
type input "148"
click at [638, 585] on div "334.00" at bounding box center [634, 587] width 47 height 18
click at [835, 567] on div "3,270.80" at bounding box center [797, 568] width 77 height 18
type input "3330"
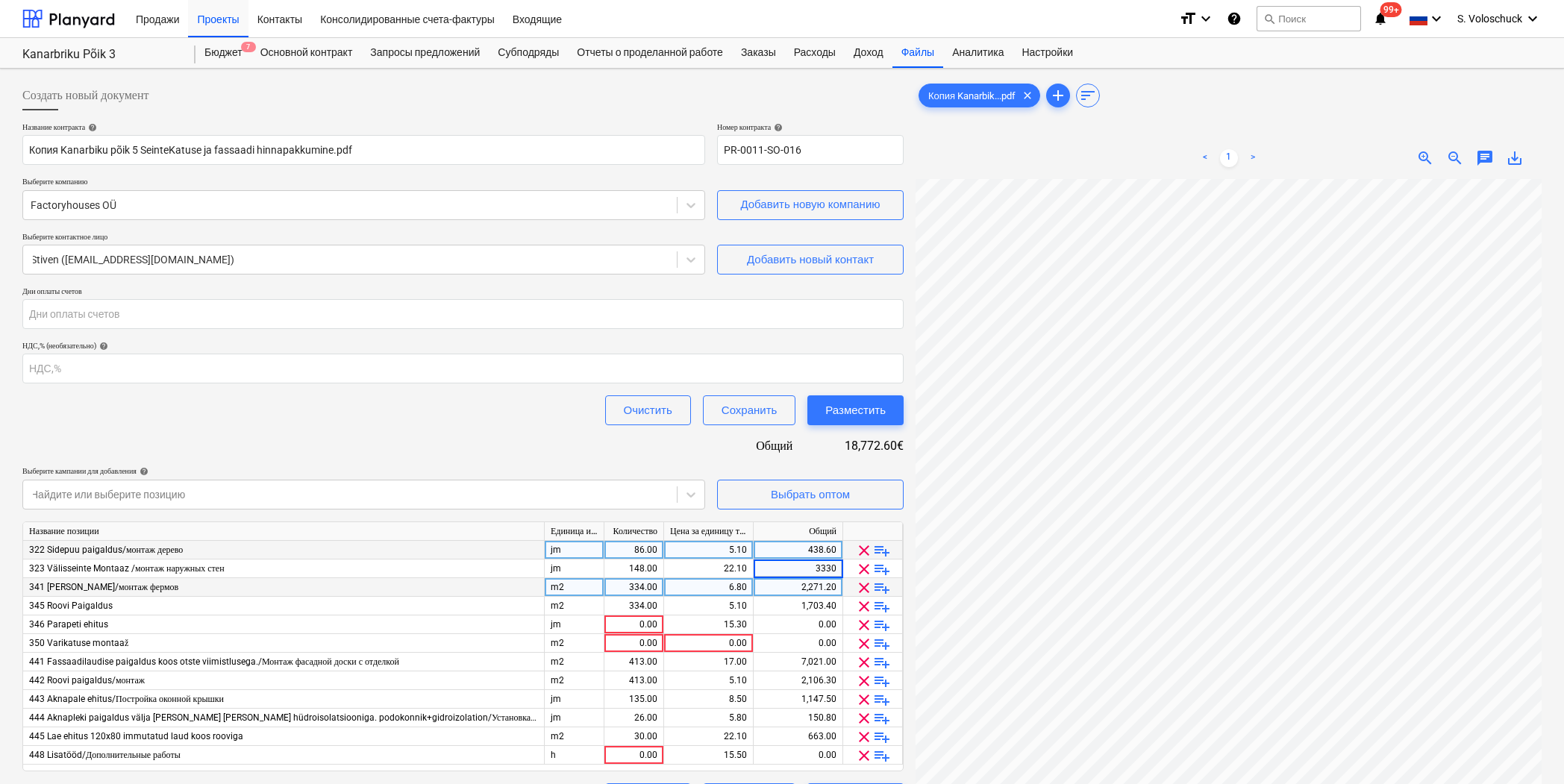
click at [832, 546] on div "438.60" at bounding box center [797, 550] width 77 height 18
type input "740"
click at [824, 588] on div "2,271.20" at bounding box center [797, 587] width 77 height 18
click at [836, 592] on input "2271.2" at bounding box center [797, 587] width 89 height 18
type input "2"
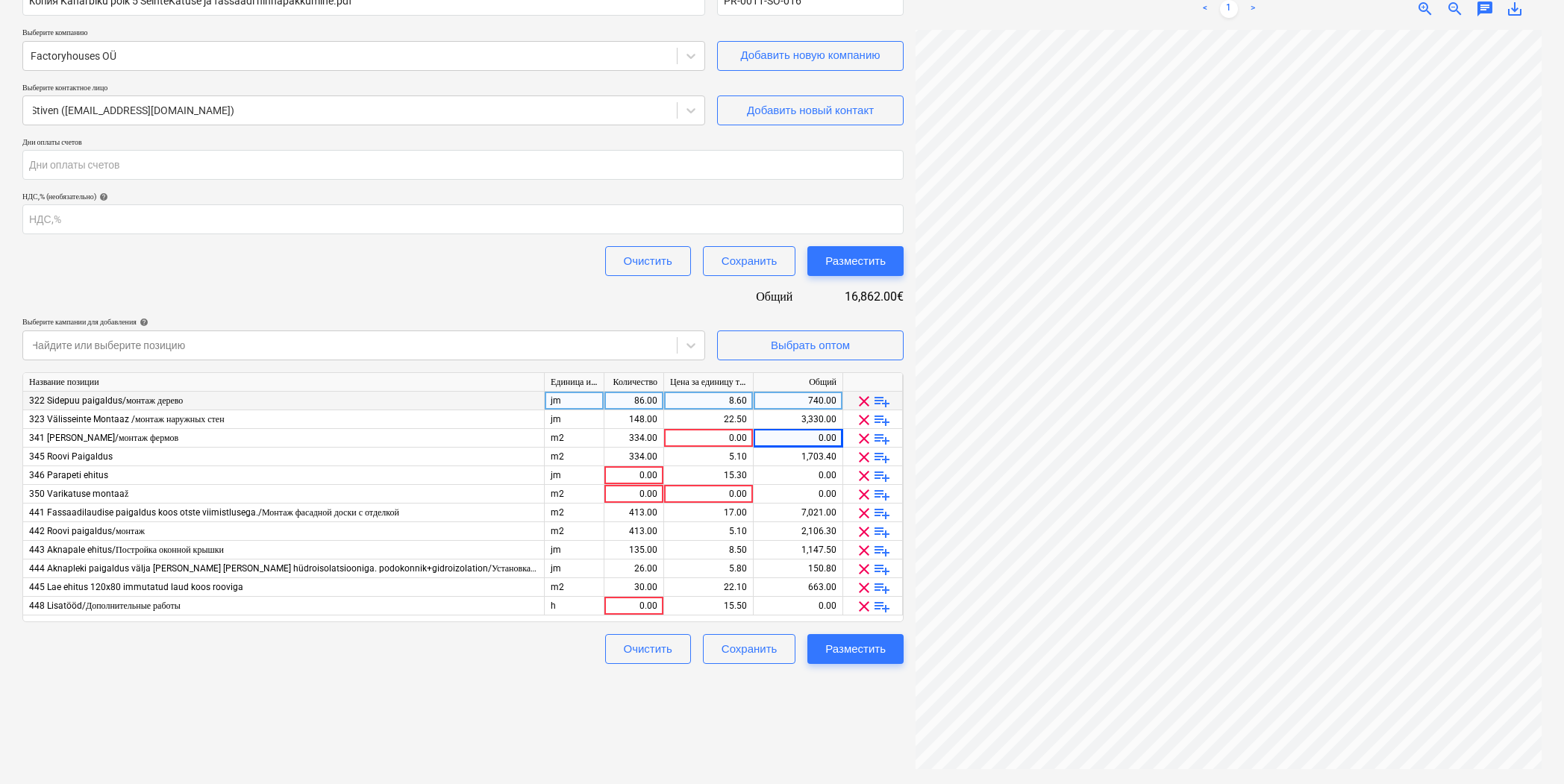
scroll to position [155, 439]
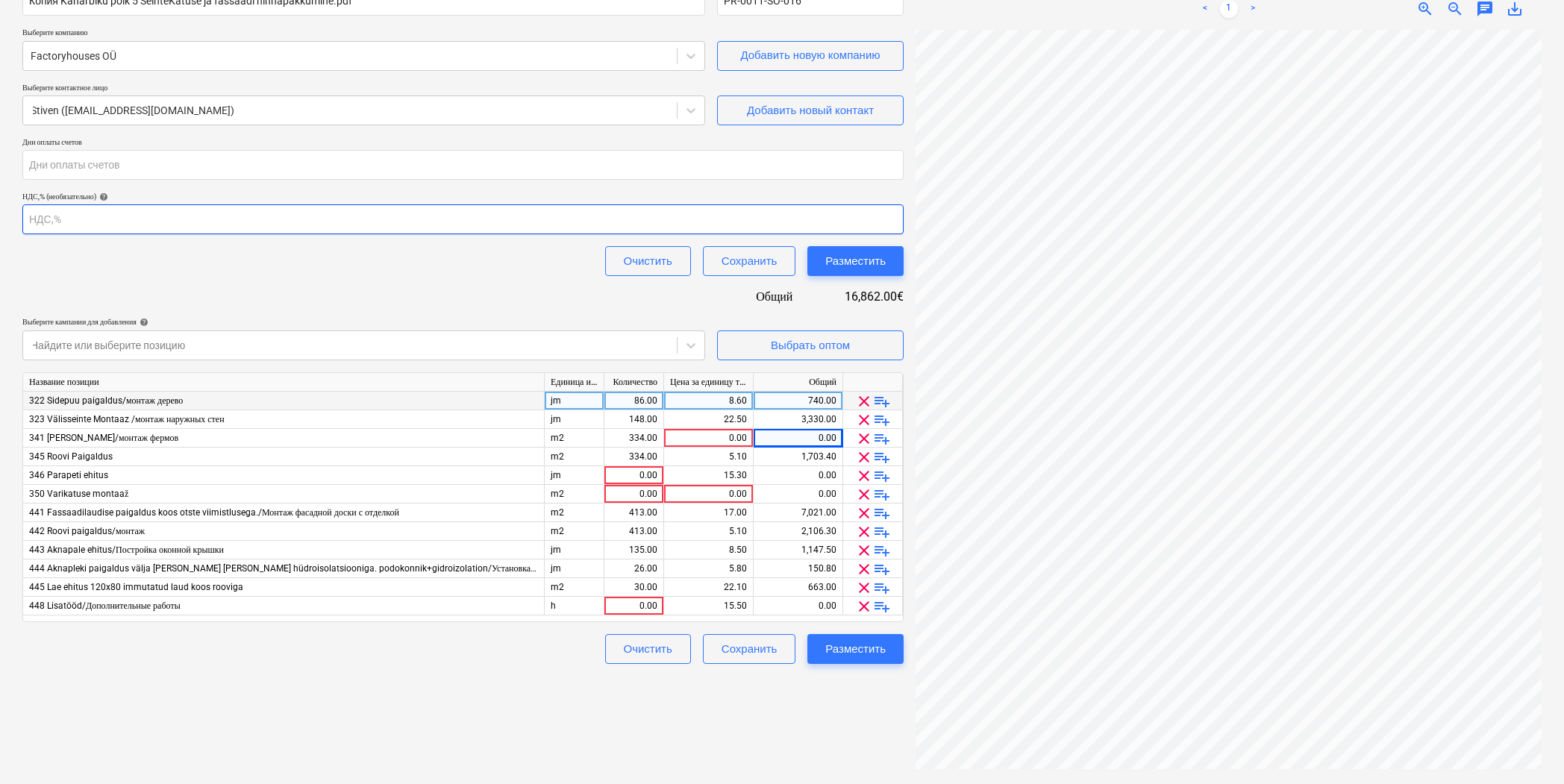
click at [47, 226] on input "number" at bounding box center [462, 219] width 881 height 30
type input "11028"
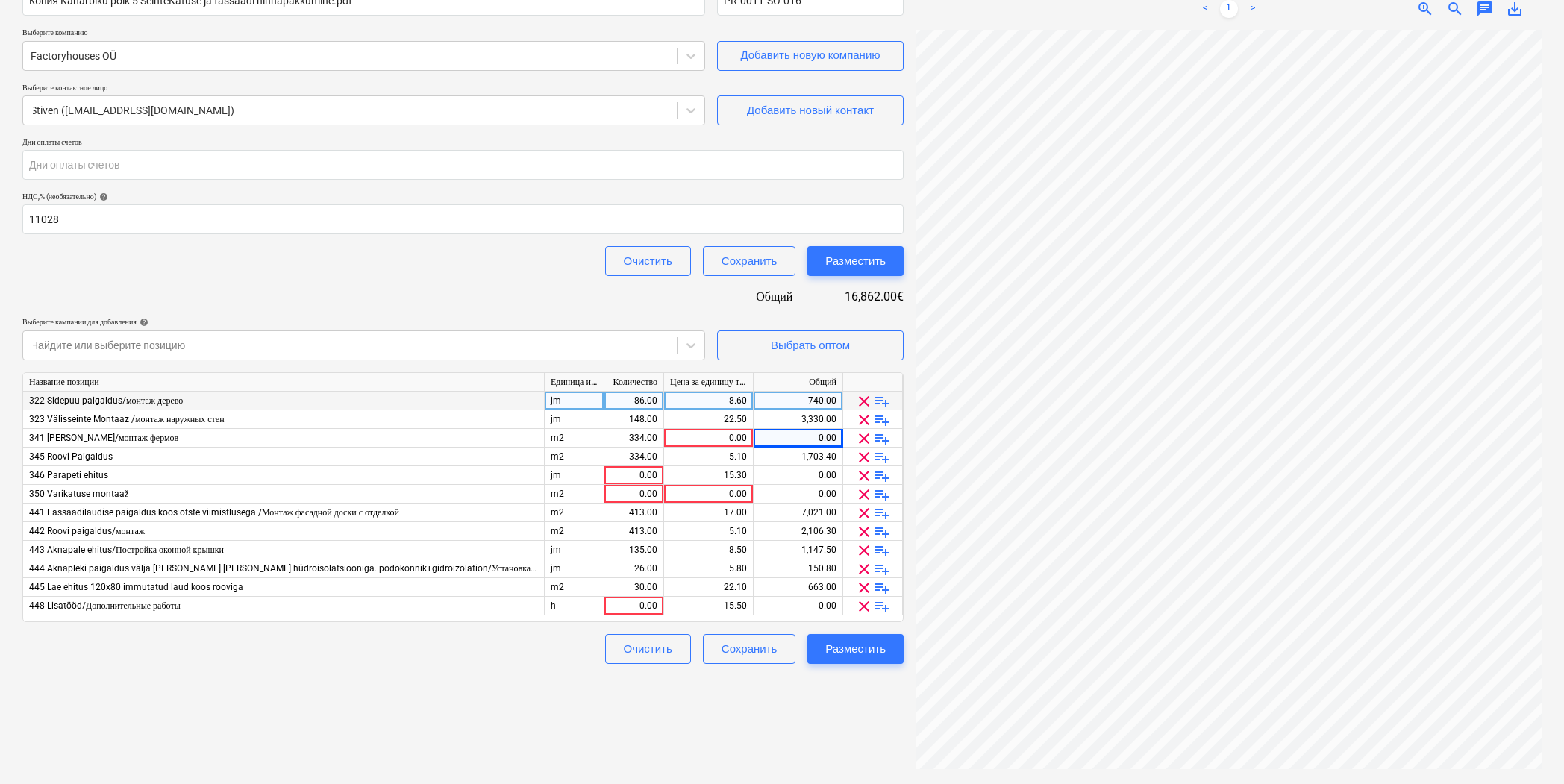
click at [159, 266] on div "Очистить Сохранить Разместить" at bounding box center [462, 261] width 881 height 30
click at [522, 280] on div "Название контракта help Копия Kanarbiku põik 5 SeinteKatuse ja fassaadi hinnapa…" at bounding box center [462, 318] width 881 height 691
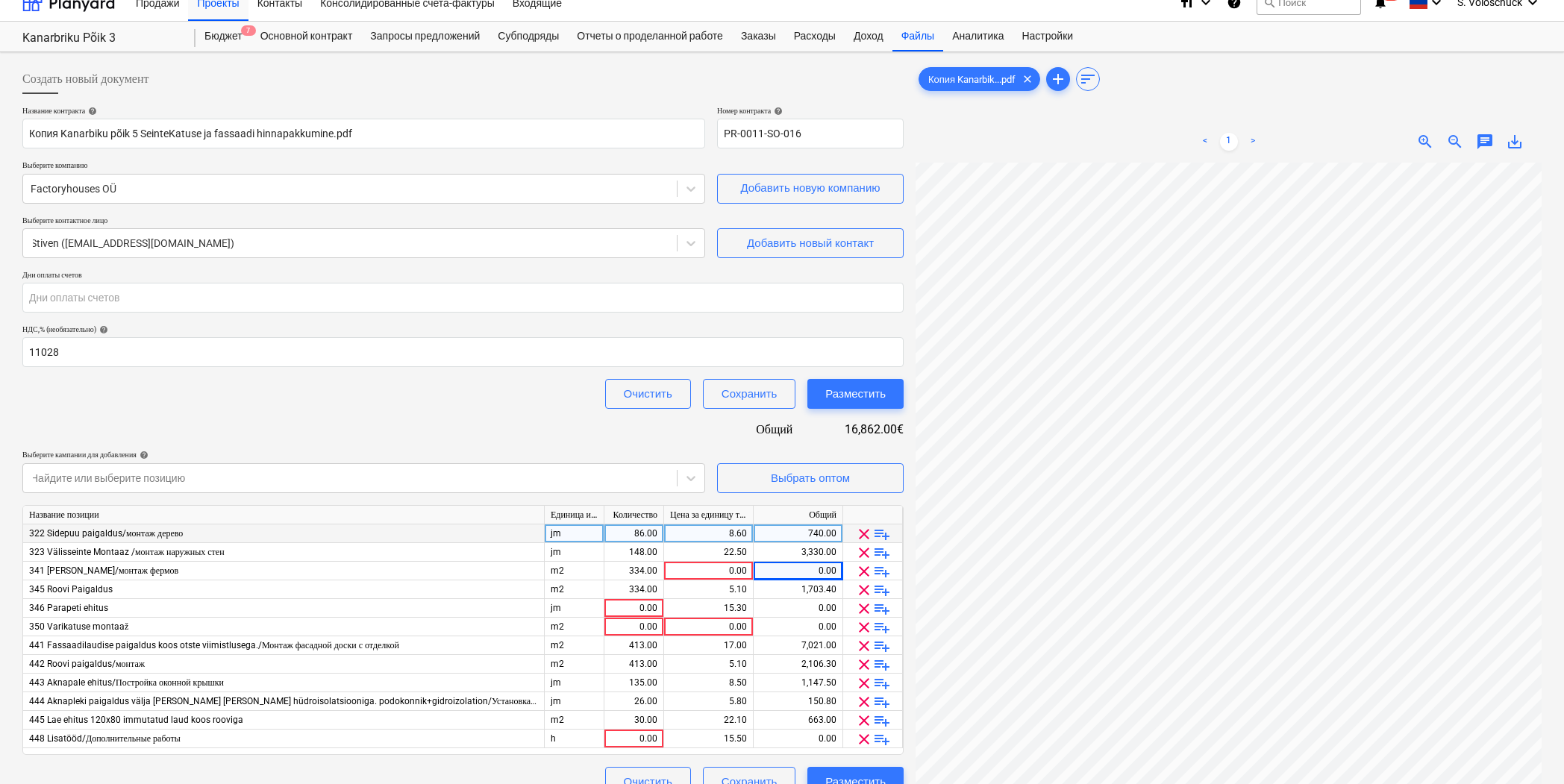
scroll to position [149, 0]
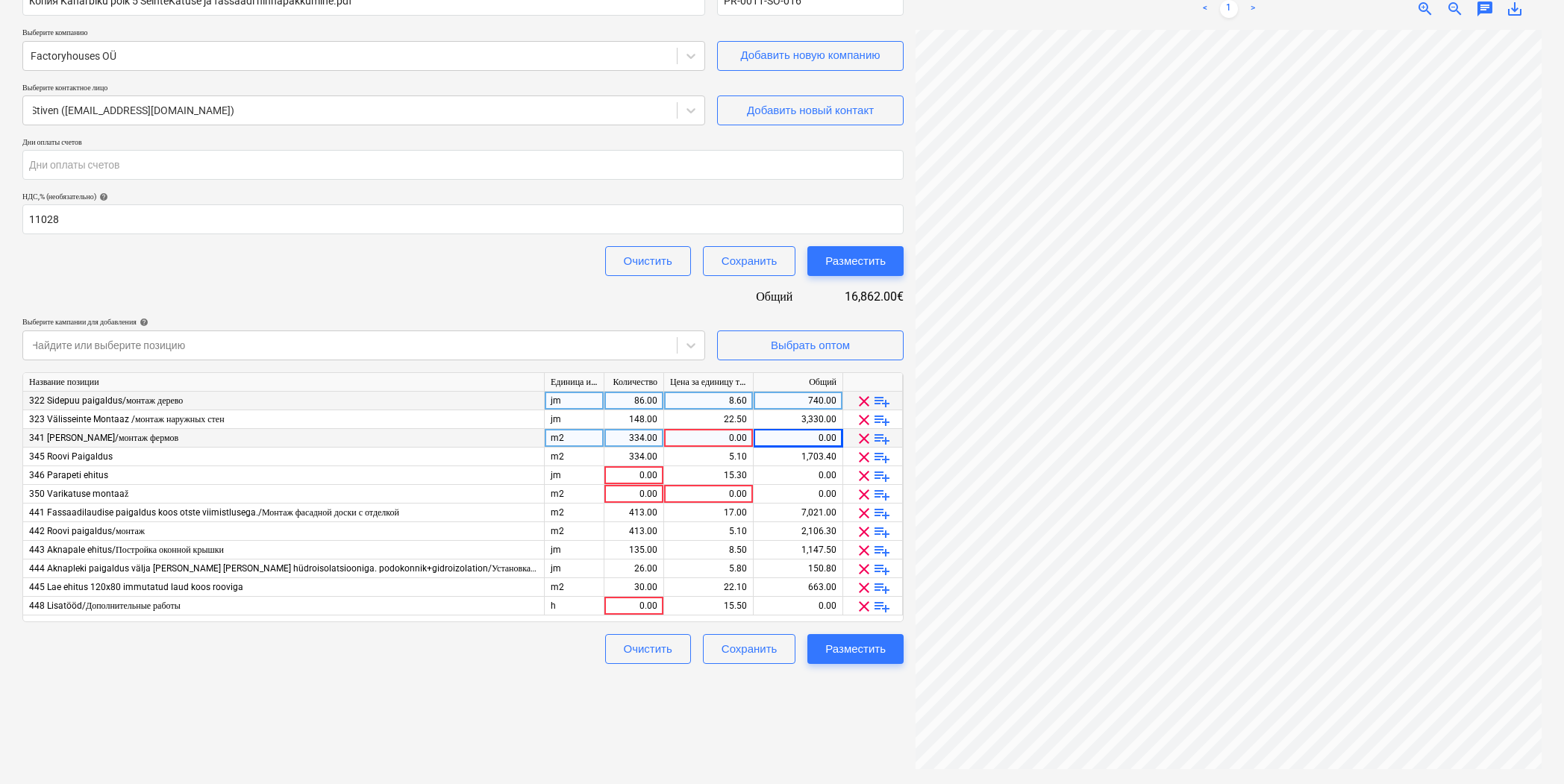
click at [808, 438] on div "0.00" at bounding box center [797, 438] width 77 height 18
type input "2257.6"
click at [820, 455] on div "1,703.40" at bounding box center [797, 456] width 77 height 18
type input "1660"
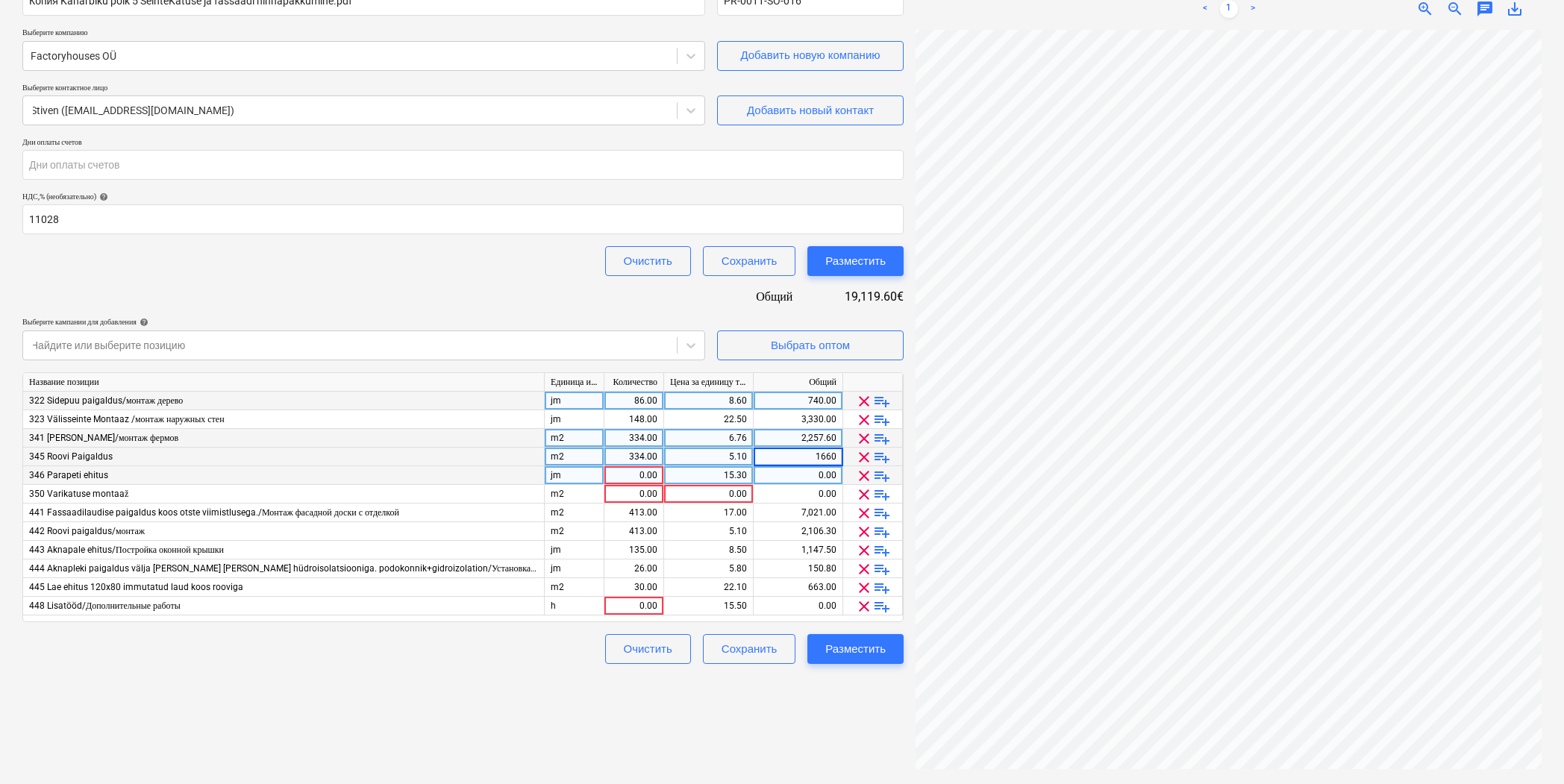
click at [812, 474] on div "0.00" at bounding box center [797, 475] width 77 height 18
type input "108"
click at [817, 490] on div "0.00" at bounding box center [797, 493] width 77 height 18
click at [640, 471] on div "0.00" at bounding box center [634, 475] width 47 height 18
click at [711, 477] on div "0.00" at bounding box center [708, 475] width 77 height 18
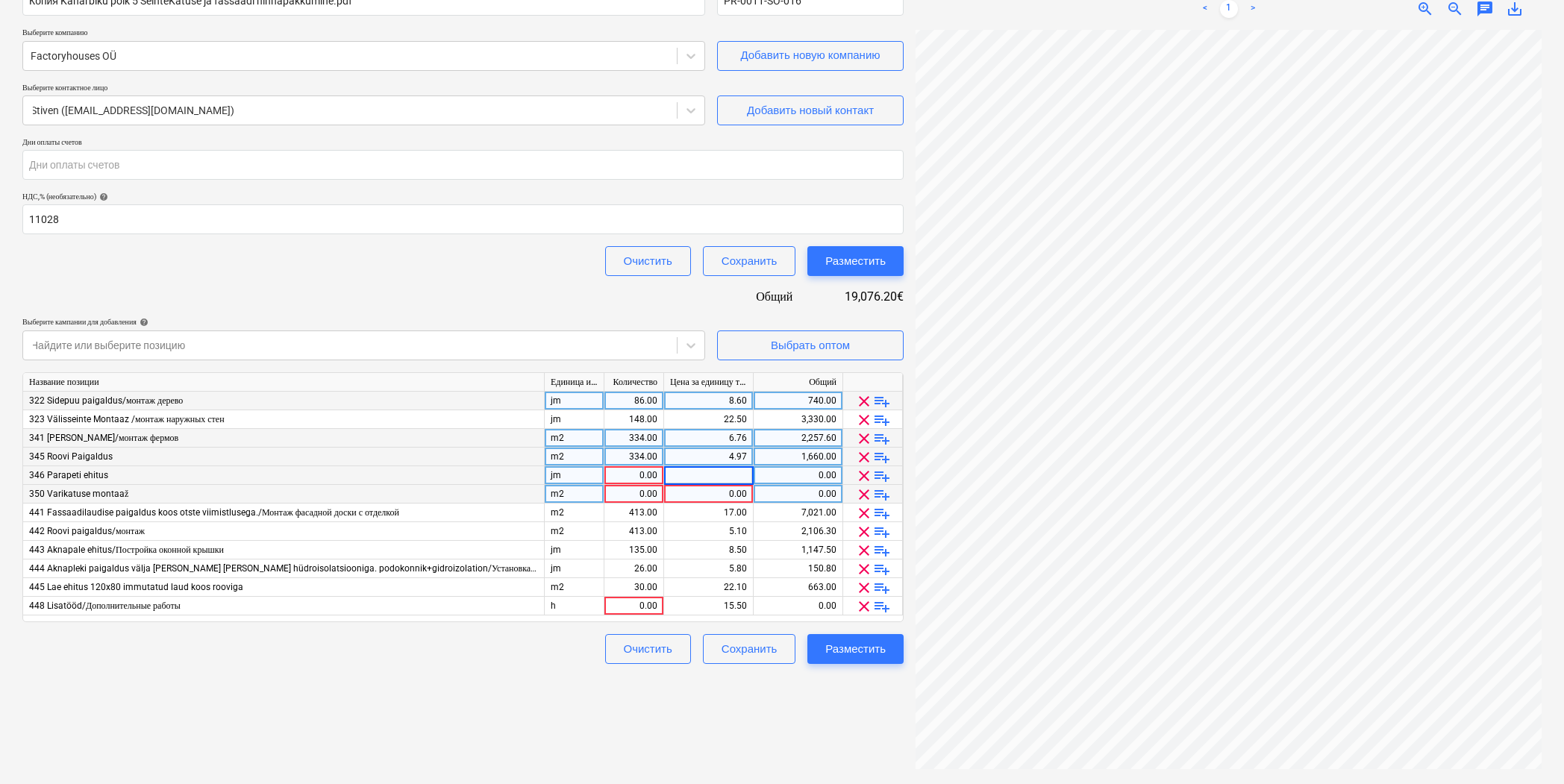
click at [703, 474] on input at bounding box center [708, 475] width 89 height 18
type input "108"
click at [721, 478] on input "108" at bounding box center [708, 475] width 89 height 18
click at [650, 472] on div "0.00" at bounding box center [634, 475] width 47 height 18
type input "1"
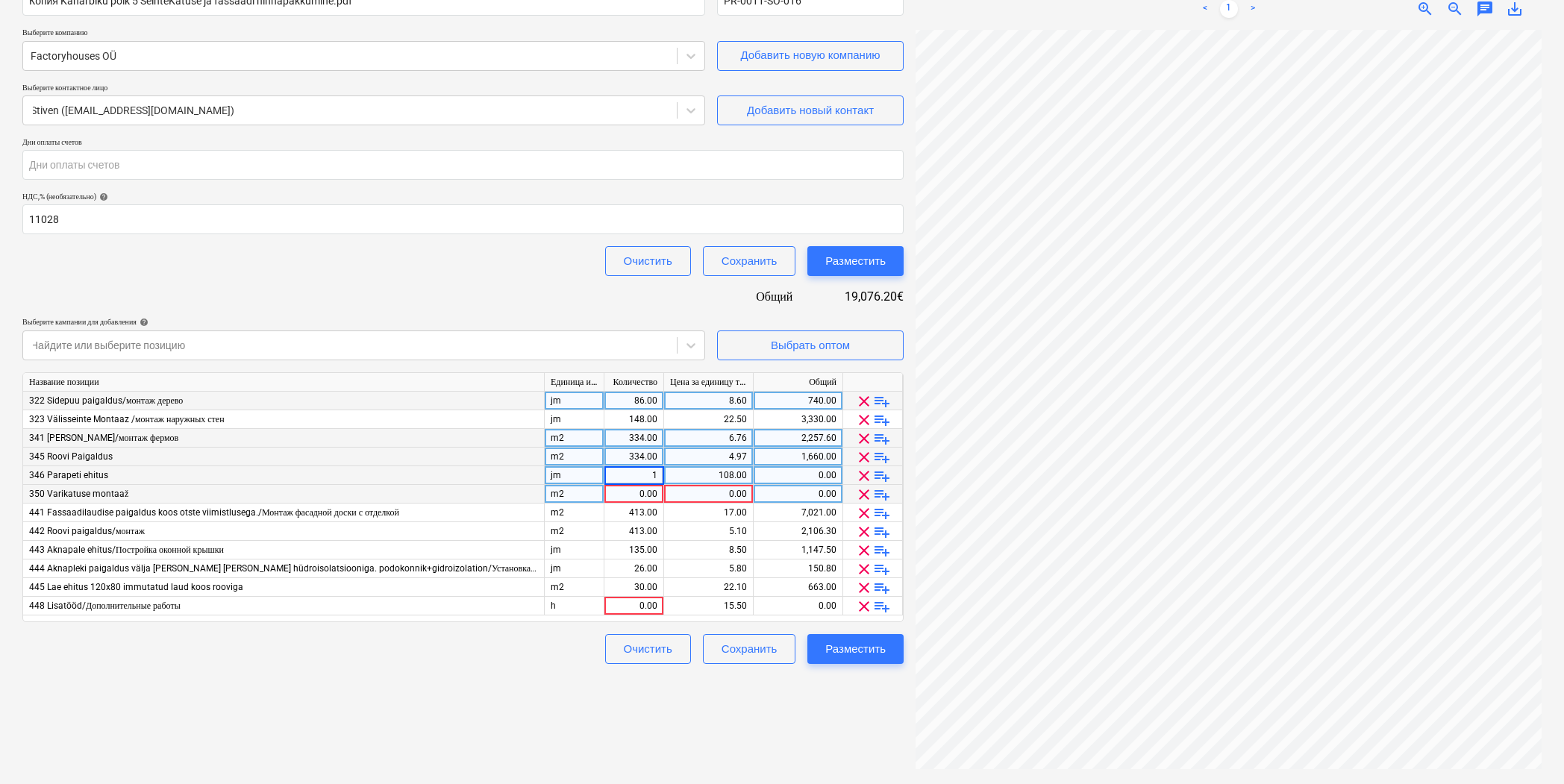
click at [679, 496] on div "0.00" at bounding box center [708, 493] width 77 height 18
click at [812, 494] on div "0.00" at bounding box center [797, 493] width 77 height 18
type input "202.5"
click at [831, 515] on div "7,021.00" at bounding box center [797, 512] width 77 height 18
click at [723, 491] on div "0.00" at bounding box center [708, 493] width 77 height 18
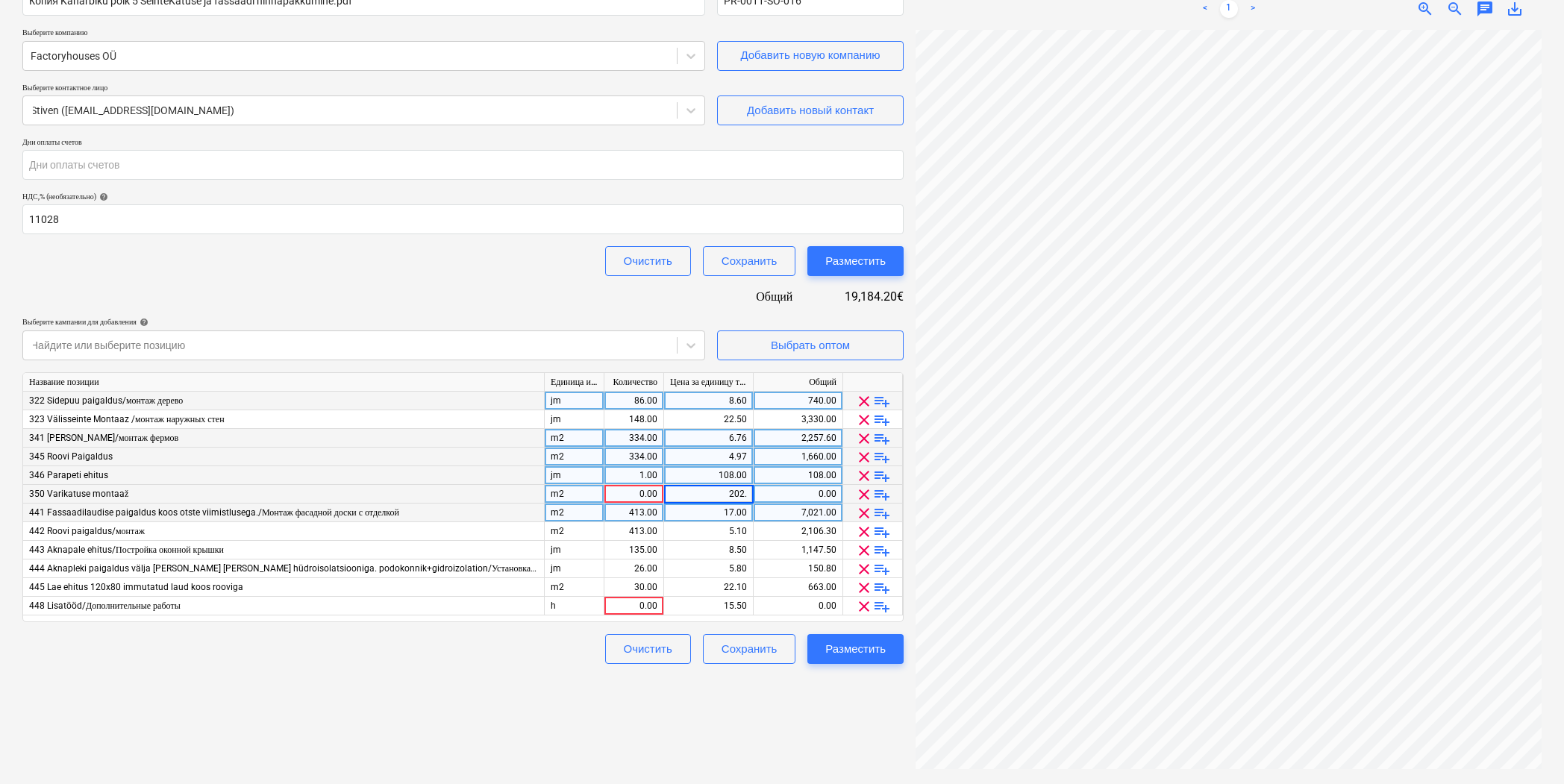
type input "202.5"
click at [723, 491] on input "202.5" at bounding box center [708, 493] width 89 height 18
click at [651, 495] on div "0.00" at bounding box center [634, 493] width 47 height 18
type input "1"
click at [713, 506] on div "17.00" at bounding box center [708, 512] width 77 height 18
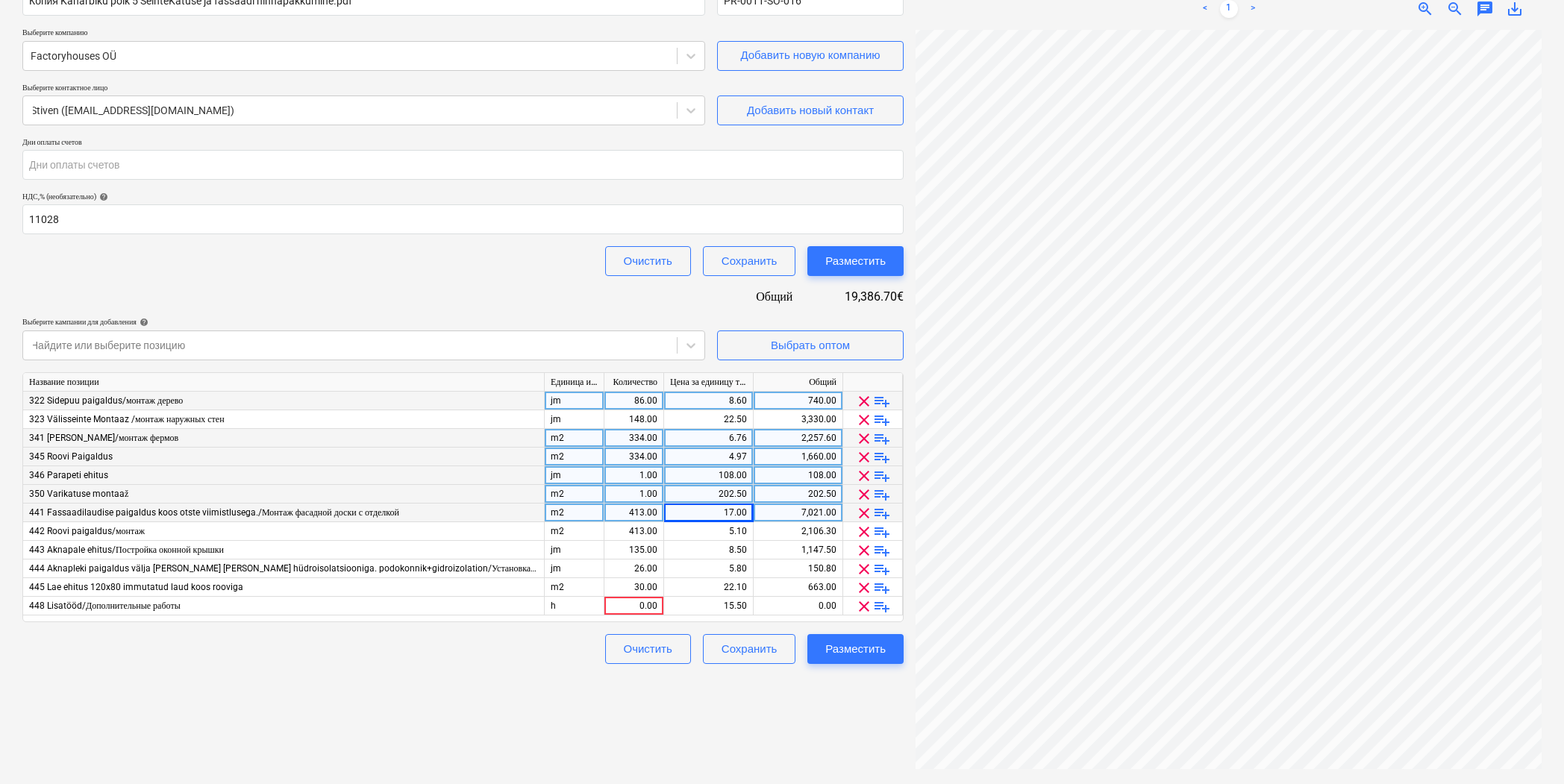
click at [805, 510] on div "7,021.00" at bounding box center [797, 512] width 77 height 18
click at [803, 510] on input "7021" at bounding box center [797, 512] width 89 height 18
click at [832, 508] on input "7021" at bounding box center [797, 512] width 89 height 18
type input "1"
click at [839, 510] on input "1" at bounding box center [797, 512] width 89 height 18
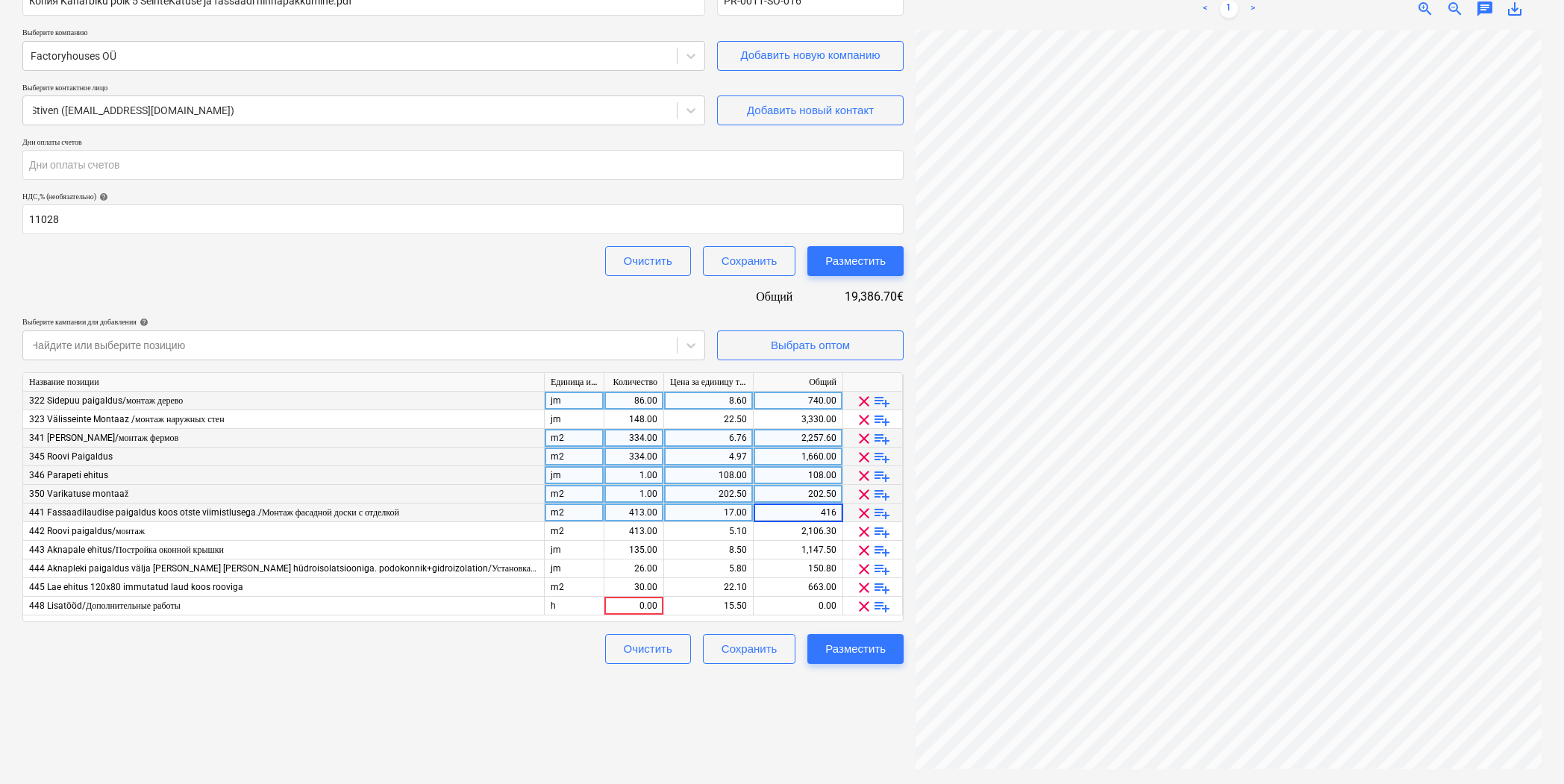
type input "4160"
click at [826, 529] on div "2,106.30" at bounding box center [797, 531] width 77 height 18
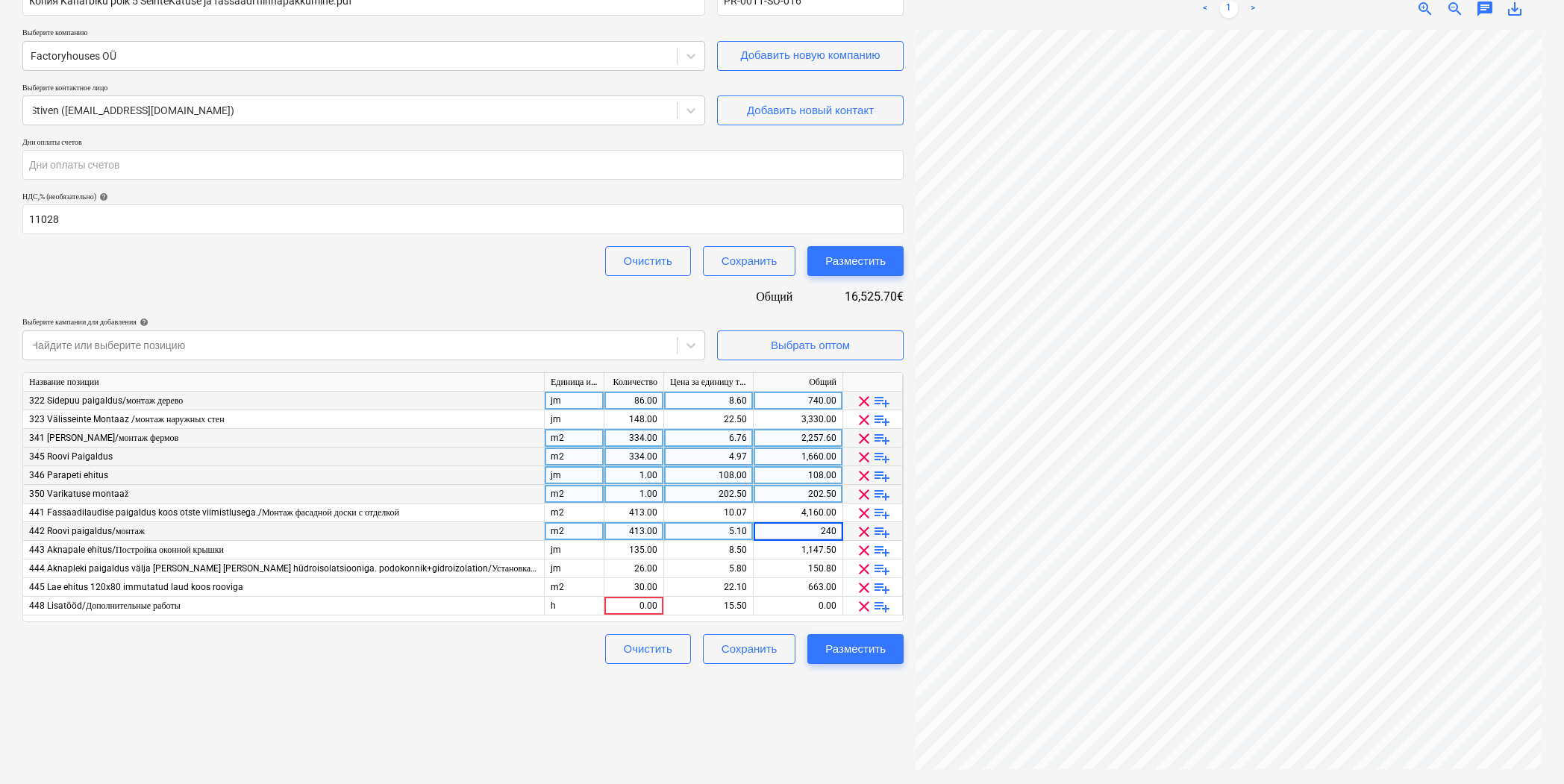
type input "2400"
click at [829, 530] on input "2400" at bounding box center [797, 531] width 89 height 18
click at [813, 546] on div "1,147.50" at bounding box center [797, 550] width 77 height 18
click at [810, 531] on div "2,400.00" at bounding box center [797, 531] width 77 height 18
click at [770, 541] on div "1,147.50" at bounding box center [797, 550] width 77 height 18
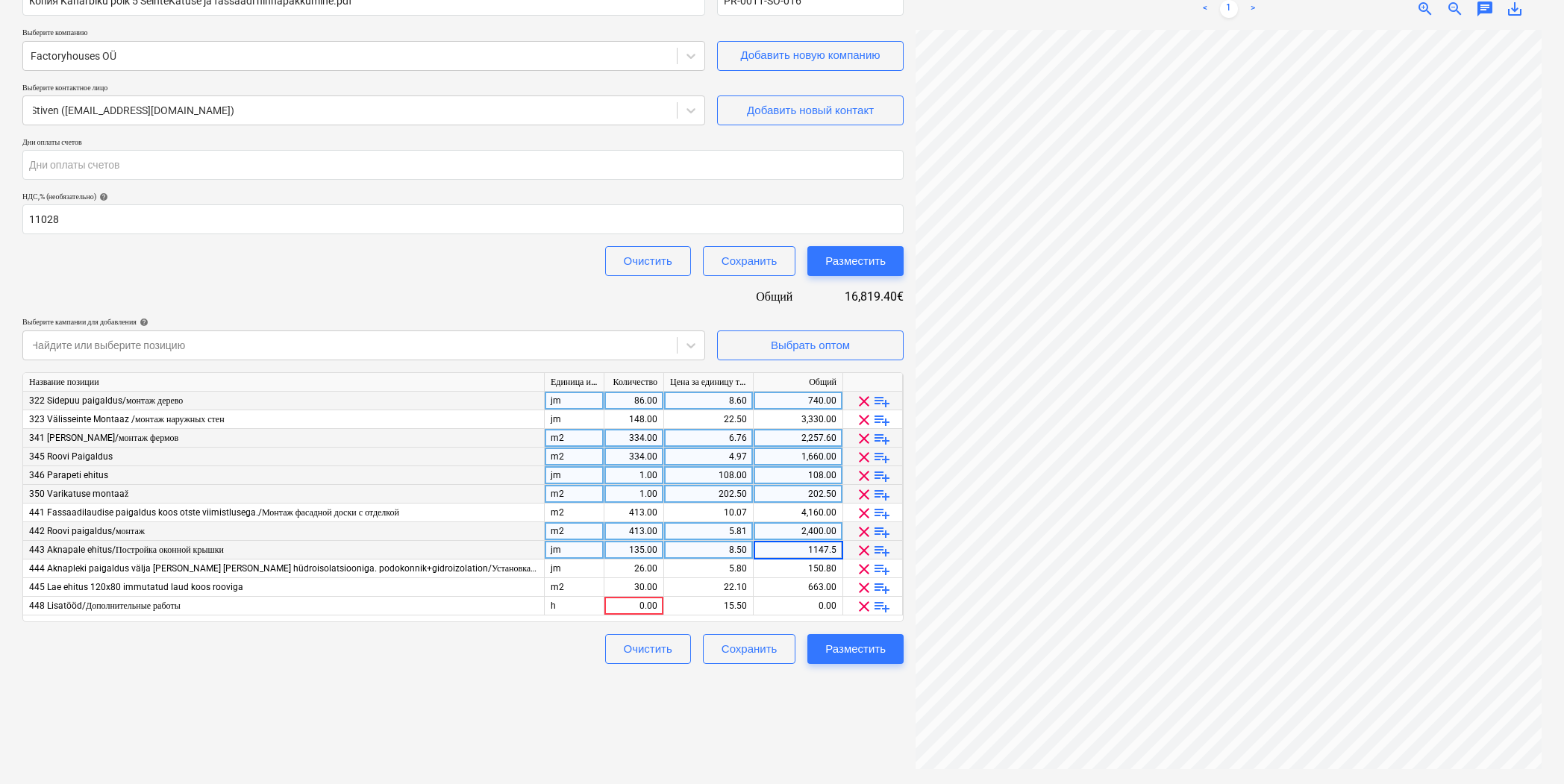
click at [835, 548] on input "1147.5" at bounding box center [797, 550] width 89 height 18
type input "1"
type input "1800"
click at [835, 549] on input "1800" at bounding box center [797, 550] width 89 height 18
click at [835, 584] on div "663.00" at bounding box center [797, 587] width 77 height 18
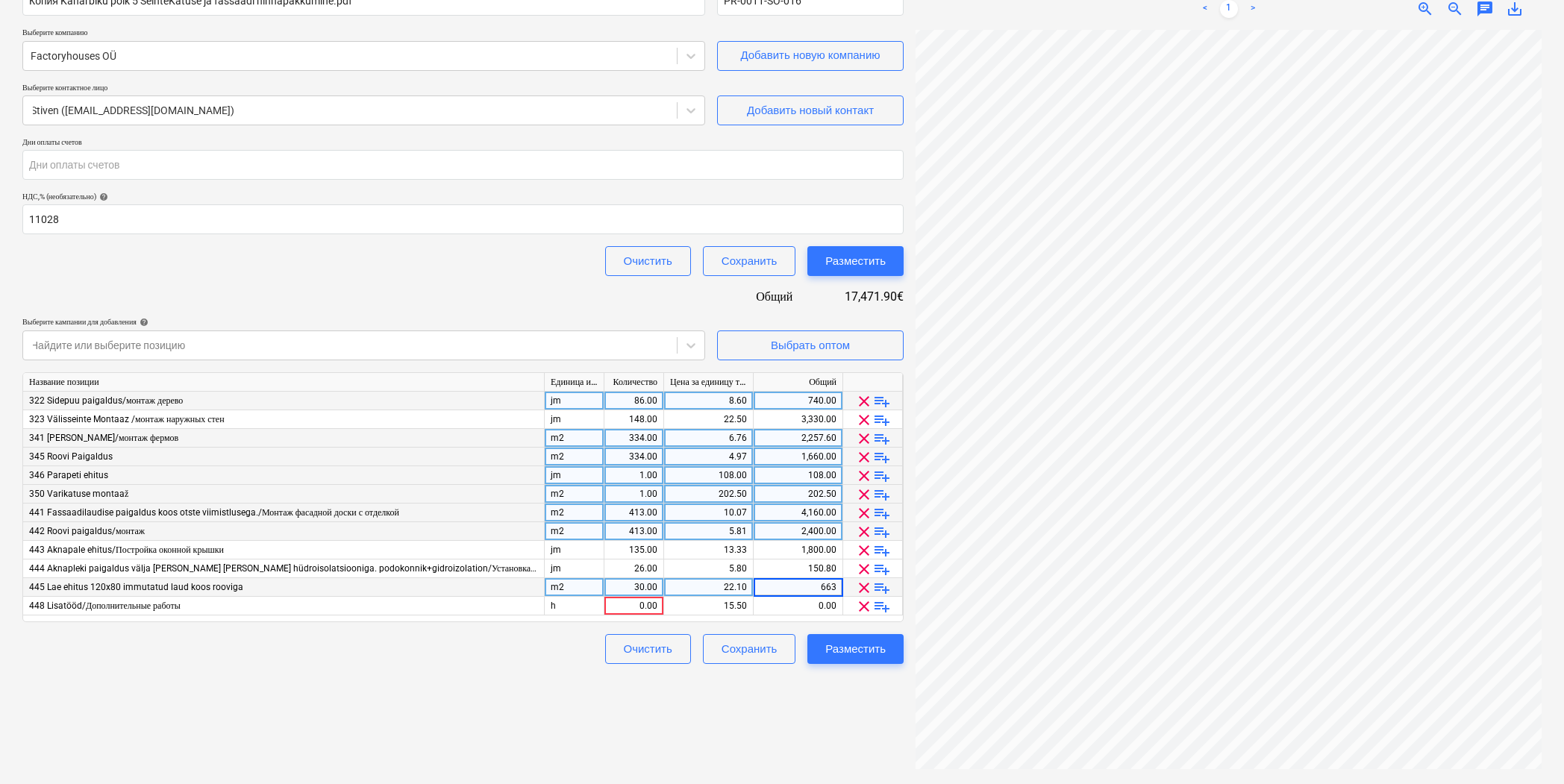
click at [825, 514] on div "4,160.00" at bounding box center [797, 512] width 77 height 18
click at [776, 513] on input "4160" at bounding box center [797, 512] width 89 height 18
click at [884, 464] on div "Создать новый документ Название контракта help Копия Kanarbiku põik 5 SeinteKat…" at bounding box center [782, 351] width 1531 height 852
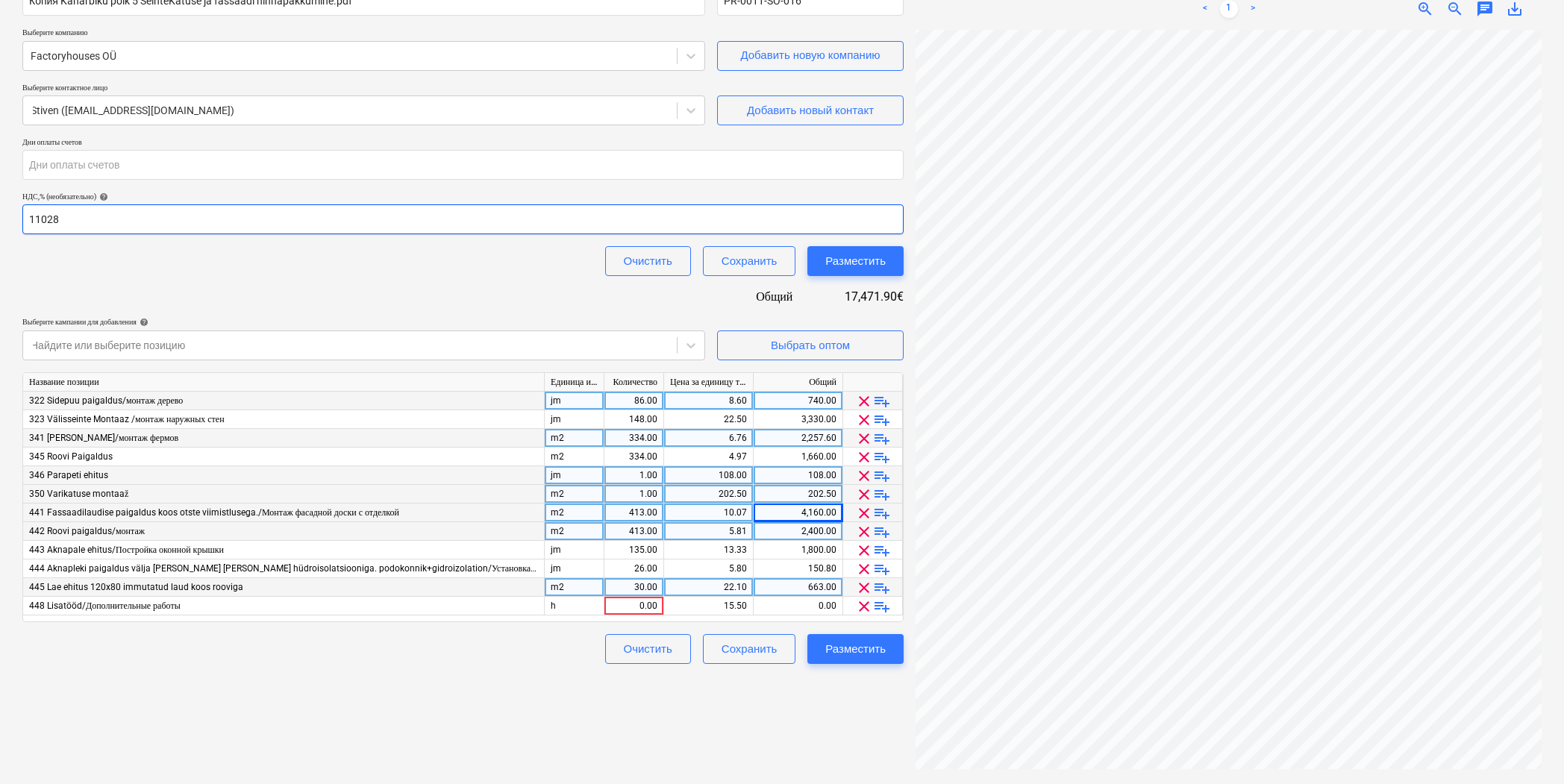
click at [39, 217] on input "11028" at bounding box center [462, 219] width 881 height 30
click at [59, 220] on input "19028" at bounding box center [462, 219] width 881 height 30
type input "19710"
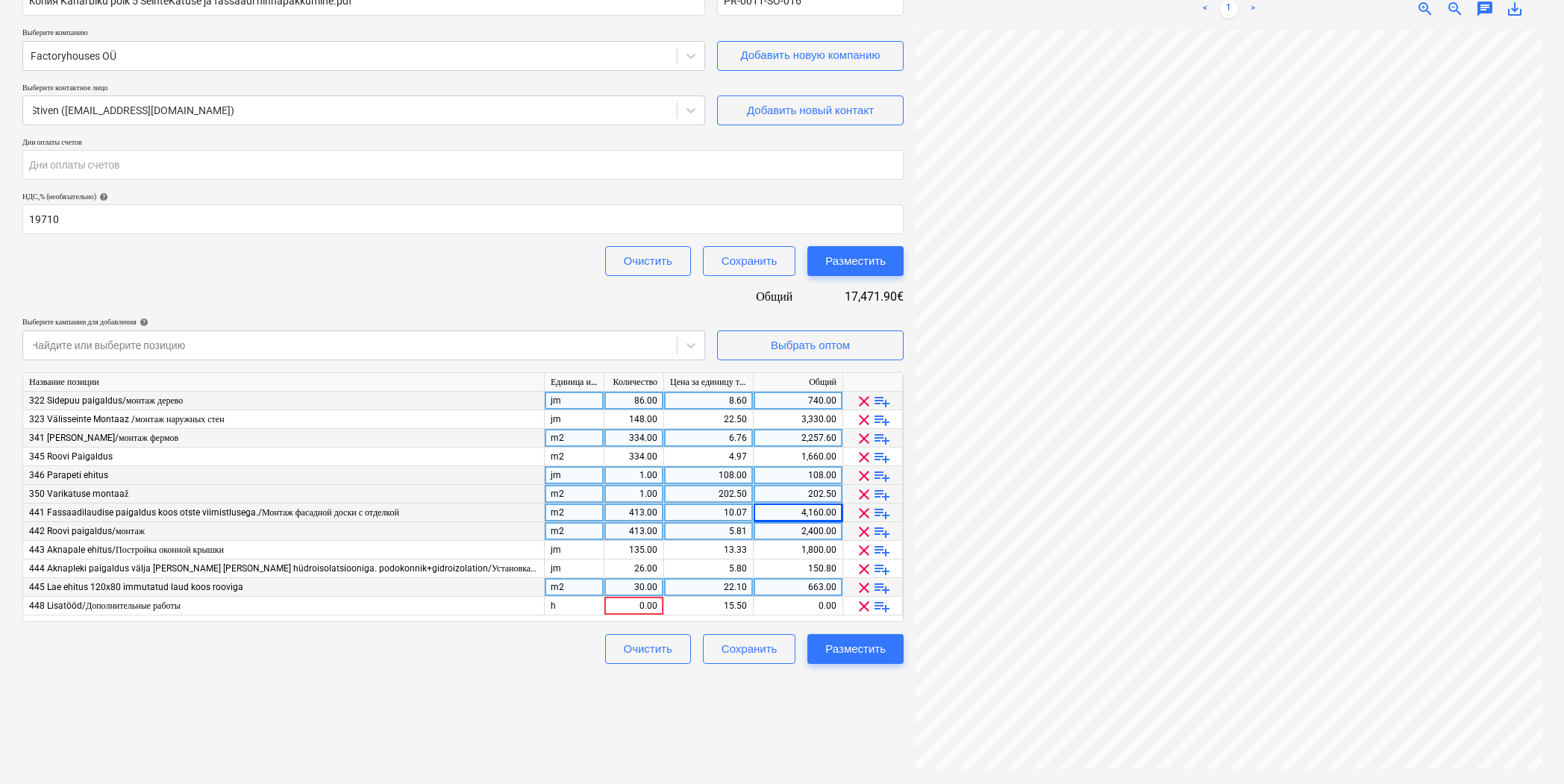
click at [100, 238] on div "Название контракта help Копия Kanarbiku põik 5 SeinteKatuse ja fassaadi hinnapa…" at bounding box center [462, 318] width 881 height 691
click at [807, 709] on div "Создать новый документ Название контракта help Копия Kanarbiku põik 5 SeinteKat…" at bounding box center [463, 351] width 893 height 852
click at [826, 567] on div "150.80" at bounding box center [797, 568] width 77 height 18
type input "720"
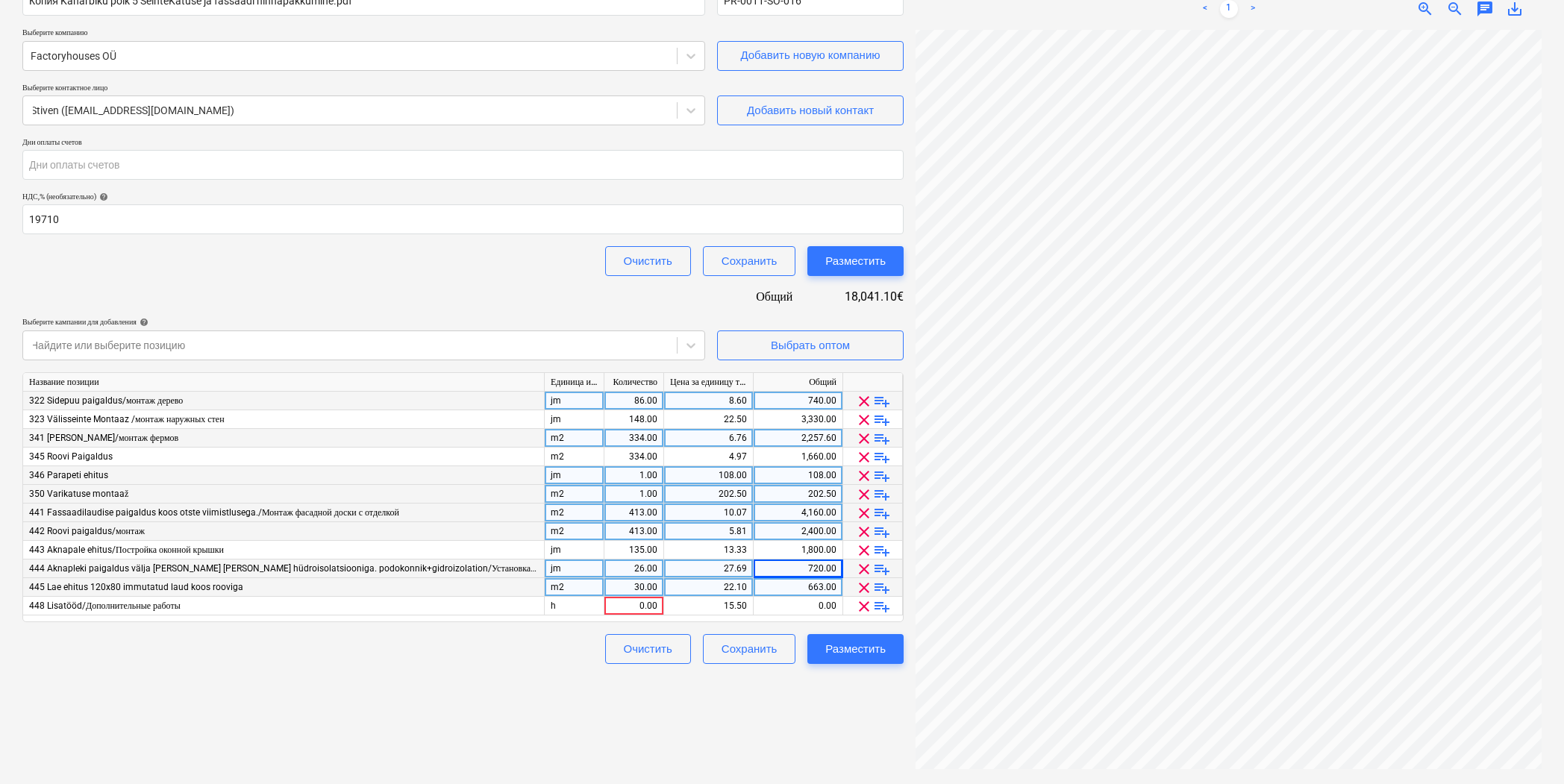
click at [826, 589] on div "663.00" at bounding box center [797, 587] width 77 height 18
click at [835, 585] on input "663" at bounding box center [797, 587] width 89 height 18
click at [840, 585] on input "663" at bounding box center [797, 587] width 89 height 18
click at [834, 586] on input "663" at bounding box center [797, 587] width 89 height 18
click at [793, 607] on div "0.00" at bounding box center [797, 605] width 77 height 18
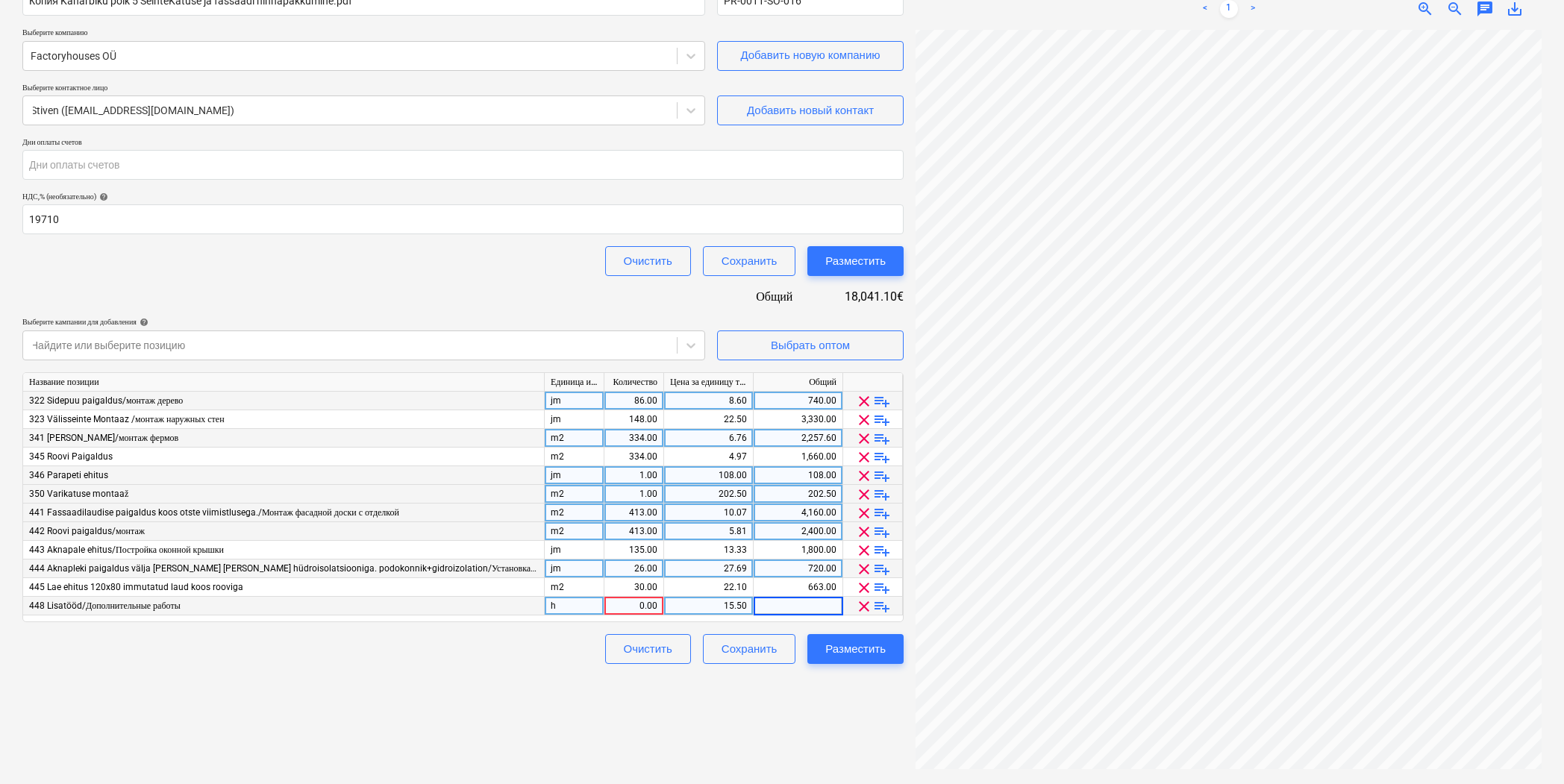
click at [800, 599] on input at bounding box center [797, 605] width 89 height 18
type input "1669.5"
click at [723, 604] on div "0.00" at bounding box center [708, 605] width 77 height 18
type input "1669.5"
click at [652, 608] on div "0.00" at bounding box center [634, 605] width 47 height 18
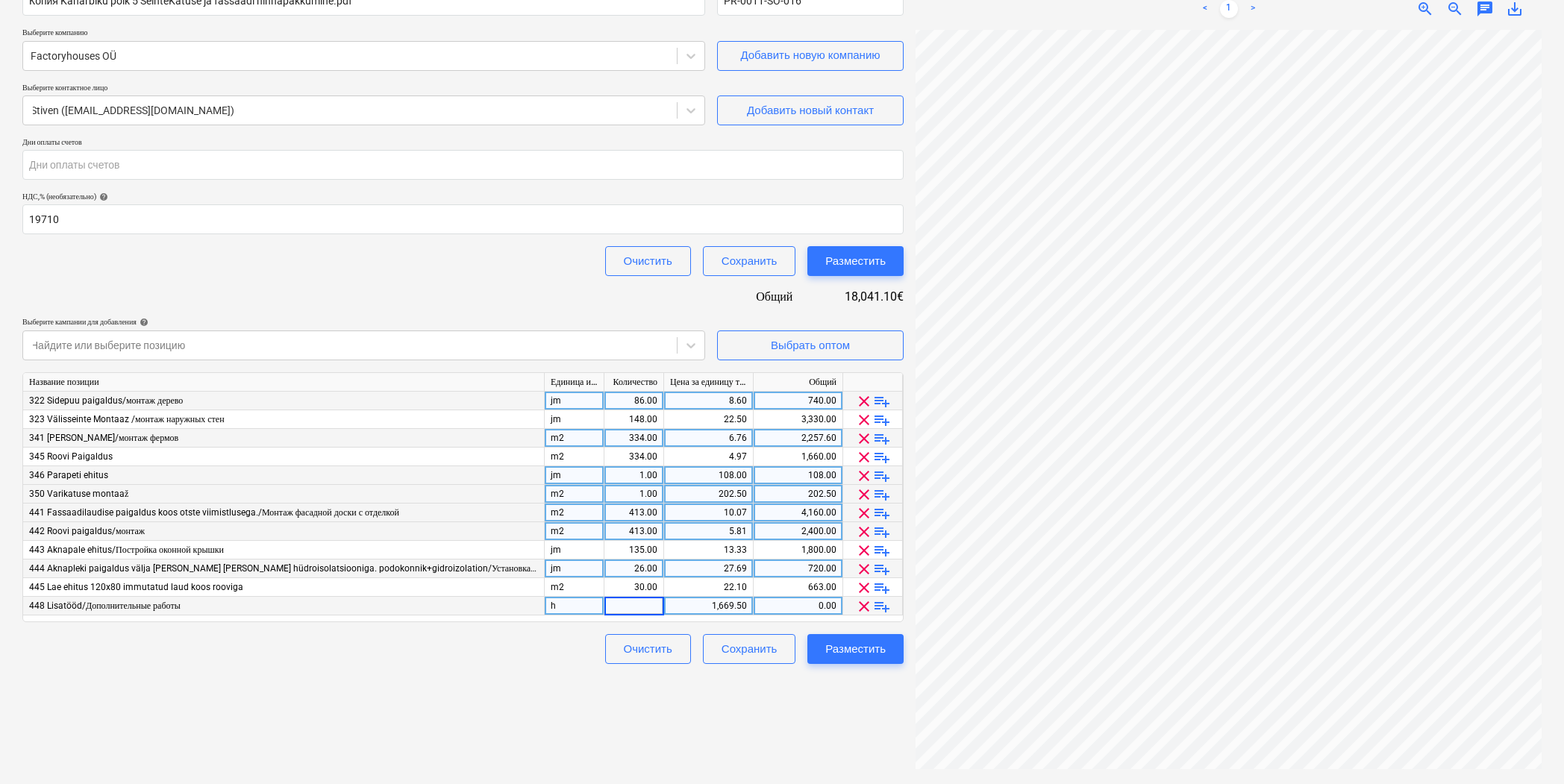
type input "1"
click at [859, 702] on div "Создать новый документ Название контракта help Копия Kanarbiku põik 5 SeinteKat…" at bounding box center [463, 351] width 893 height 852
click at [876, 653] on div "Разместить" at bounding box center [855, 649] width 60 height 19
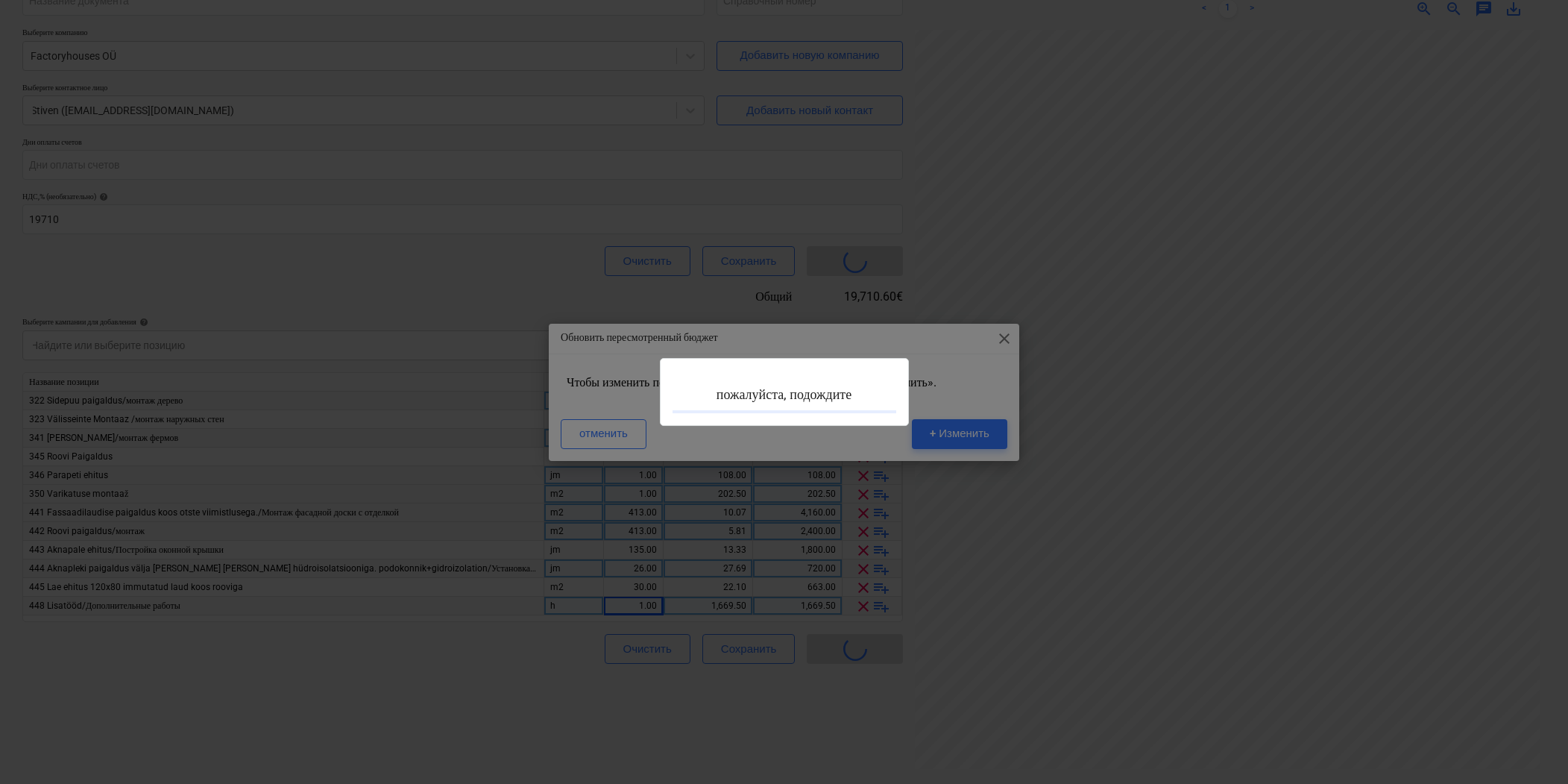
type input "PR-0011-SO-016"
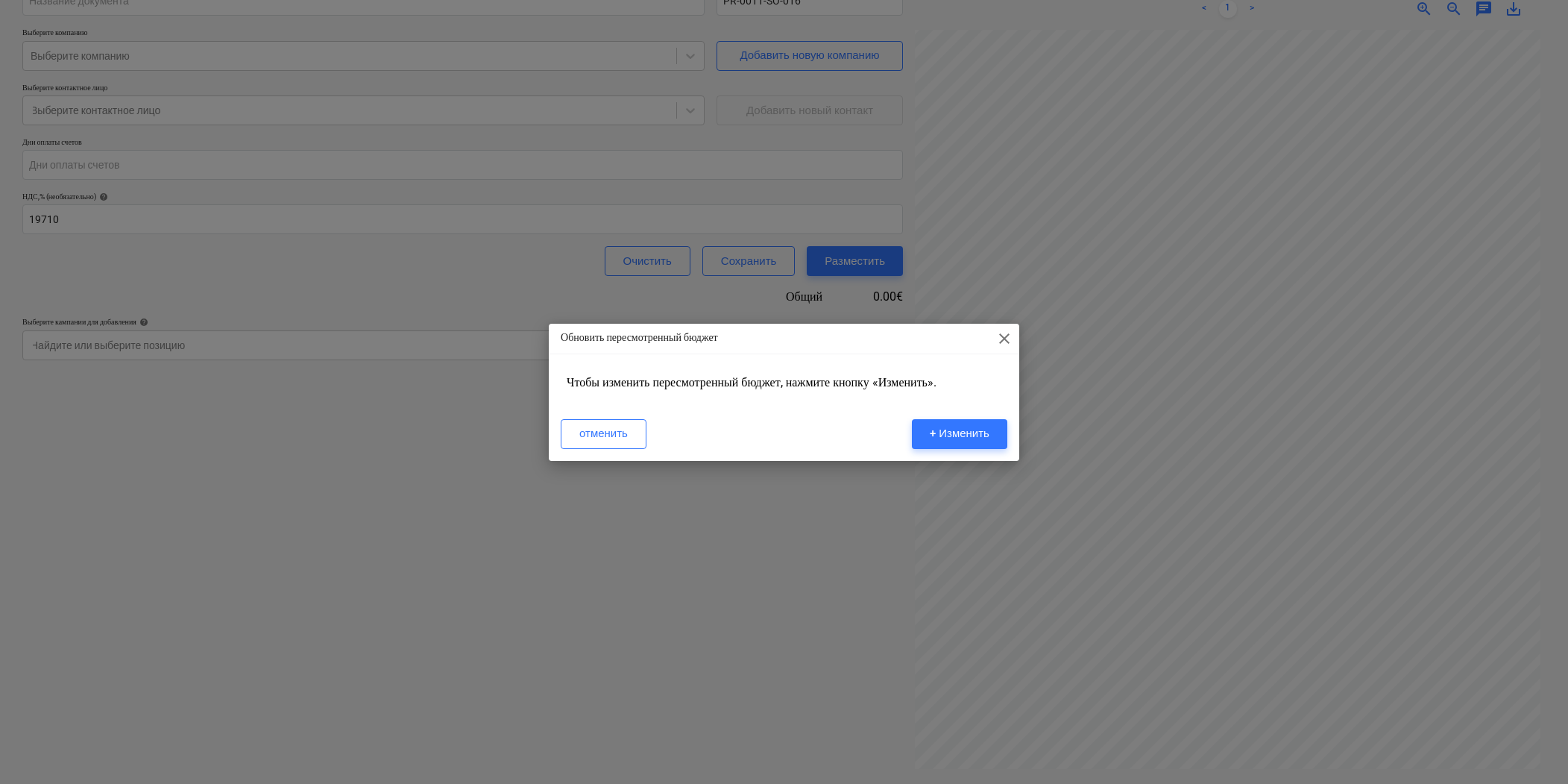
click at [1008, 341] on span "close" at bounding box center [1004, 339] width 18 height 18
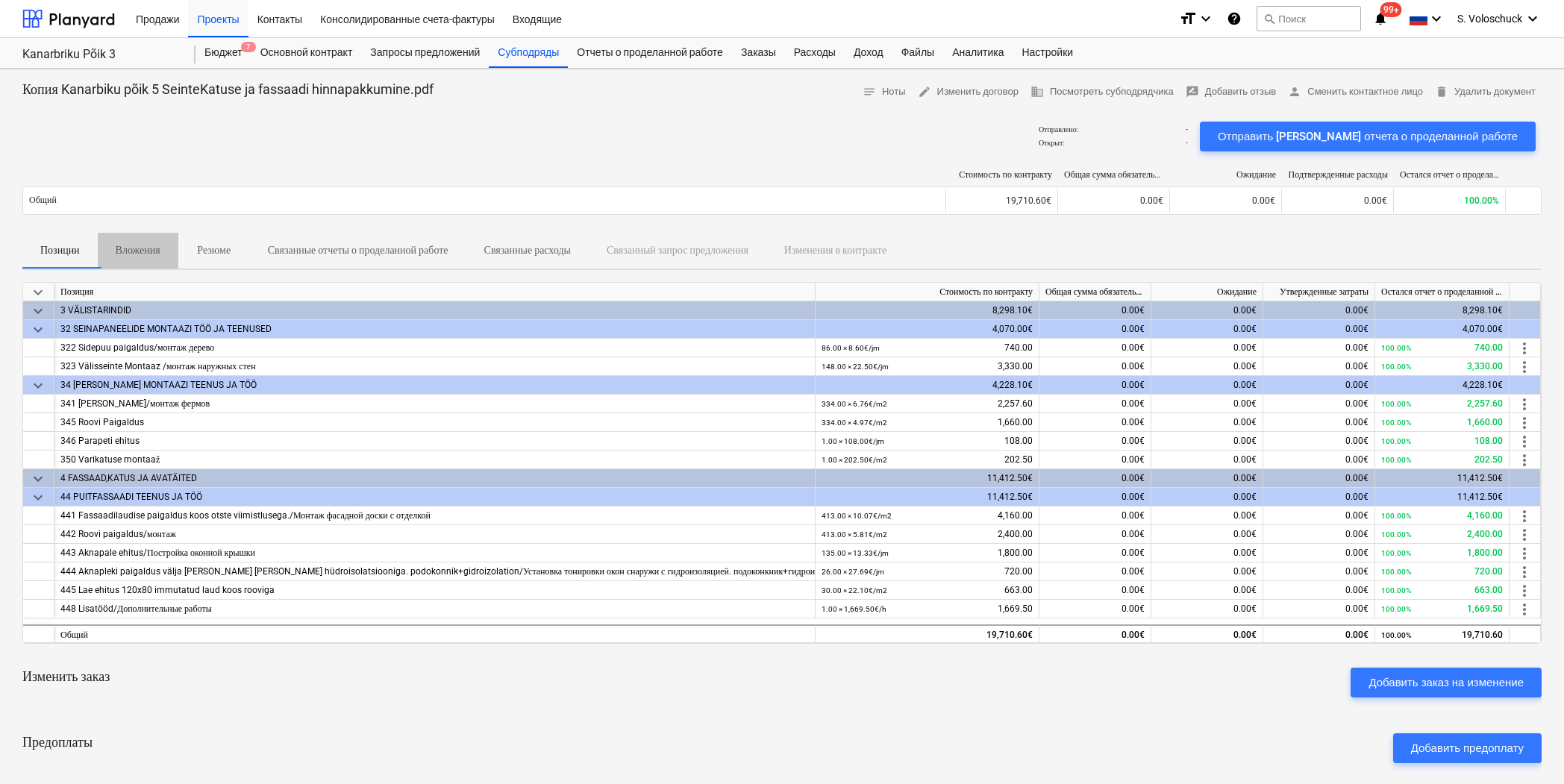
click at [137, 252] on p "Вложения" at bounding box center [138, 250] width 45 height 16
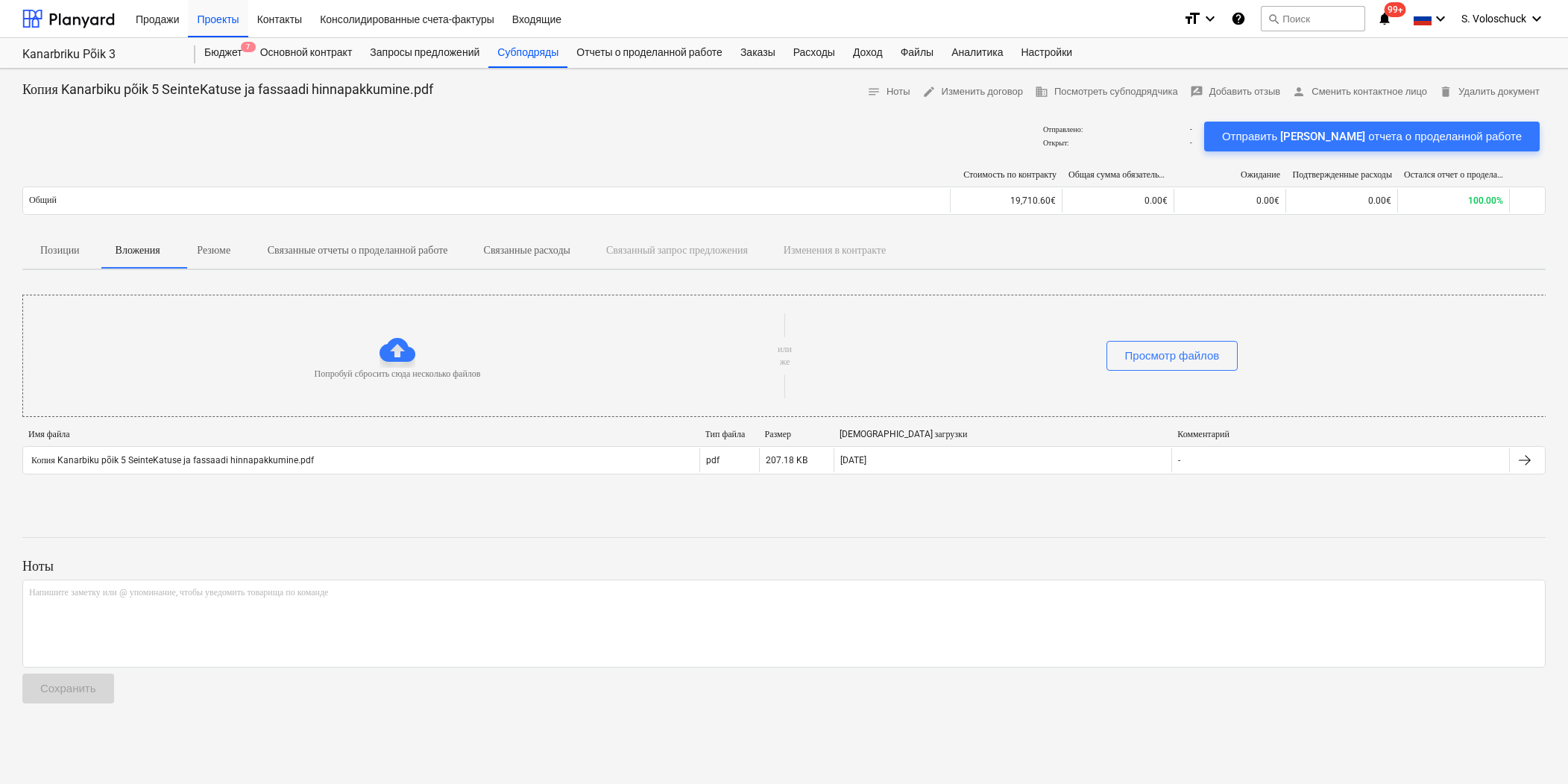
click at [216, 252] on p "Резюме" at bounding box center [214, 250] width 36 height 16
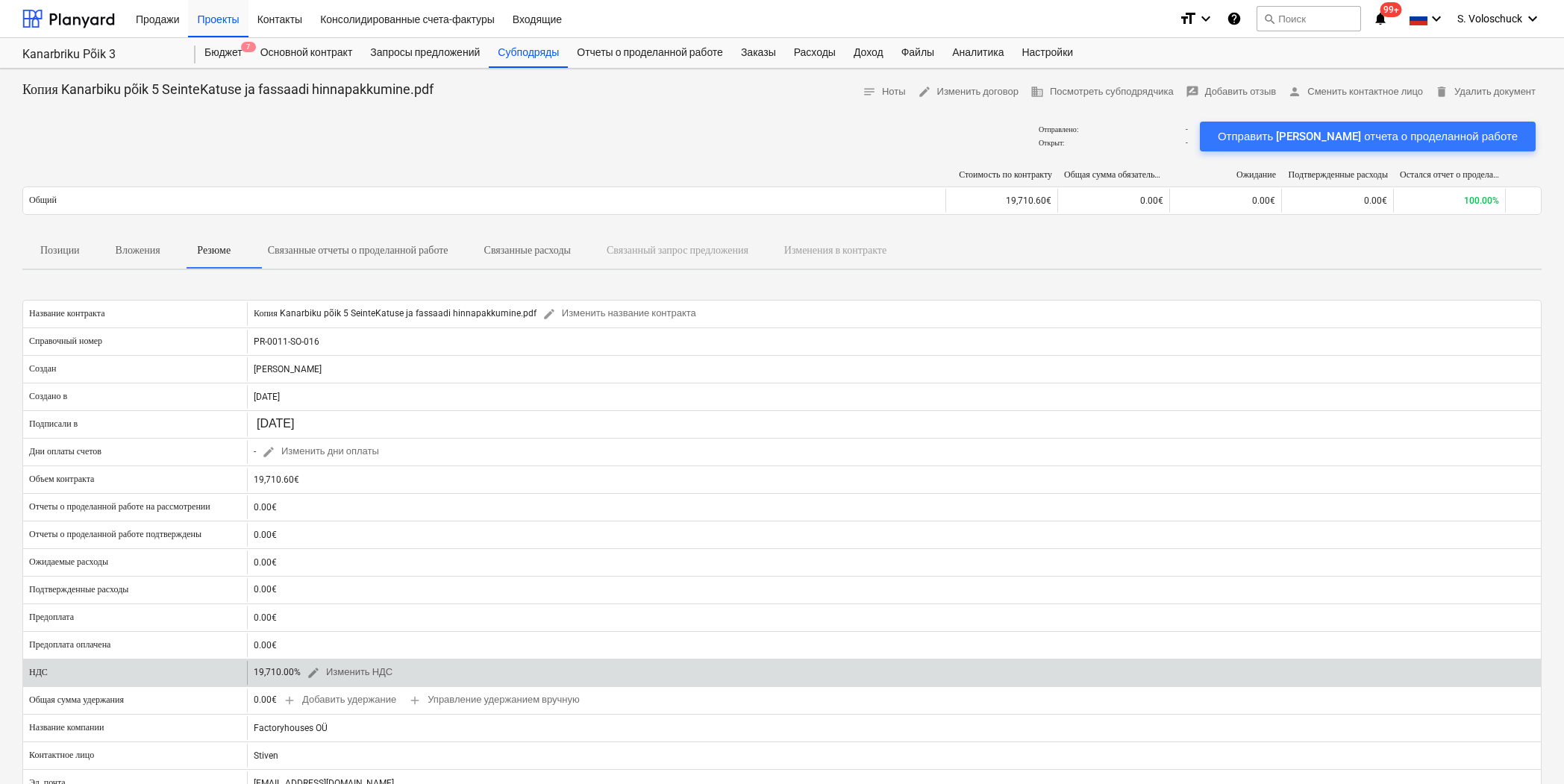
click at [280, 675] on div "19,710.00% edit Изменить НДС" at bounding box center [326, 672] width 145 height 23
click at [290, 675] on div "19,710.00% edit Изменить НДС" at bounding box center [326, 672] width 145 height 23
click at [343, 674] on span "edit Изменить НДС" at bounding box center [349, 672] width 86 height 18
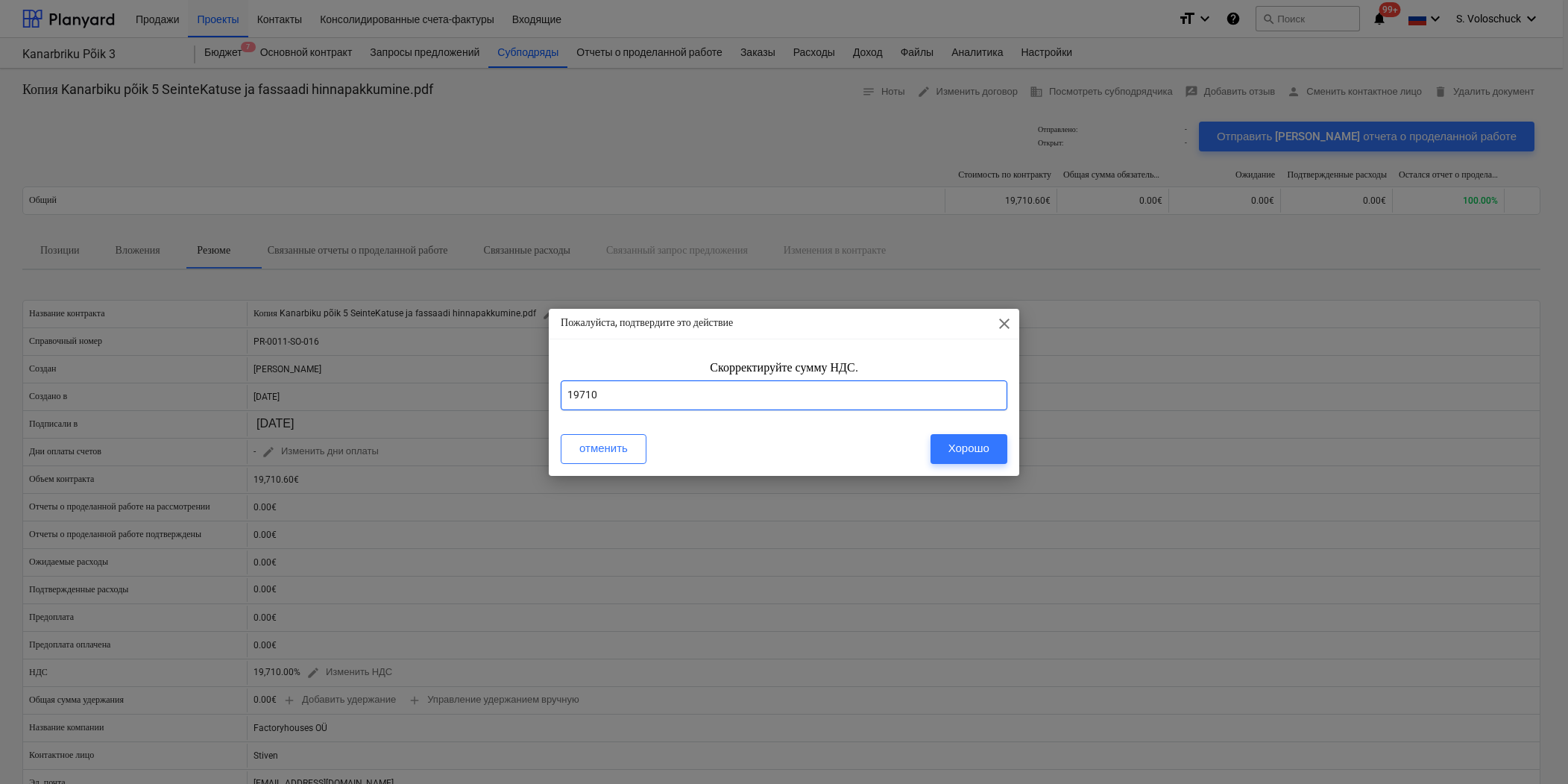
click at [673, 398] on input "19710" at bounding box center [783, 395] width 446 height 30
type input "1"
type input "24"
click at [962, 454] on div "Хорошо" at bounding box center [969, 448] width 41 height 19
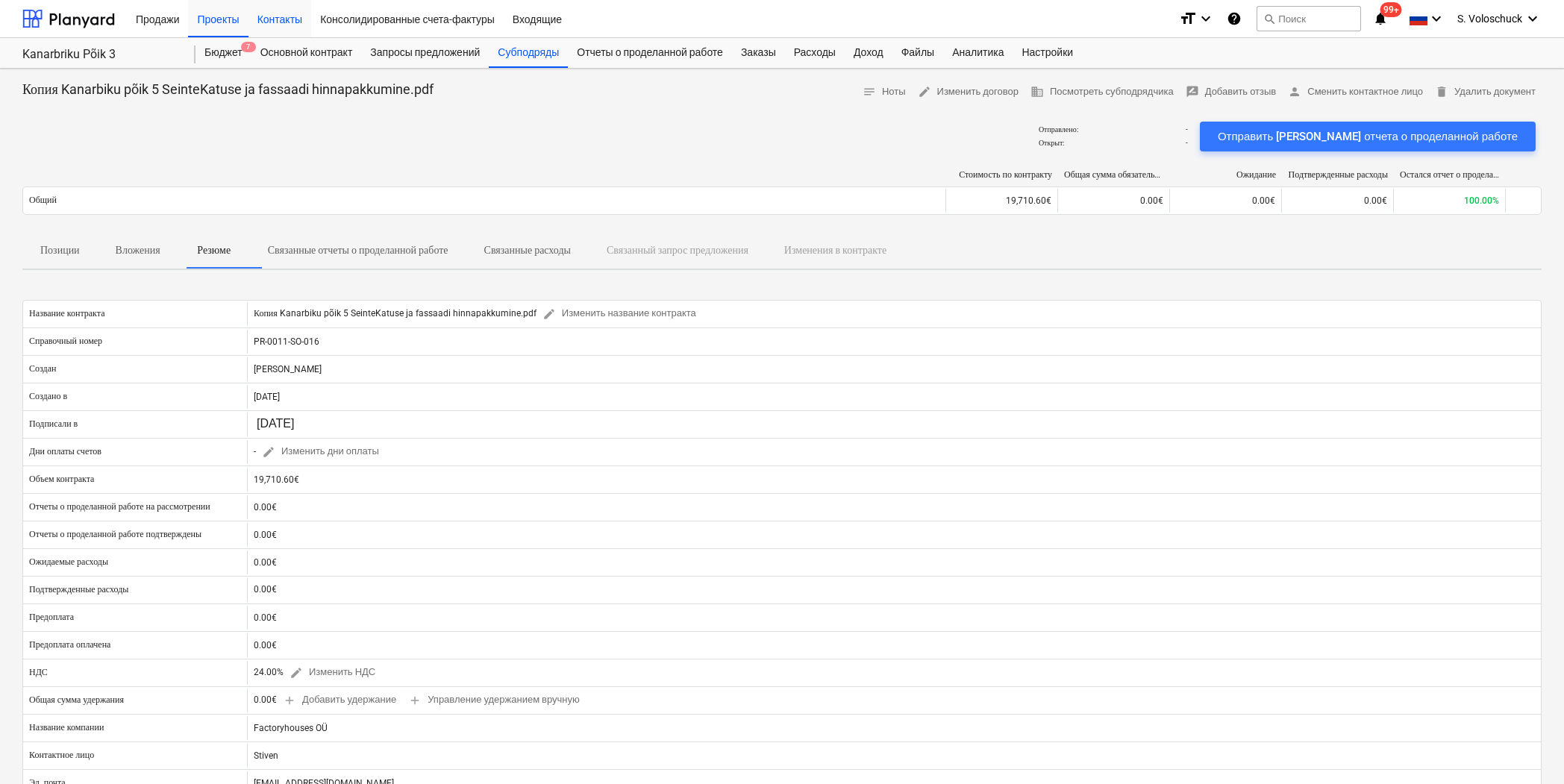
click at [297, 23] on div "Контакты" at bounding box center [279, 18] width 62 height 38
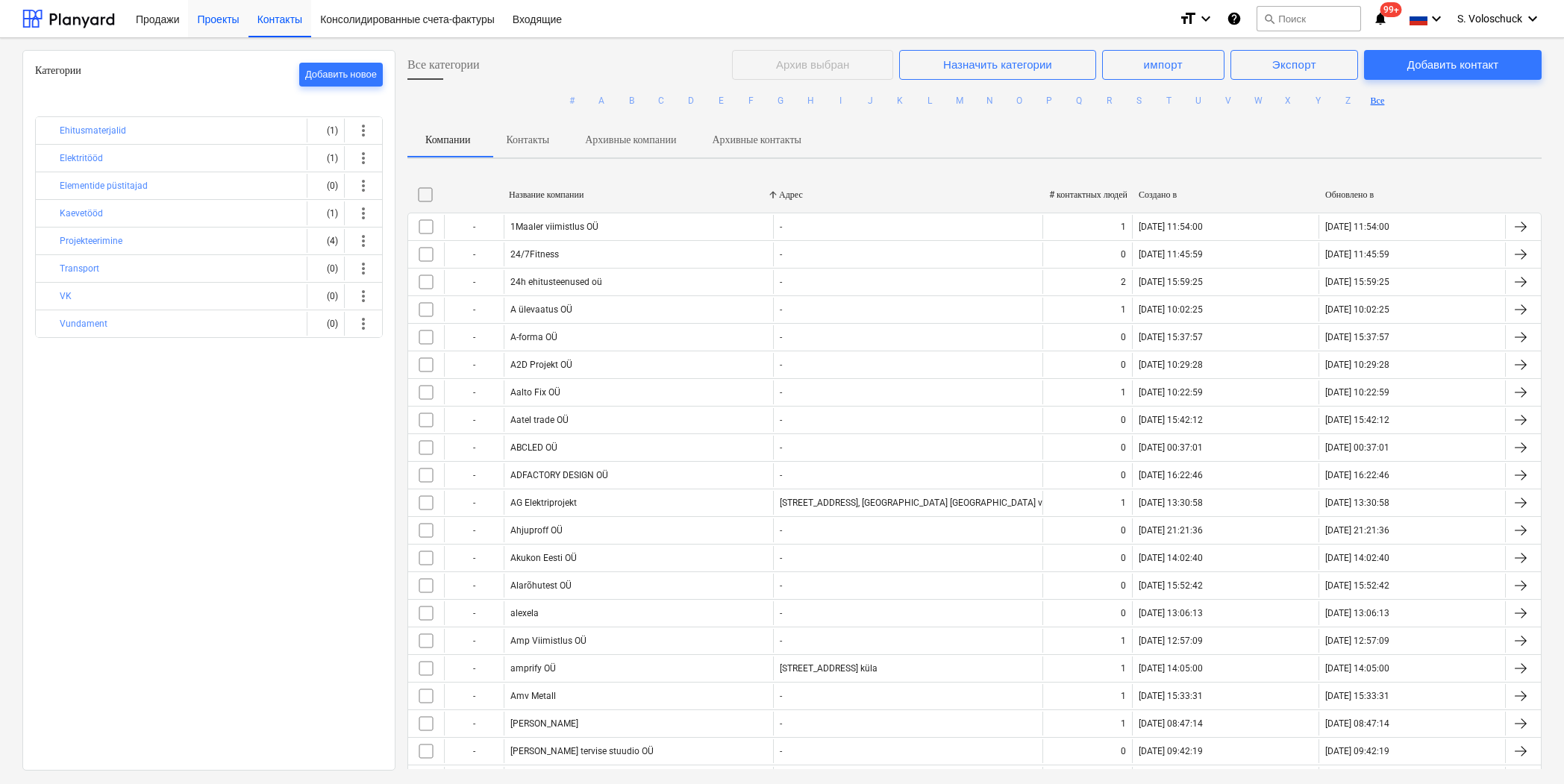
click at [225, 22] on div "Проекты" at bounding box center [217, 18] width 59 height 38
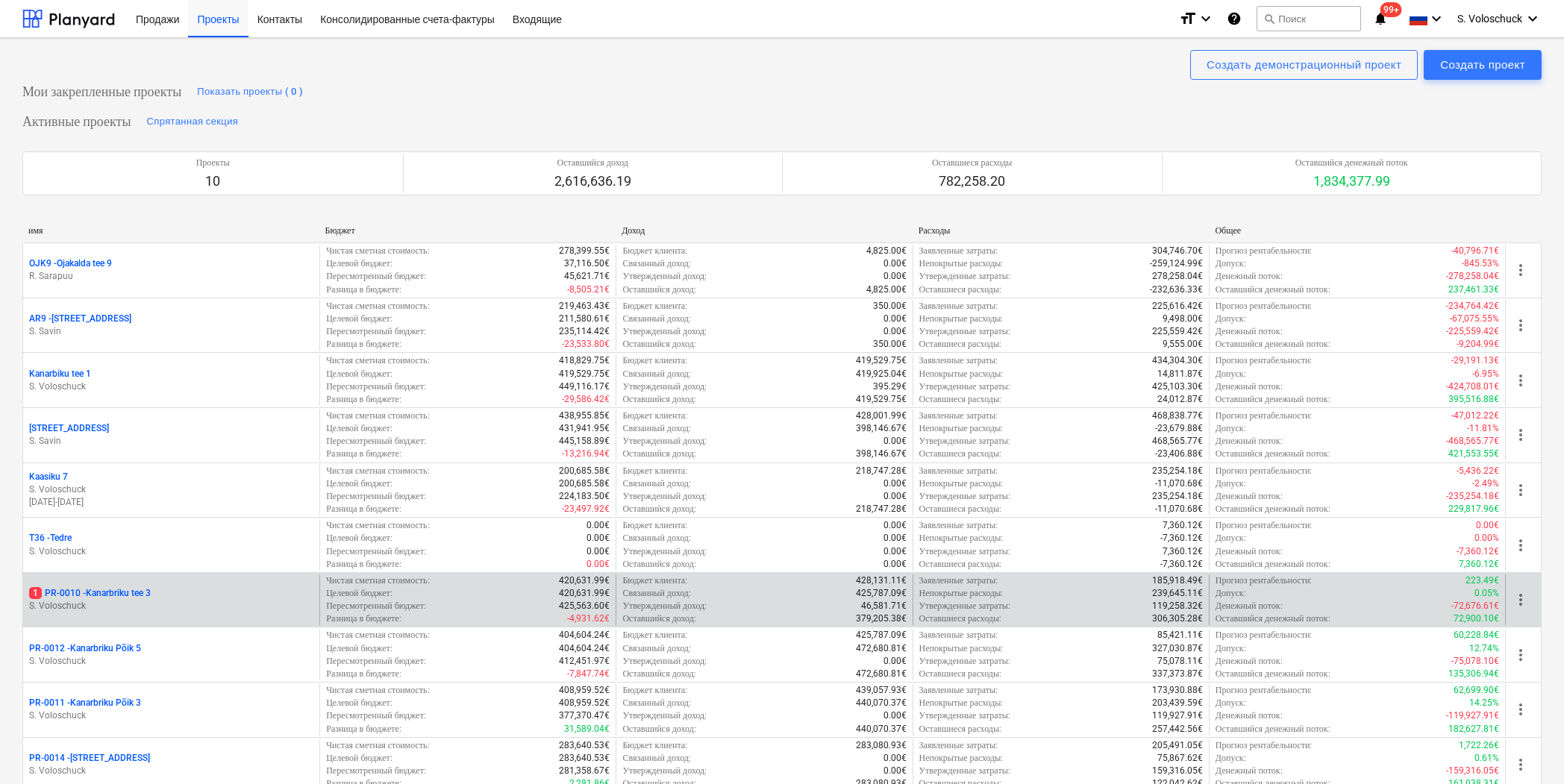
click at [148, 599] on p "S. Voloschuck" at bounding box center [171, 605] width 284 height 13
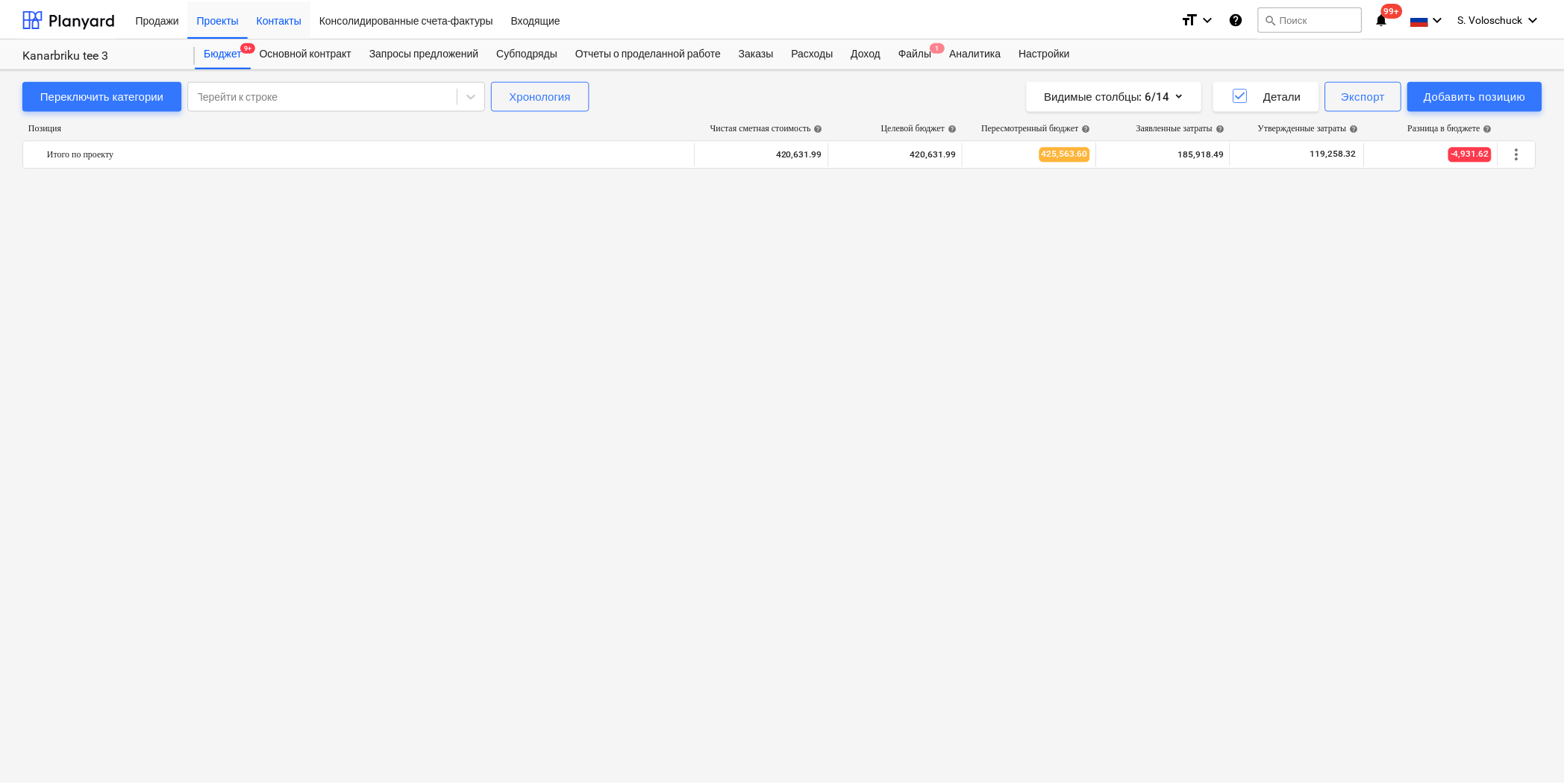
scroll to position [2240, 0]
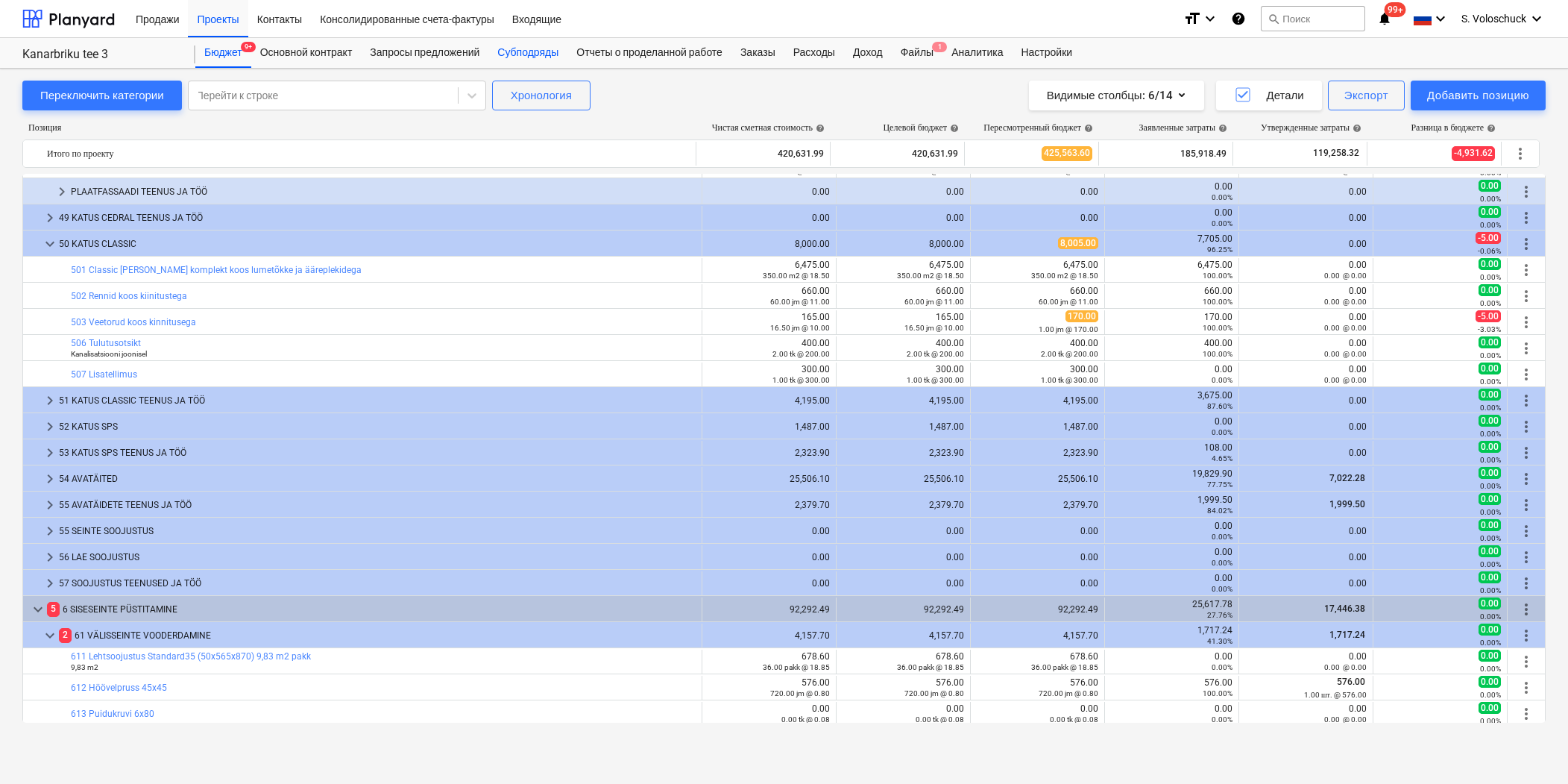
click at [533, 54] on div "Субподряды" at bounding box center [527, 53] width 79 height 30
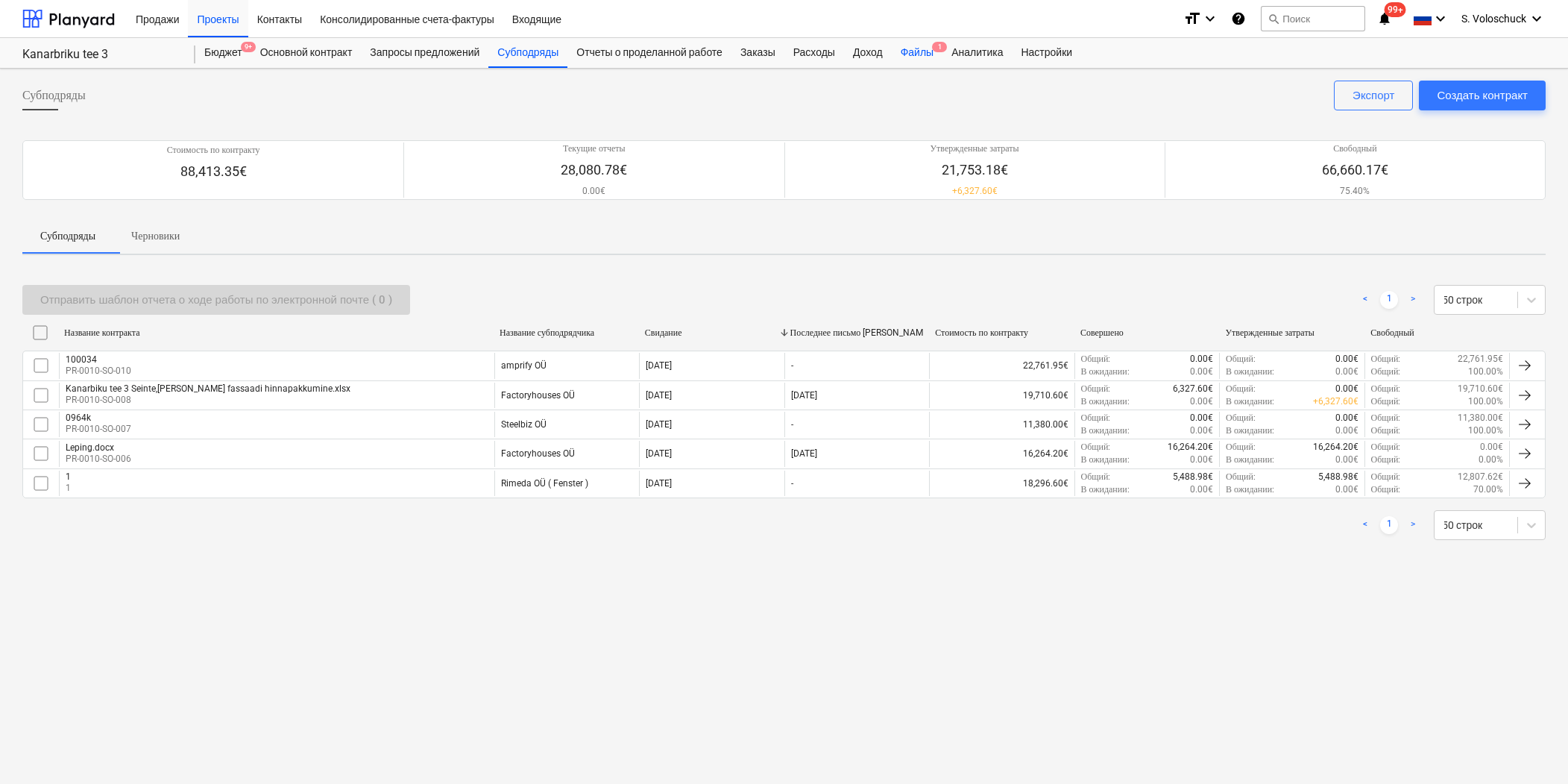
click at [936, 55] on div "Файлы 1" at bounding box center [917, 53] width 51 height 30
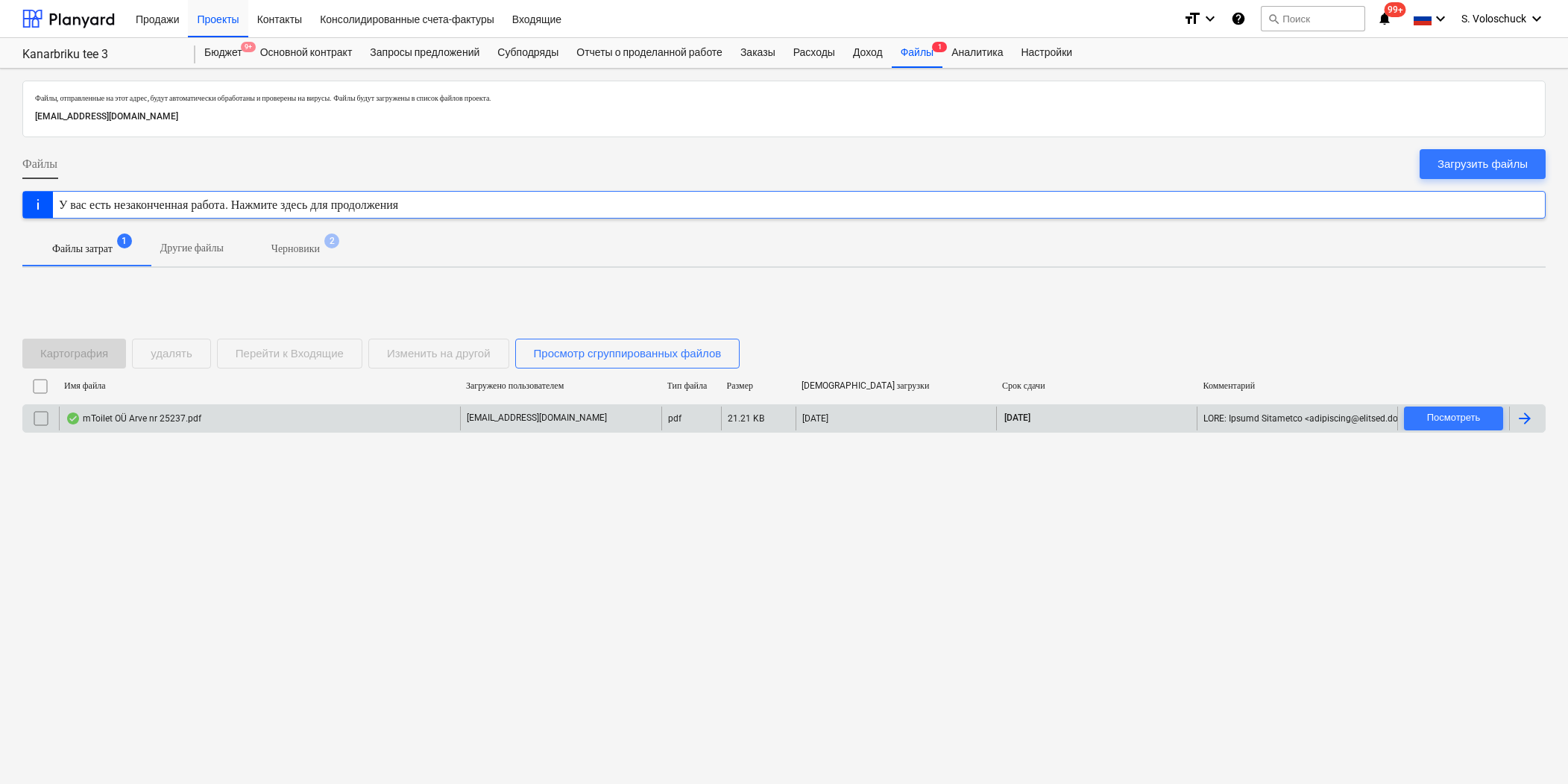
click at [234, 422] on div "mToilet OÜ Arve nr 25237.pdf" at bounding box center [260, 418] width 401 height 24
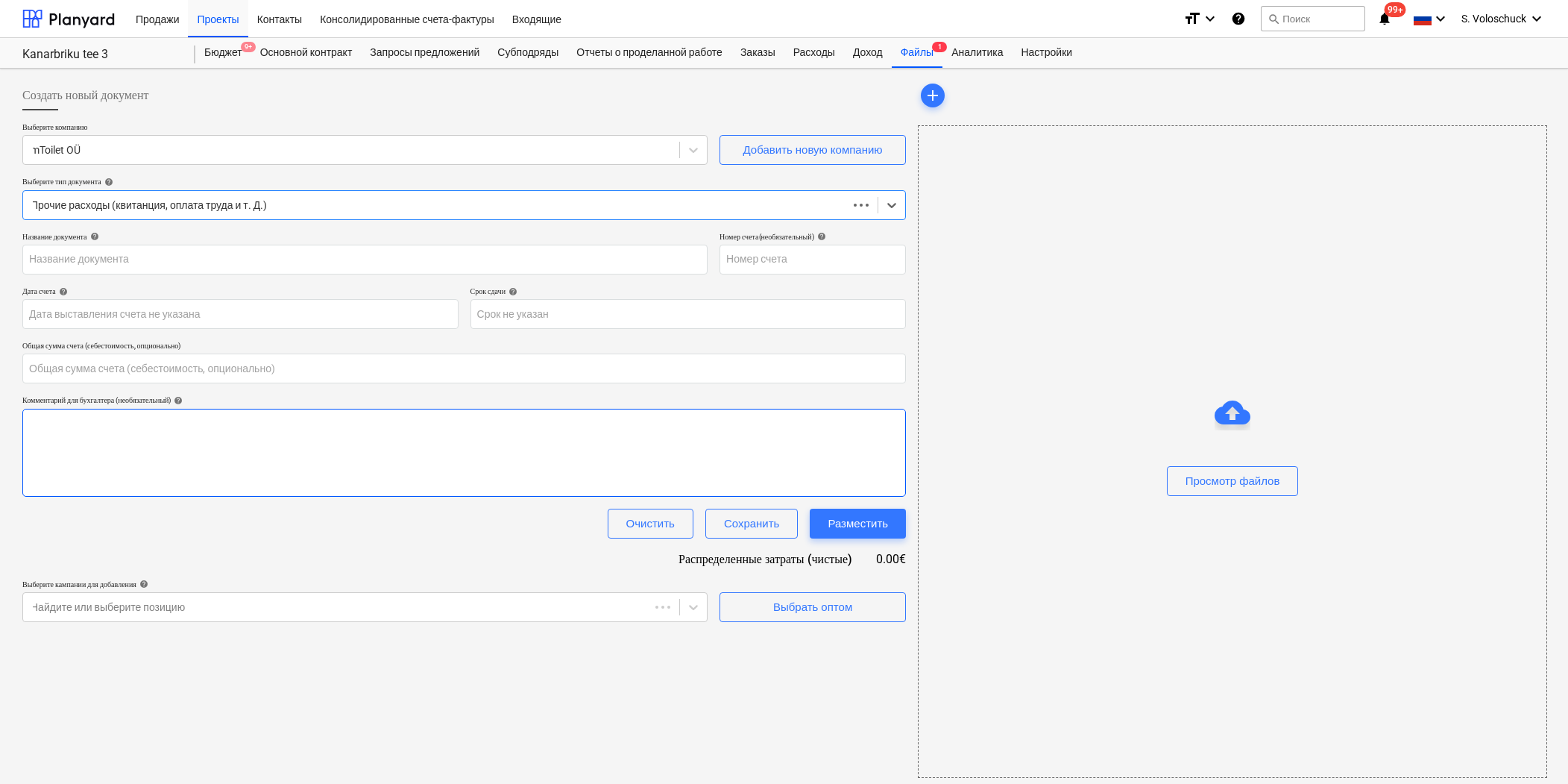
type input "0.00"
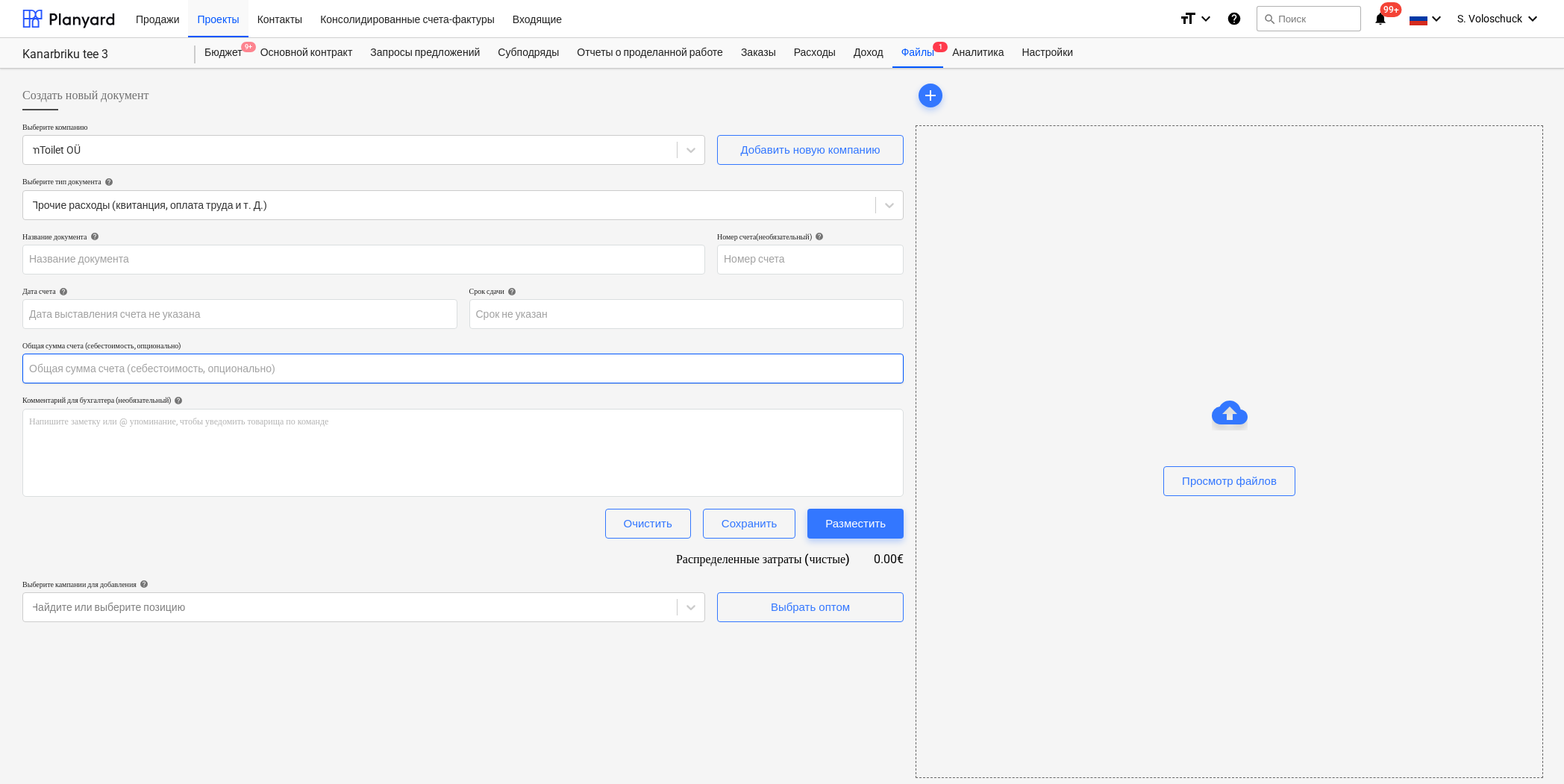
click at [152, 374] on input "text" at bounding box center [462, 368] width 881 height 30
type input "25237"
type input "[DATE]"
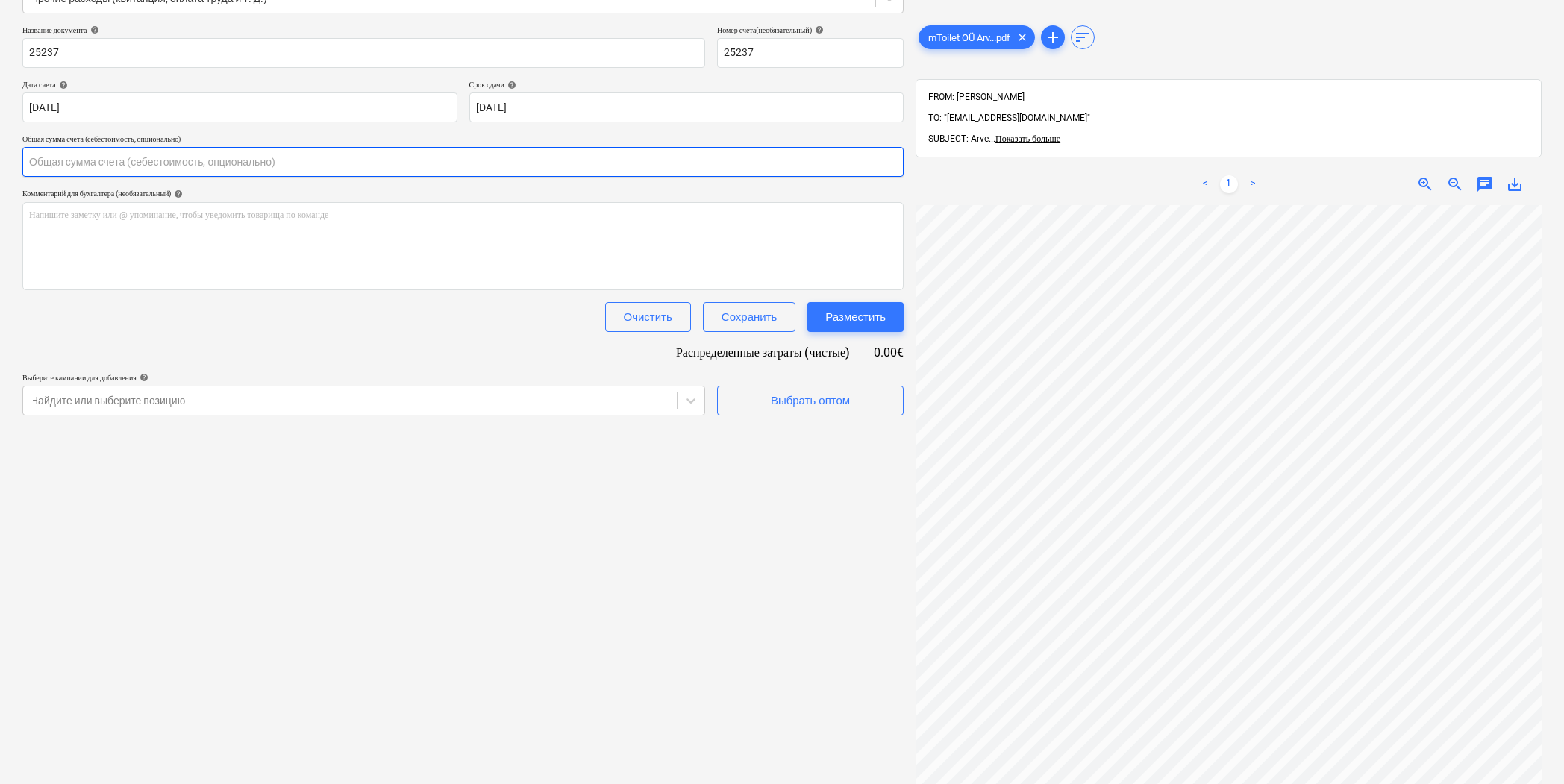
scroll to position [212, 0]
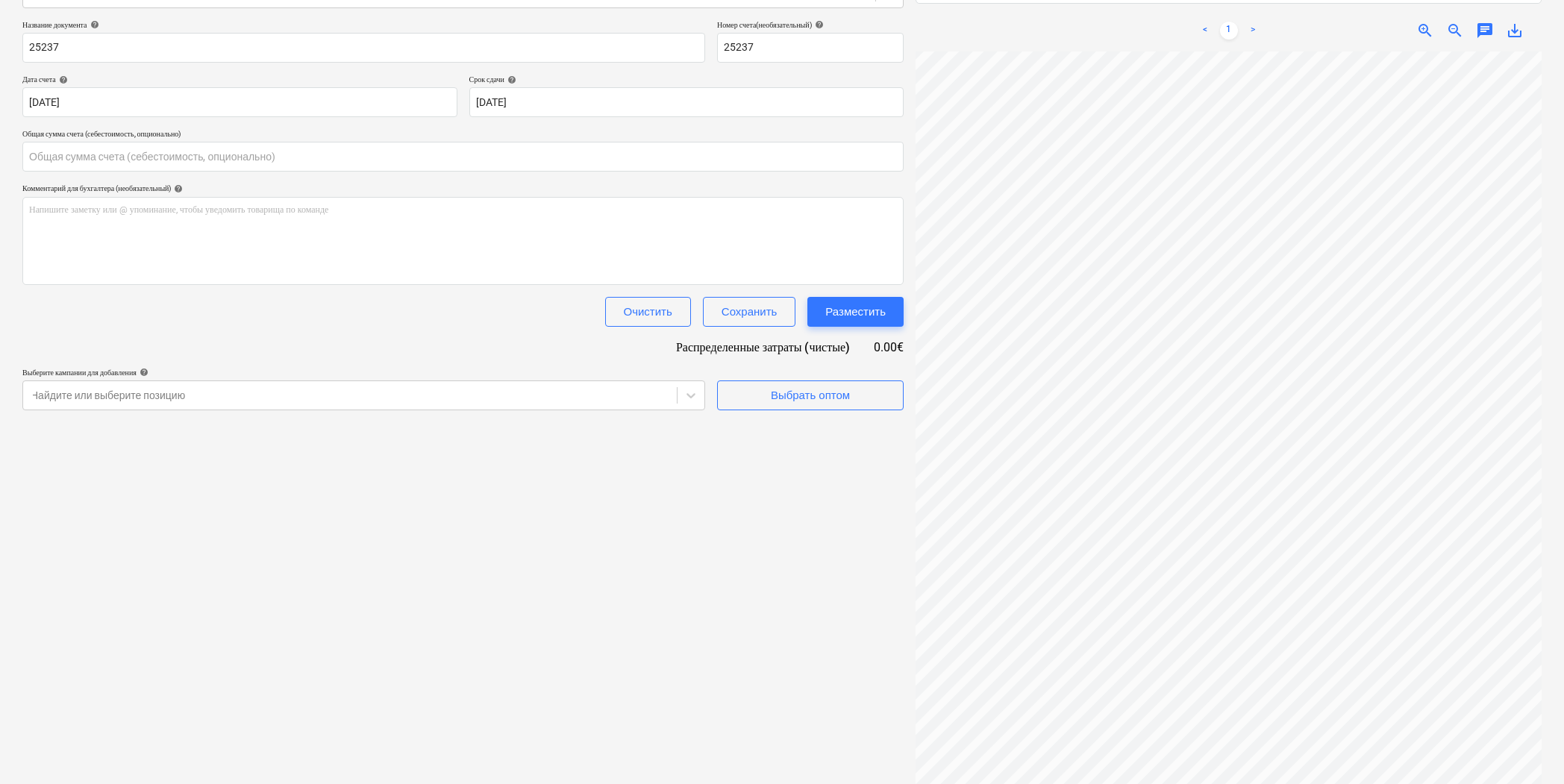
type input "0.00"
click at [62, 159] on input "text" at bounding box center [462, 157] width 881 height 30
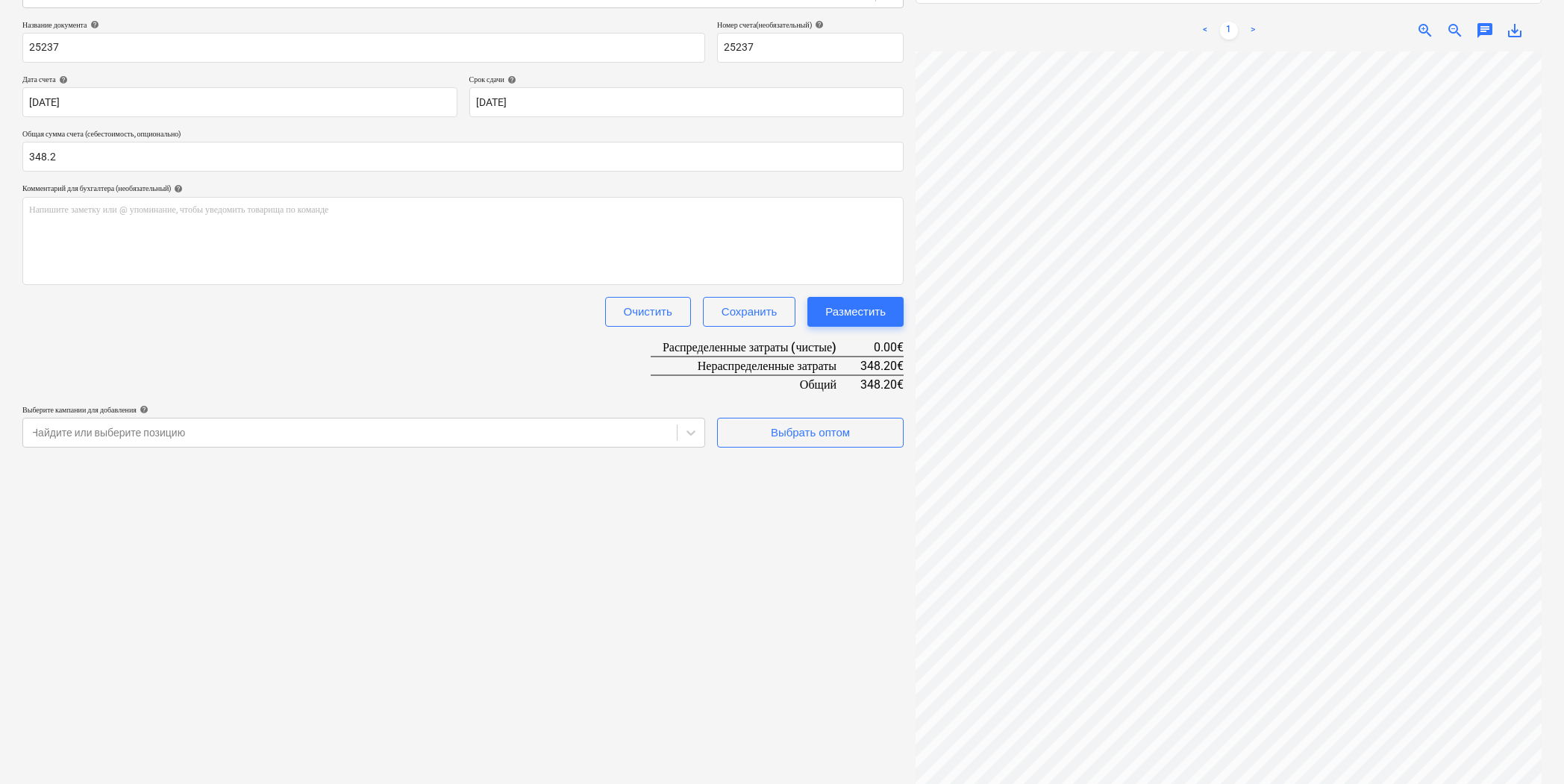
type input "348.20"
click at [284, 332] on div "Название документа help 25237 Номер счета (необязательный) help 25237 Дата счет…" at bounding box center [462, 233] width 881 height 427
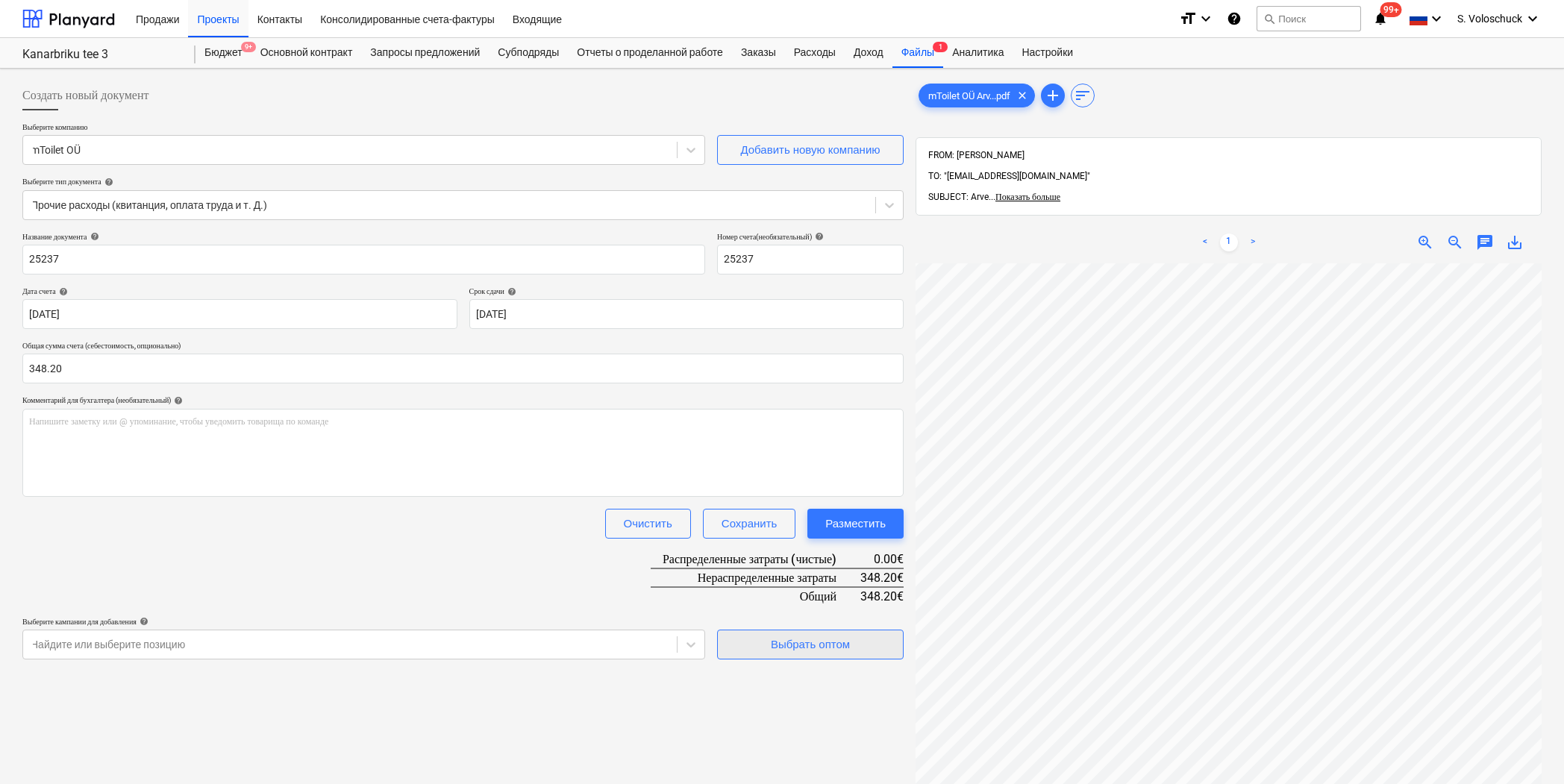
click at [826, 644] on div "Выбрать оптом" at bounding box center [810, 644] width 79 height 19
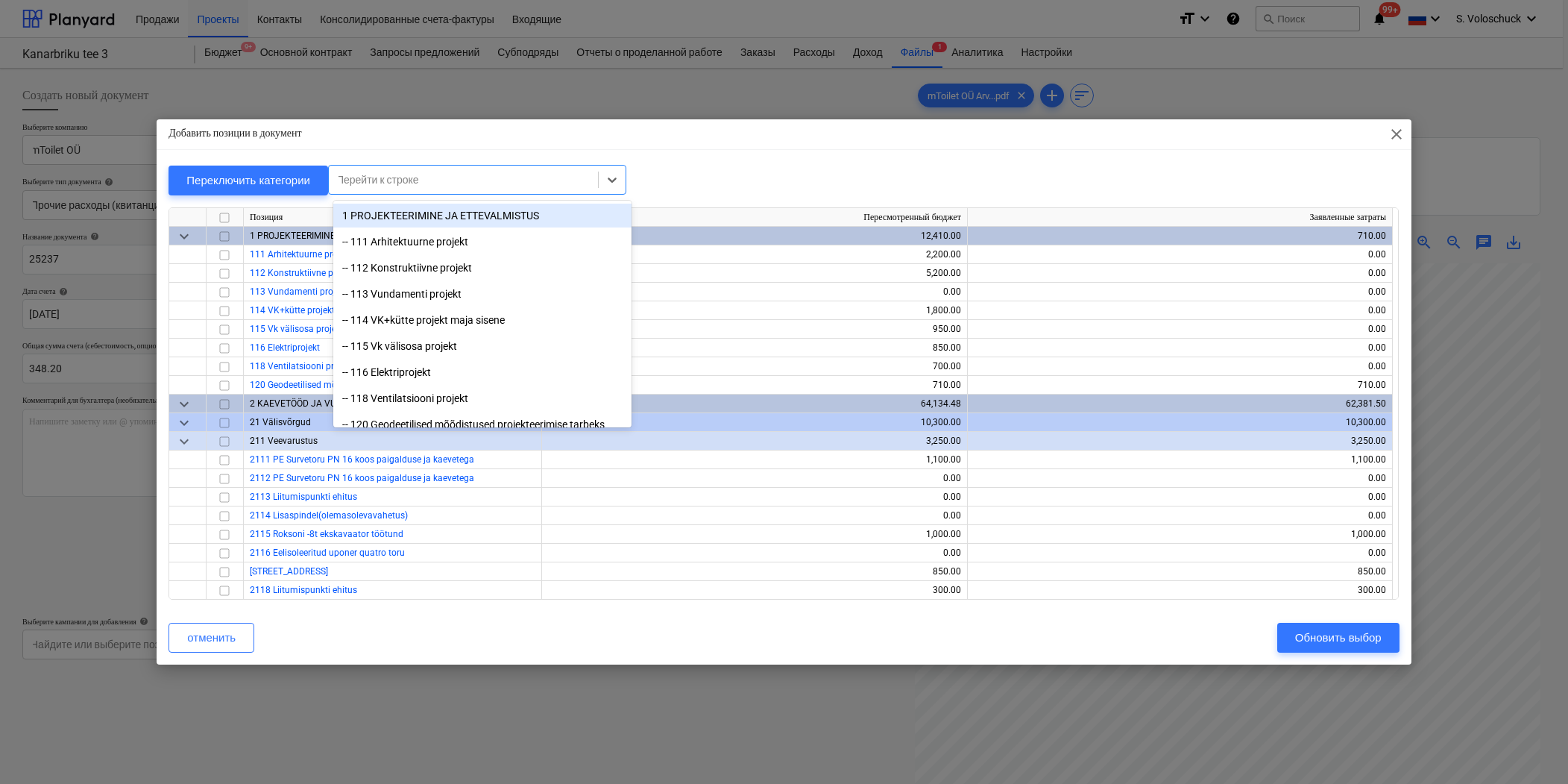
click at [494, 174] on div at bounding box center [463, 179] width 254 height 15
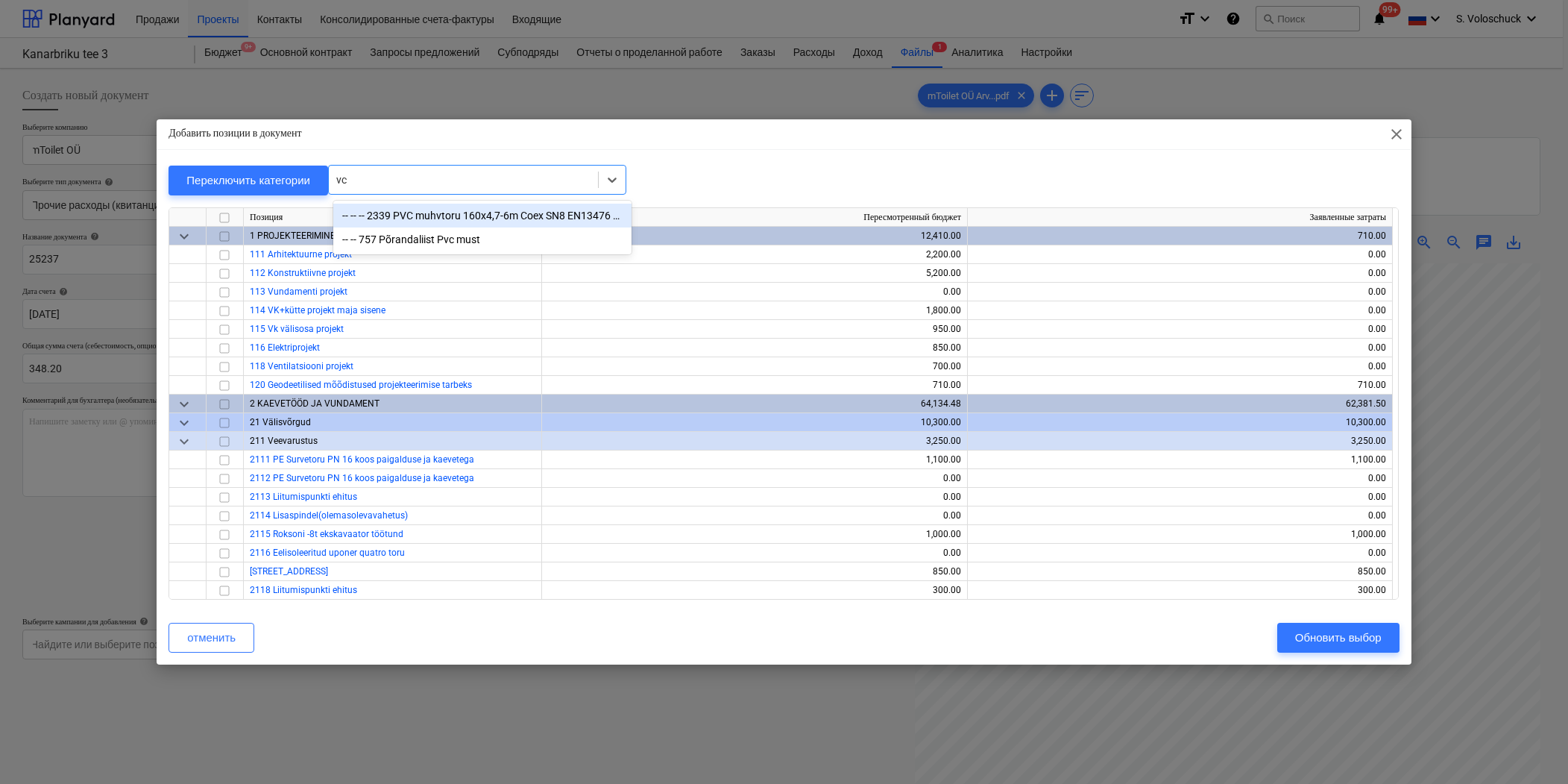
type input "v"
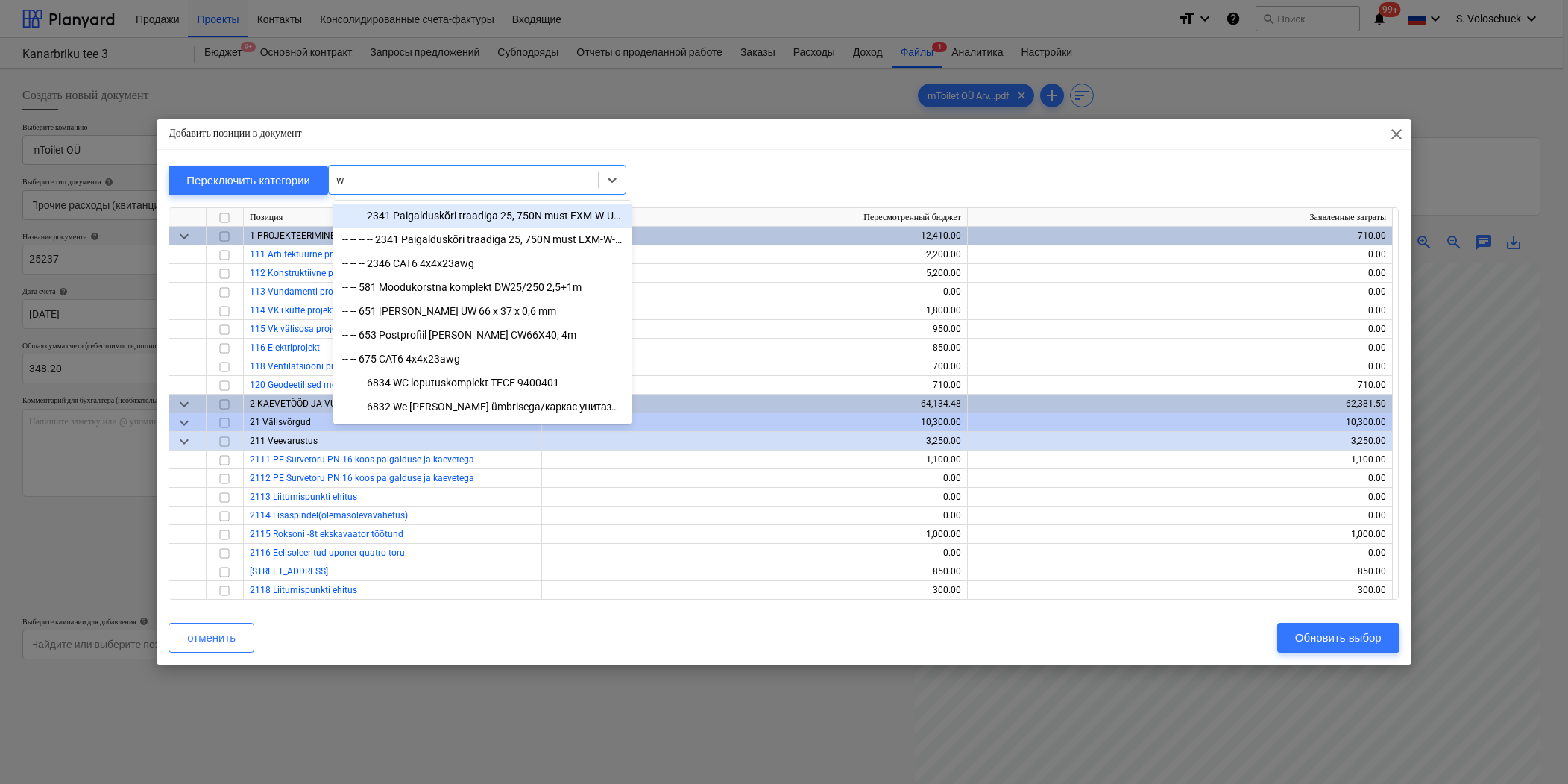
type input "wc"
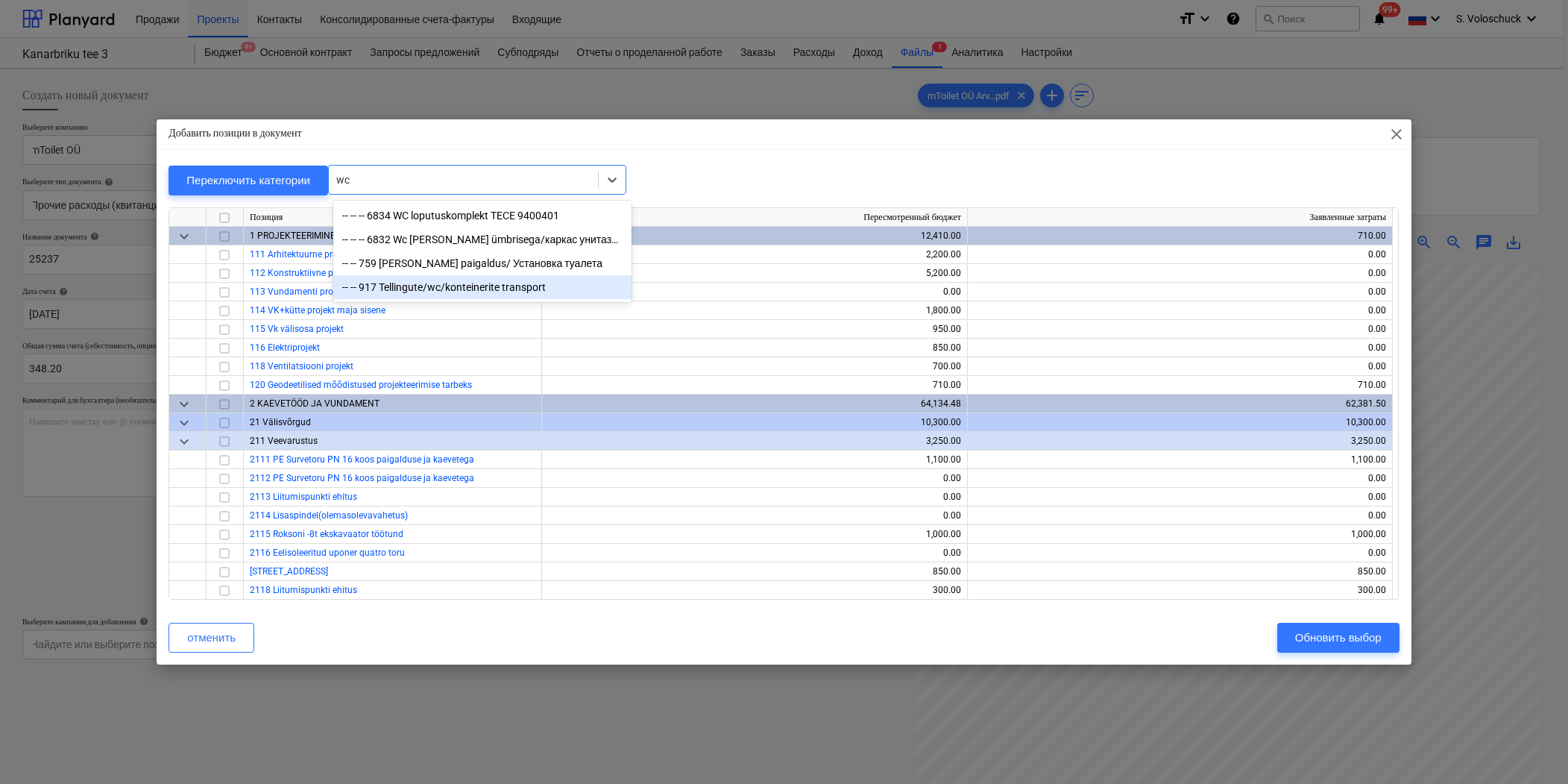
click at [468, 291] on div "-- -- 917 Tellingute/wc/konteinerite transport" at bounding box center [482, 287] width 299 height 24
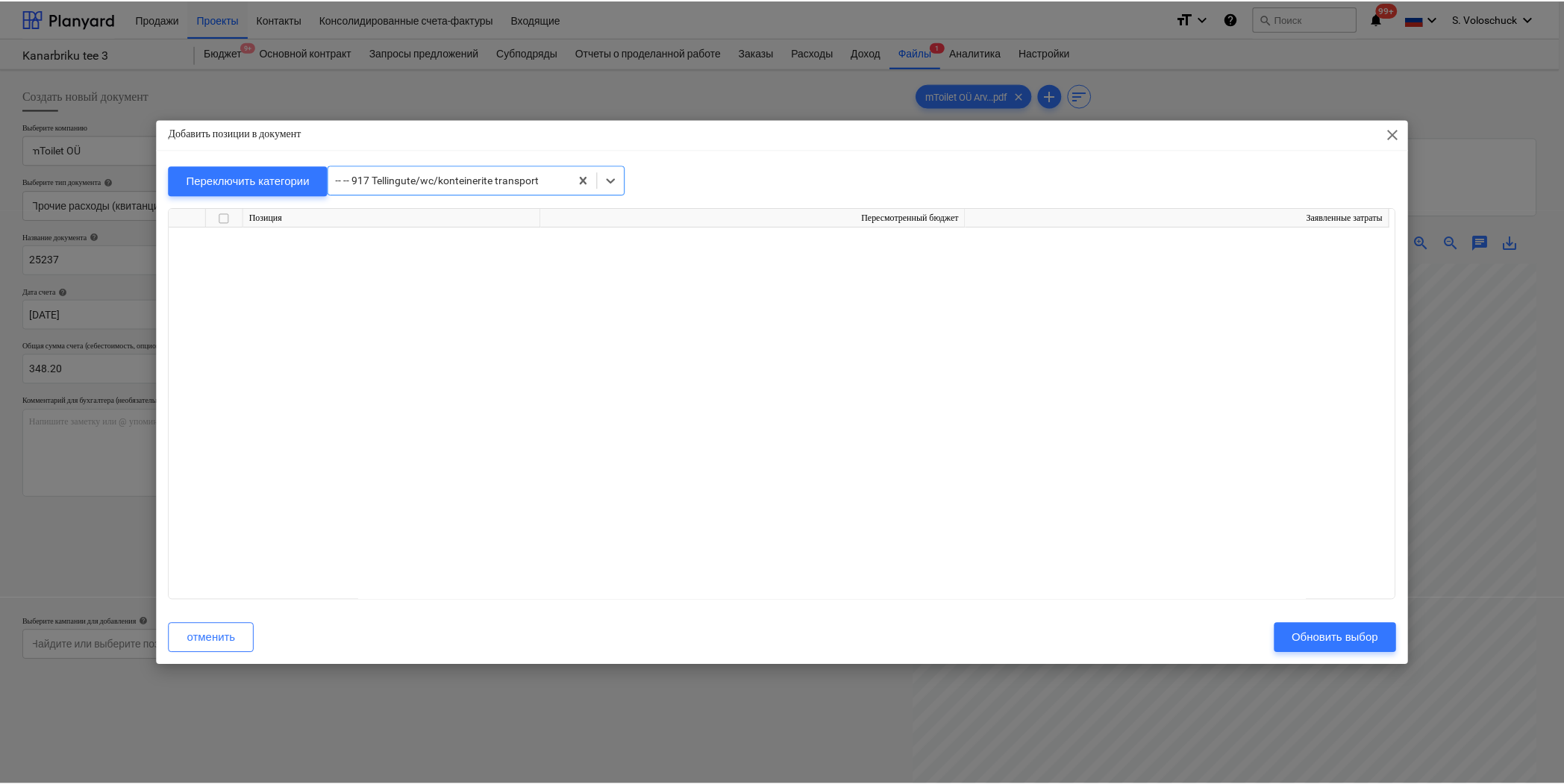
scroll to position [12694, 0]
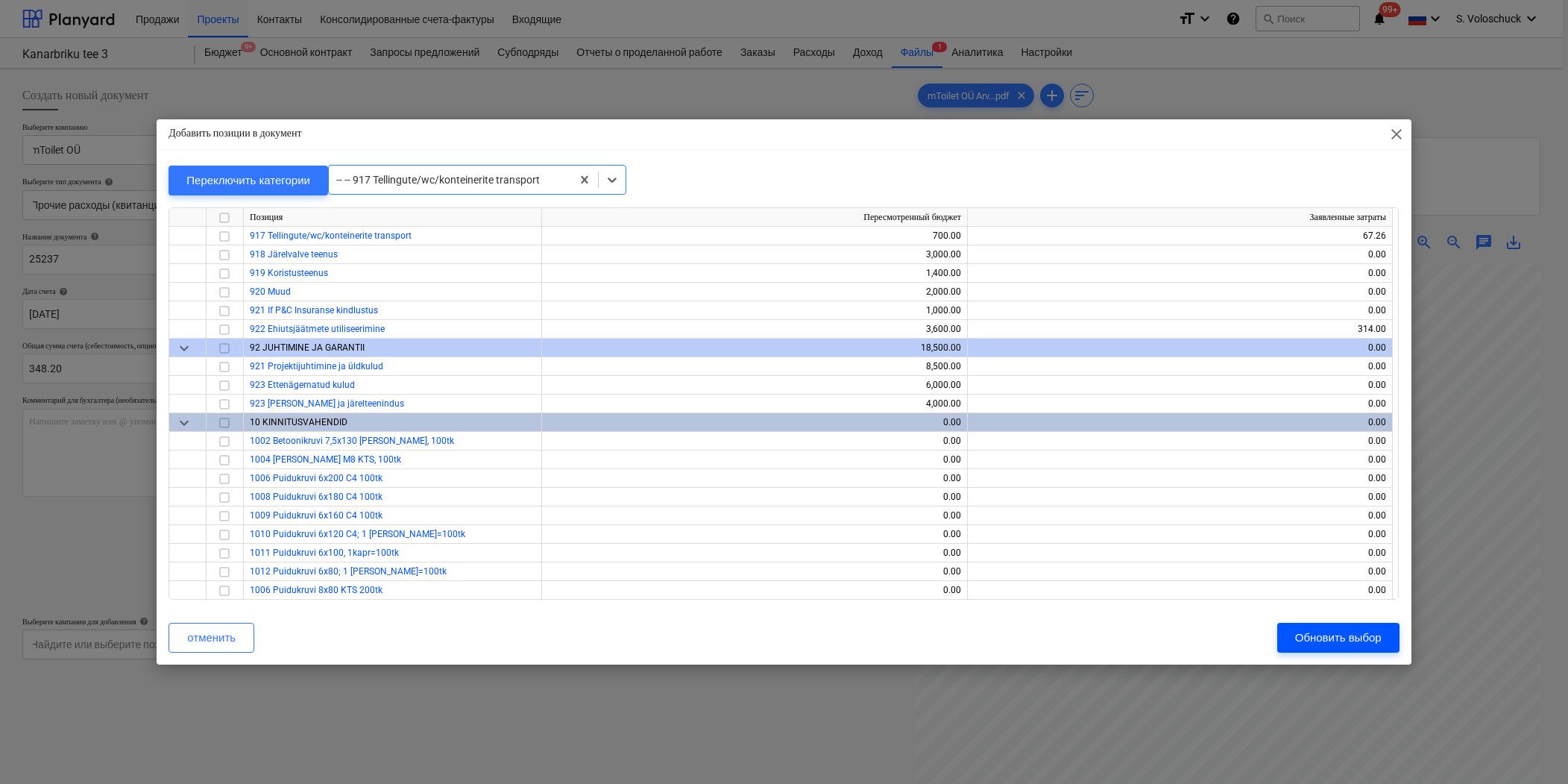
click at [1369, 640] on div "Обновить выбор" at bounding box center [1337, 637] width 87 height 19
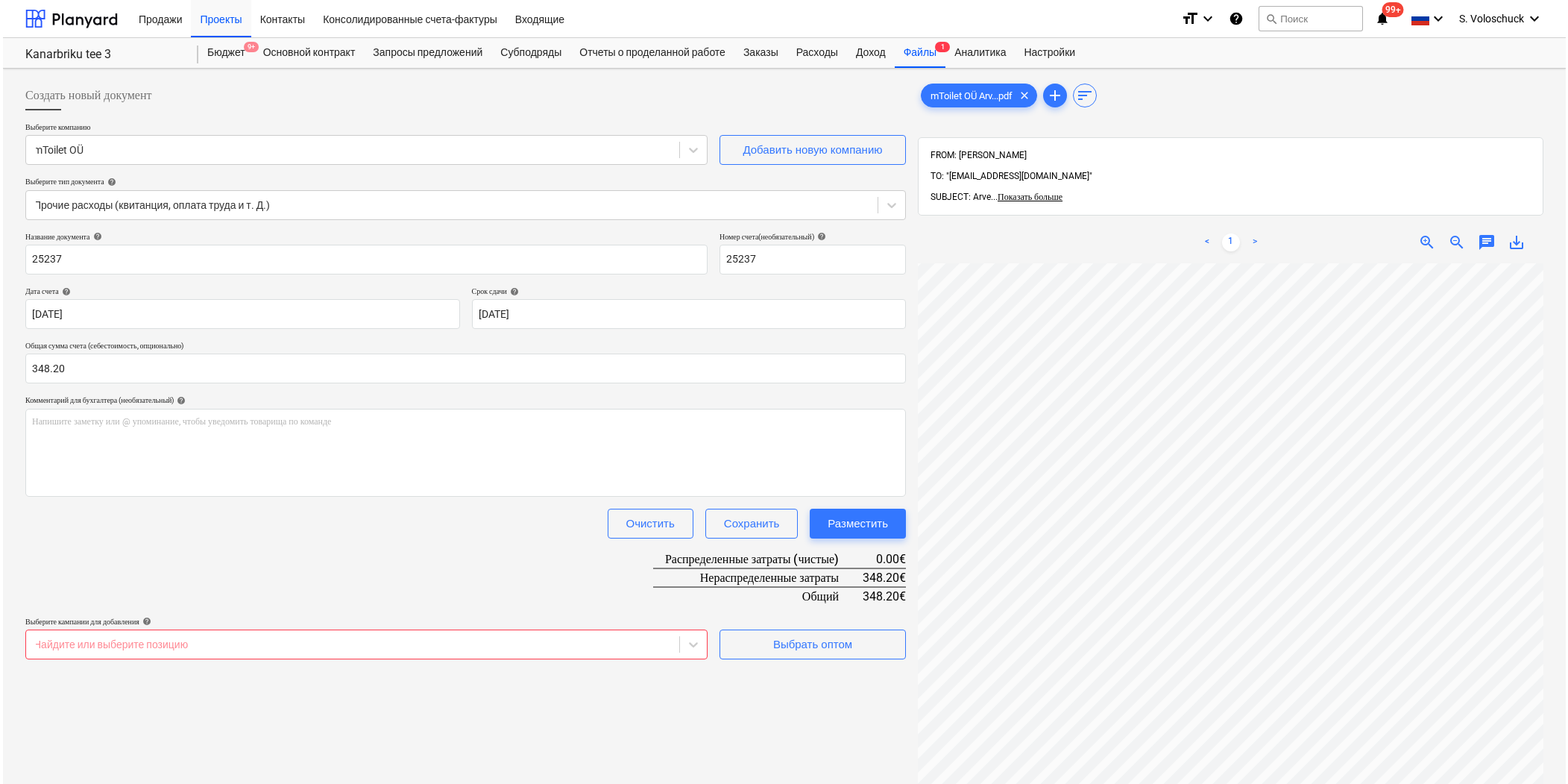
scroll to position [211, 47]
click at [816, 642] on div "Выбрать оптом" at bounding box center [809, 644] width 79 height 19
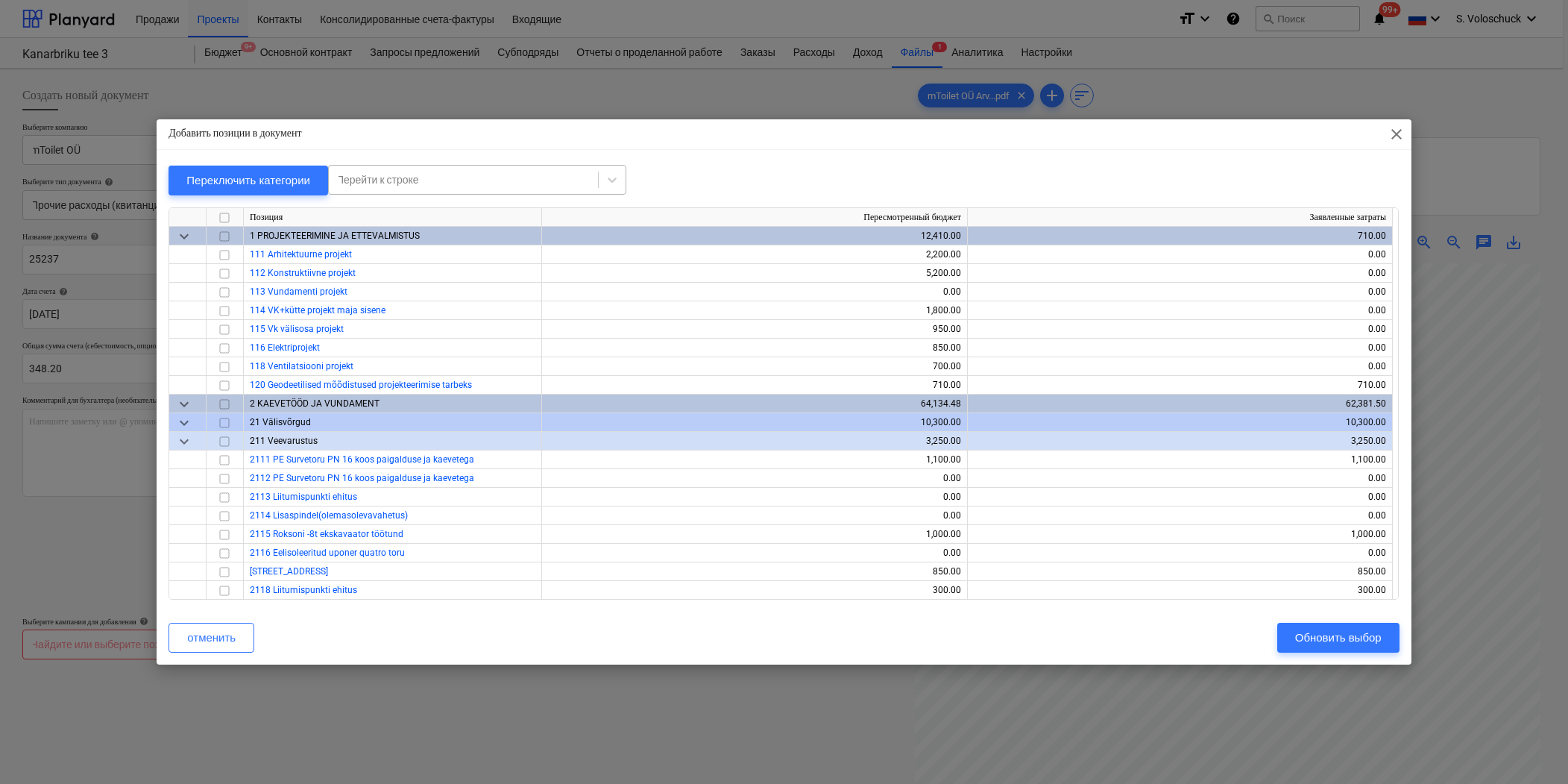
click at [436, 174] on div at bounding box center [463, 179] width 254 height 15
click at [431, 174] on div at bounding box center [463, 179] width 254 height 15
type input "v"
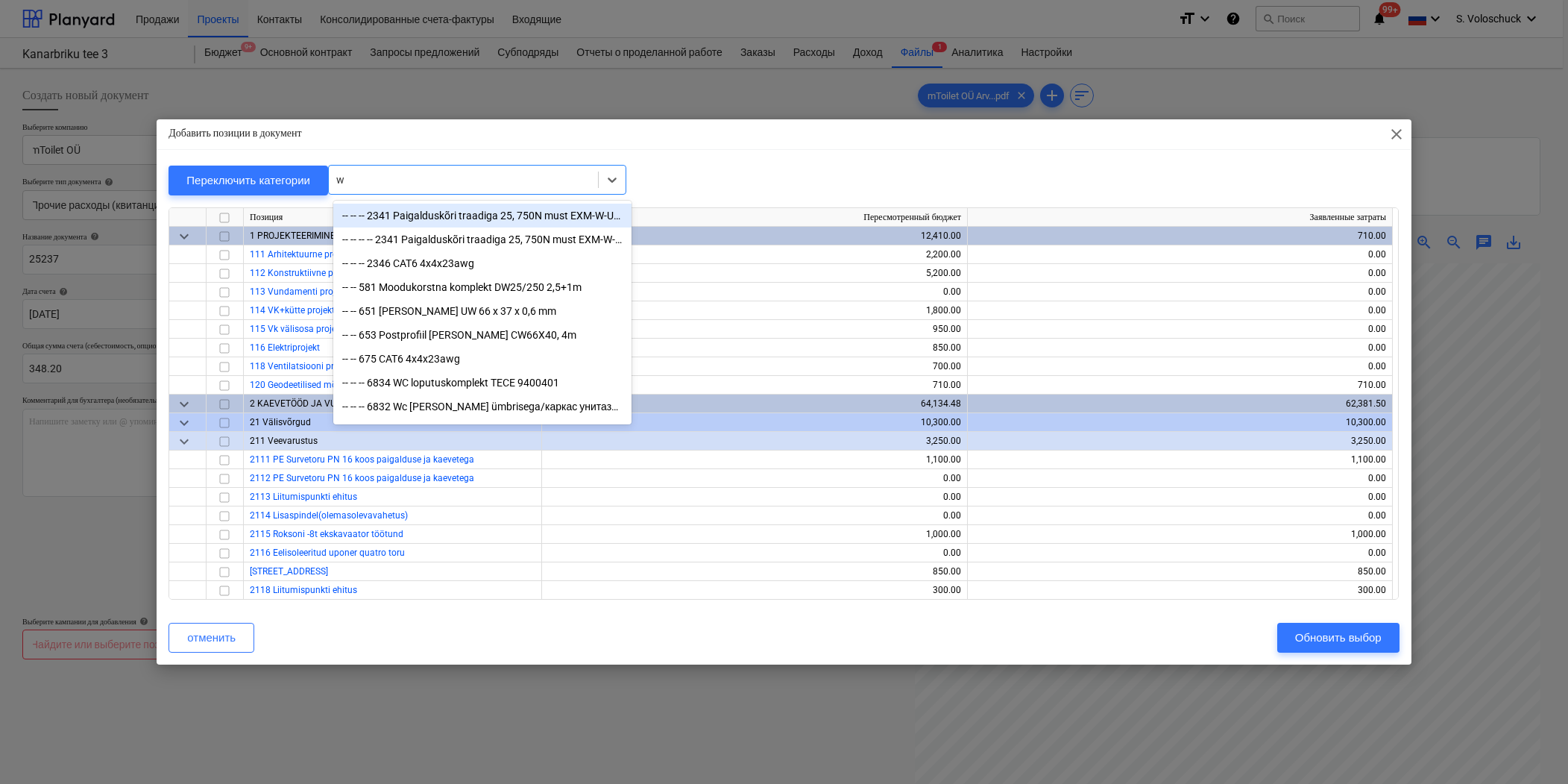
type input "wc"
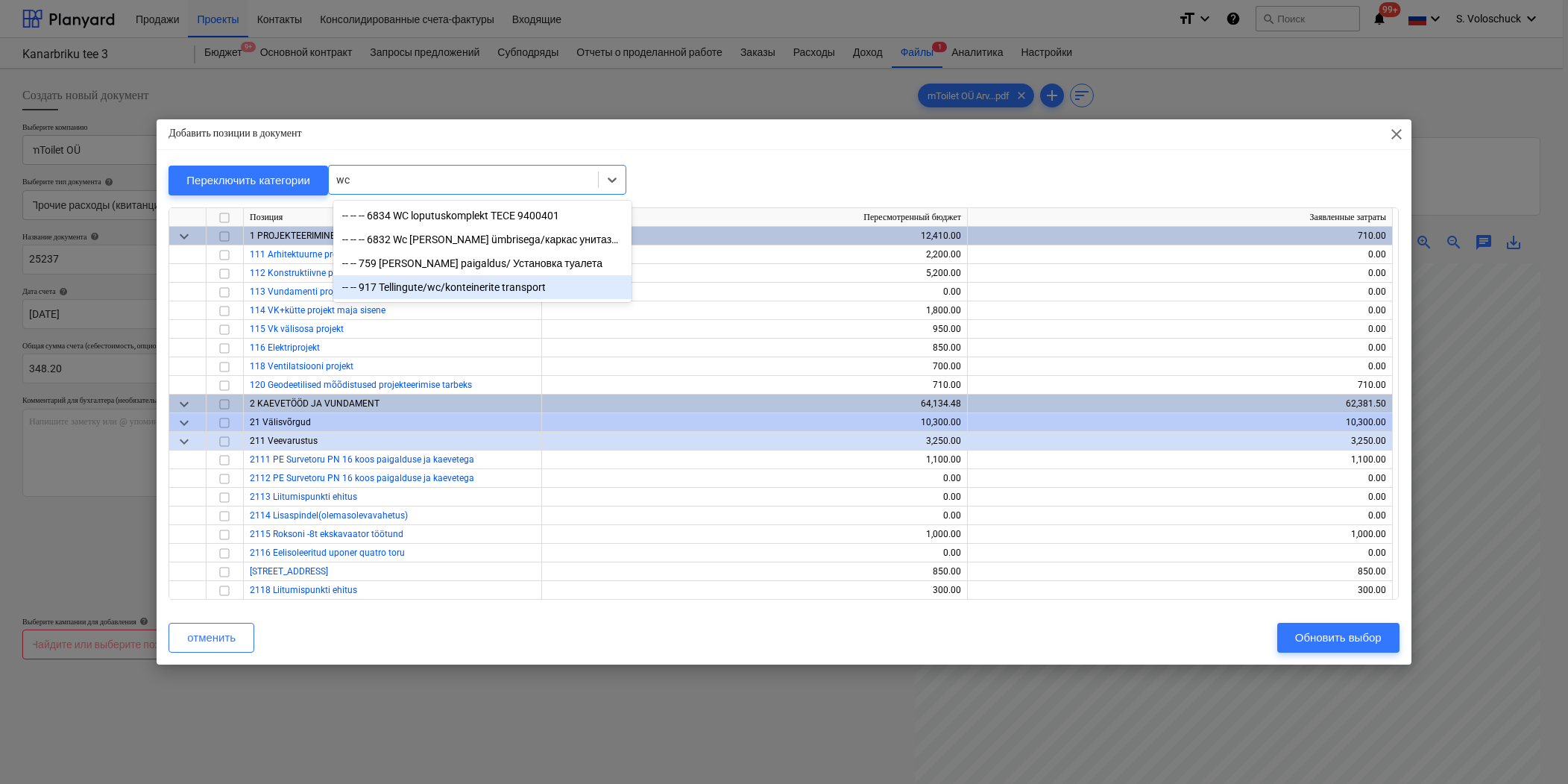
click at [404, 288] on div "-- -- 917 Tellingute/wc/konteinerite transport" at bounding box center [482, 287] width 299 height 24
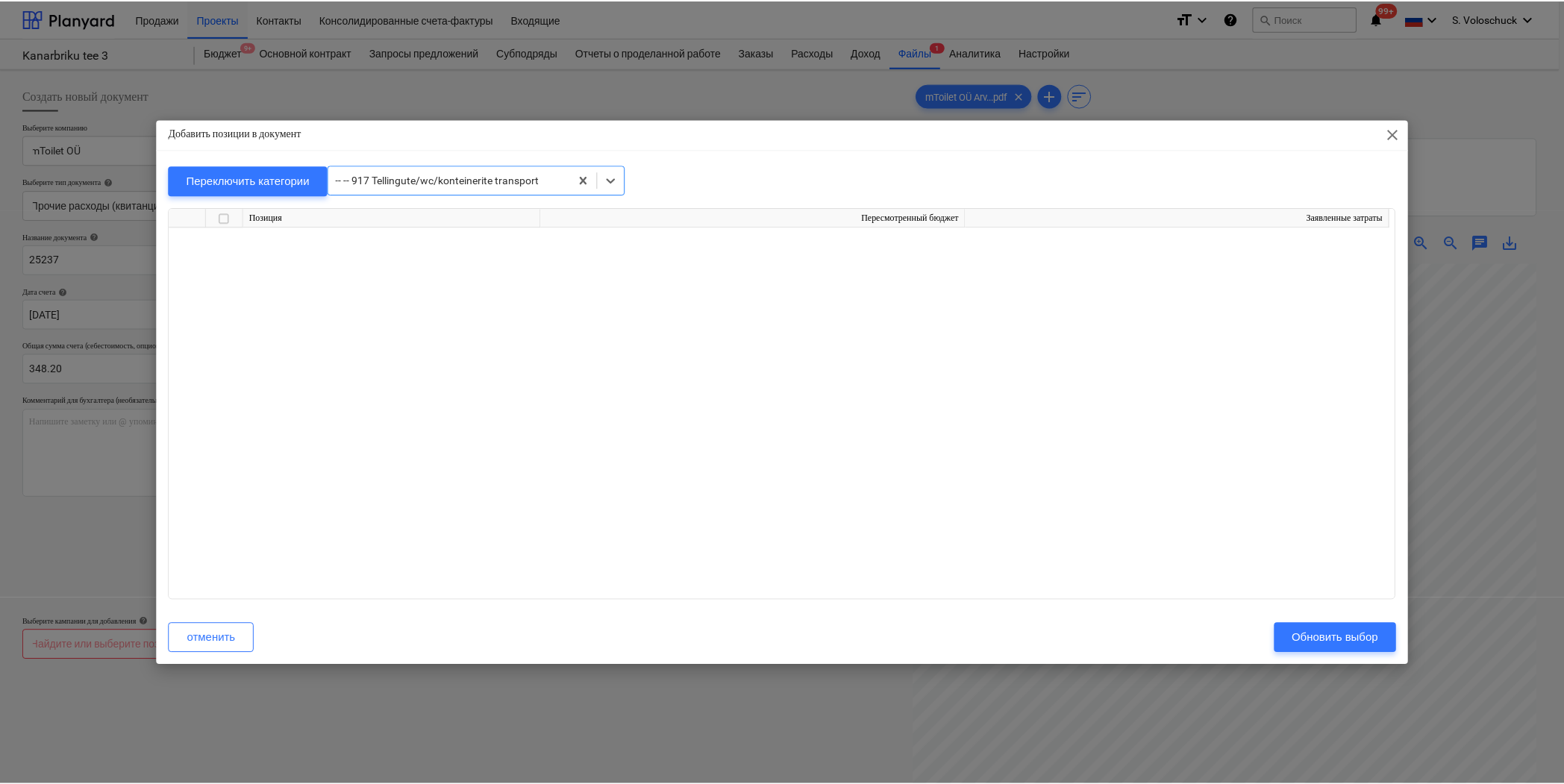
scroll to position [12694, 0]
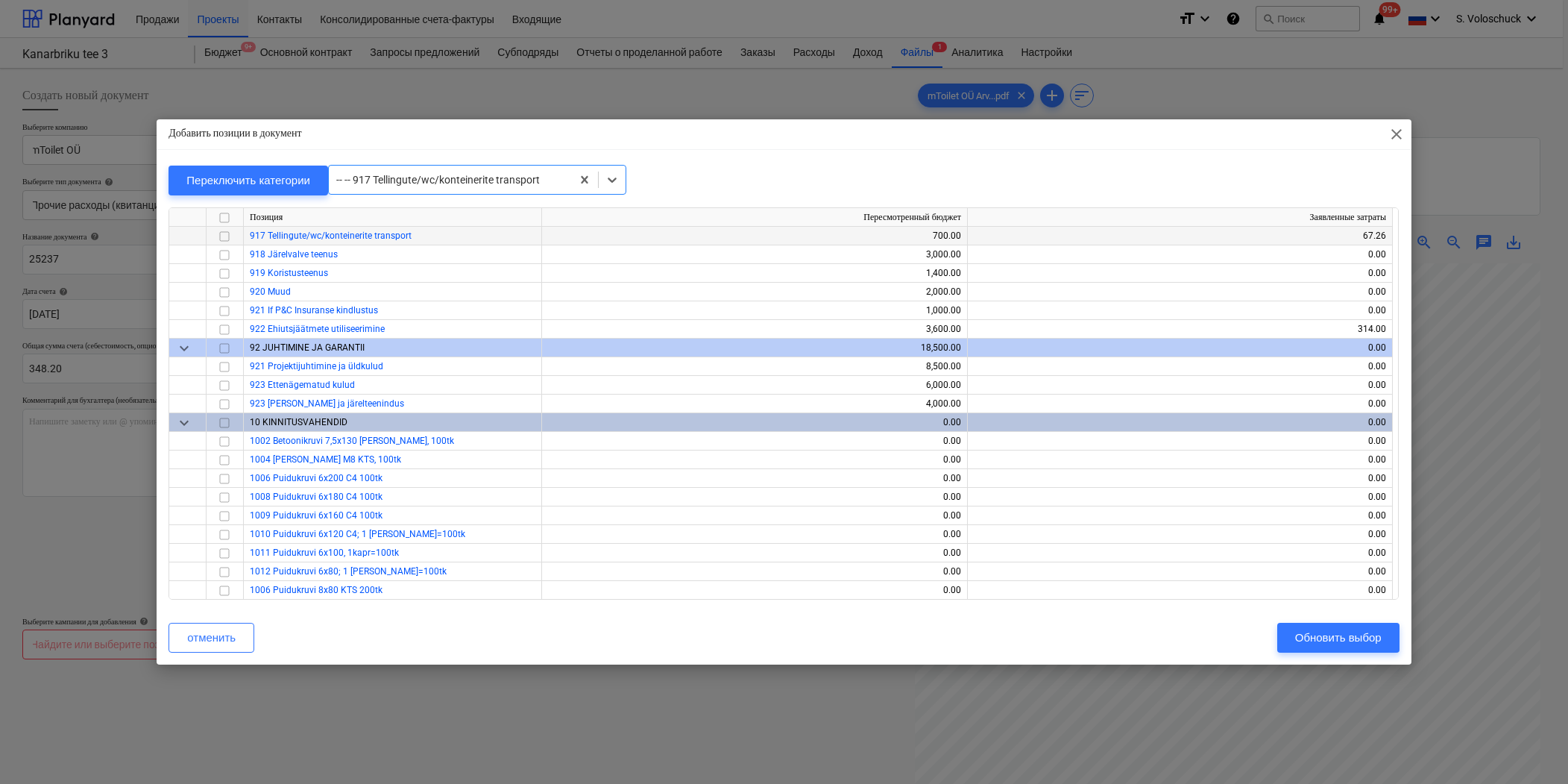
click at [228, 233] on input "checkbox" at bounding box center [225, 235] width 18 height 18
click at [1350, 634] on div "Обновить выбор" at bounding box center [1337, 637] width 87 height 19
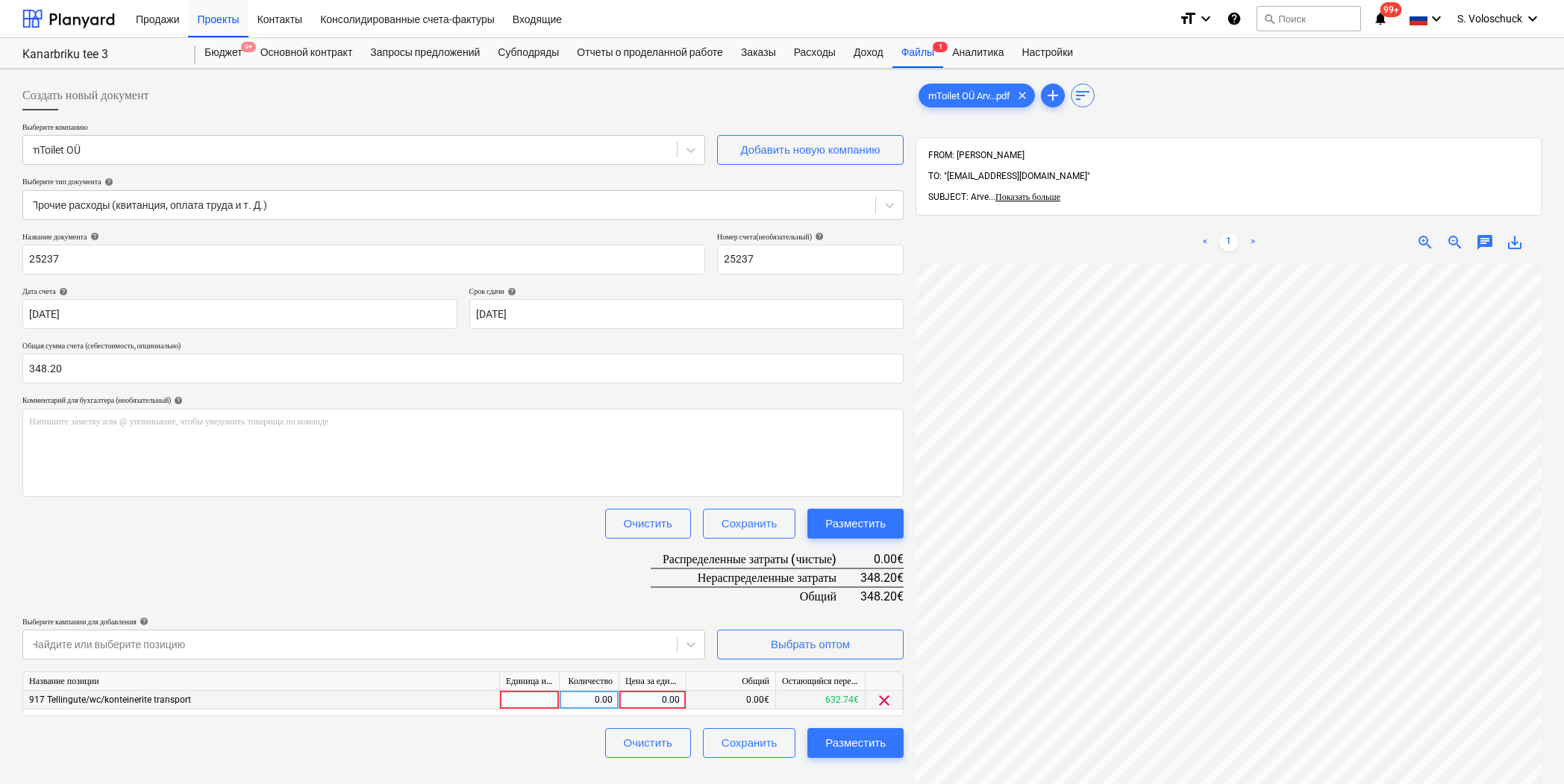
click at [644, 695] on div "0.00" at bounding box center [652, 699] width 55 height 18
type input "348.2"
click at [827, 732] on div "Разместить" at bounding box center [855, 742] width 60 height 19
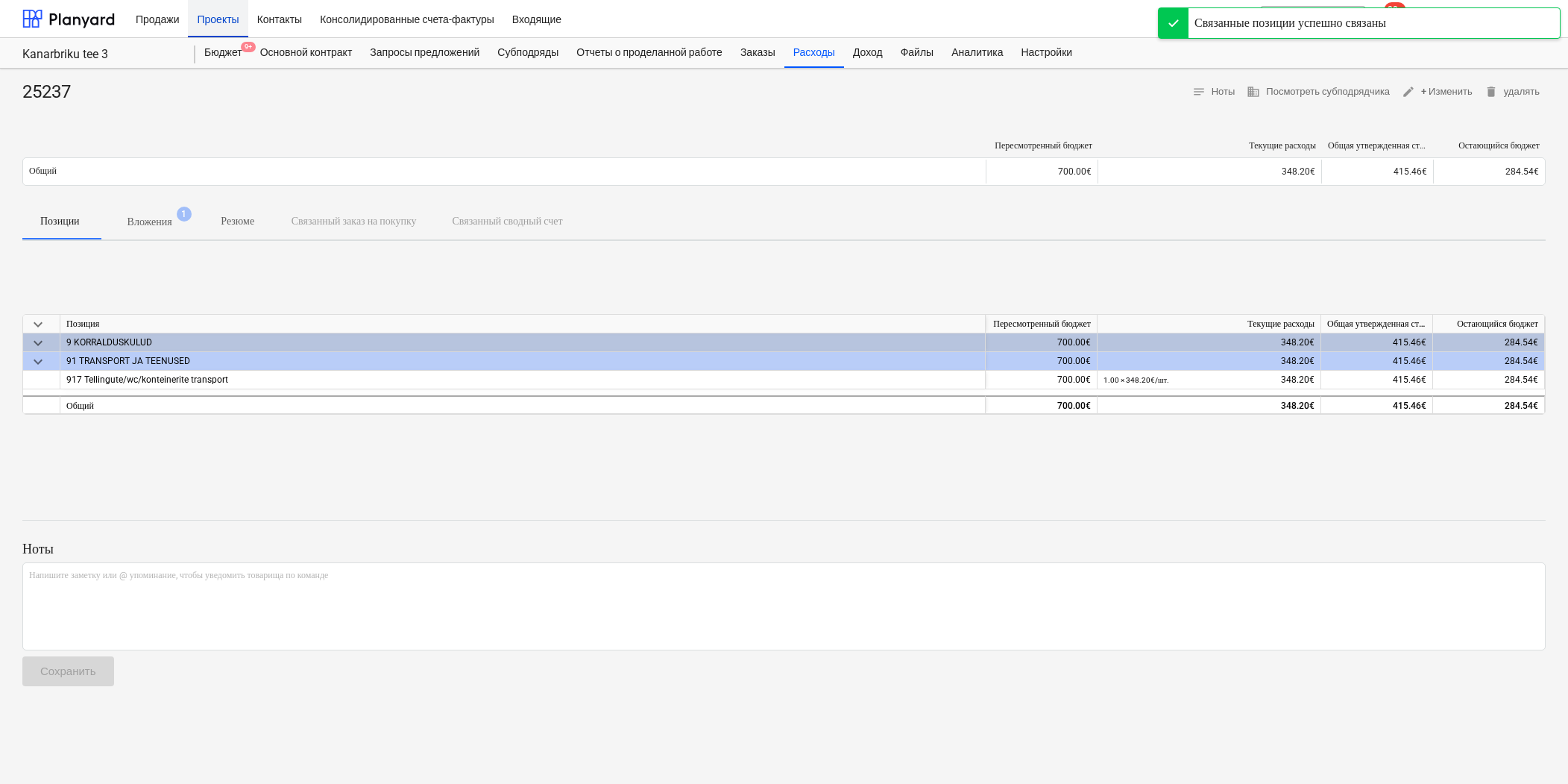
click at [206, 17] on div "Проекты" at bounding box center [217, 18] width 59 height 38
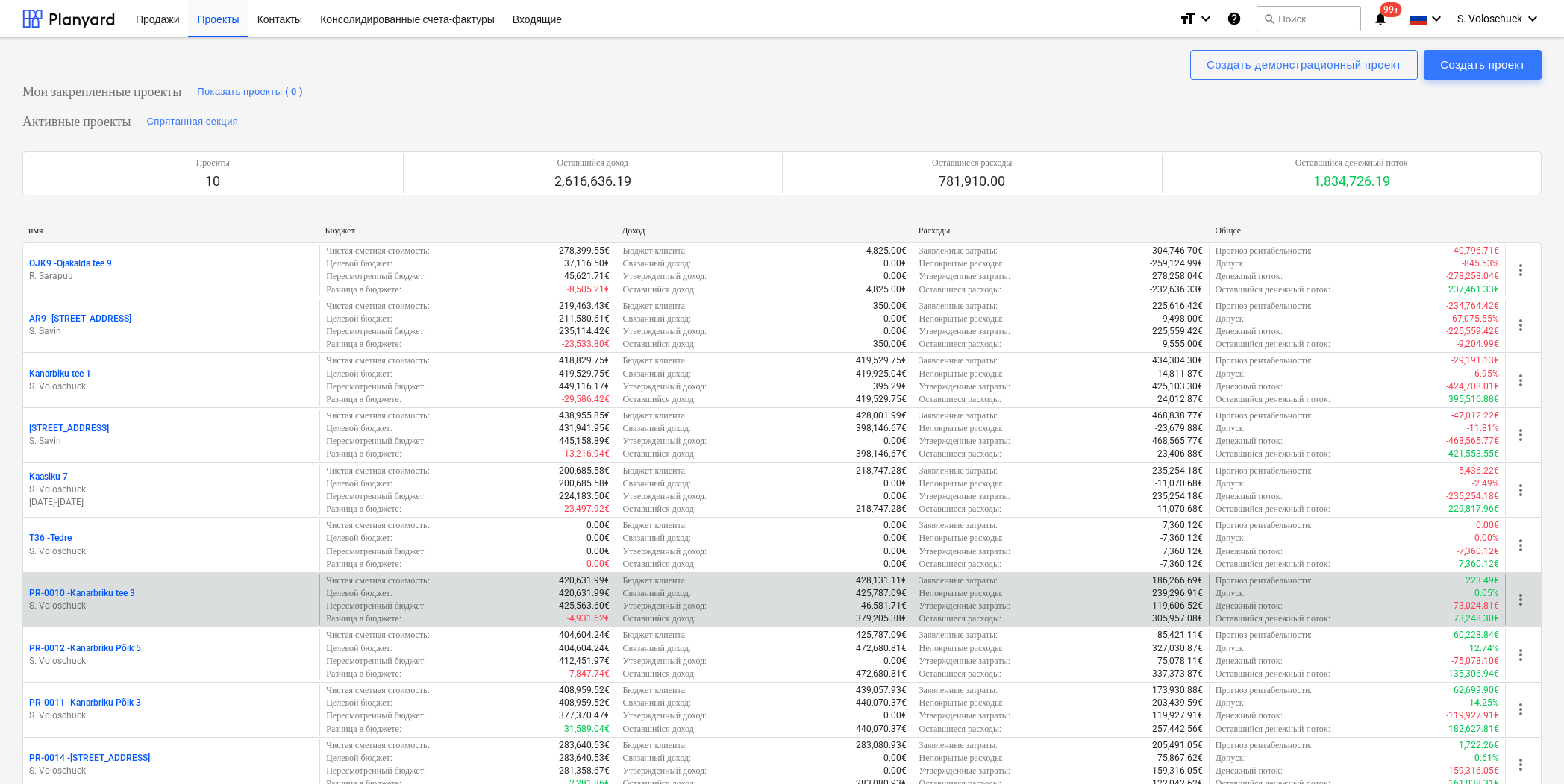
click at [225, 602] on p "S. Voloschuck" at bounding box center [171, 605] width 284 height 13
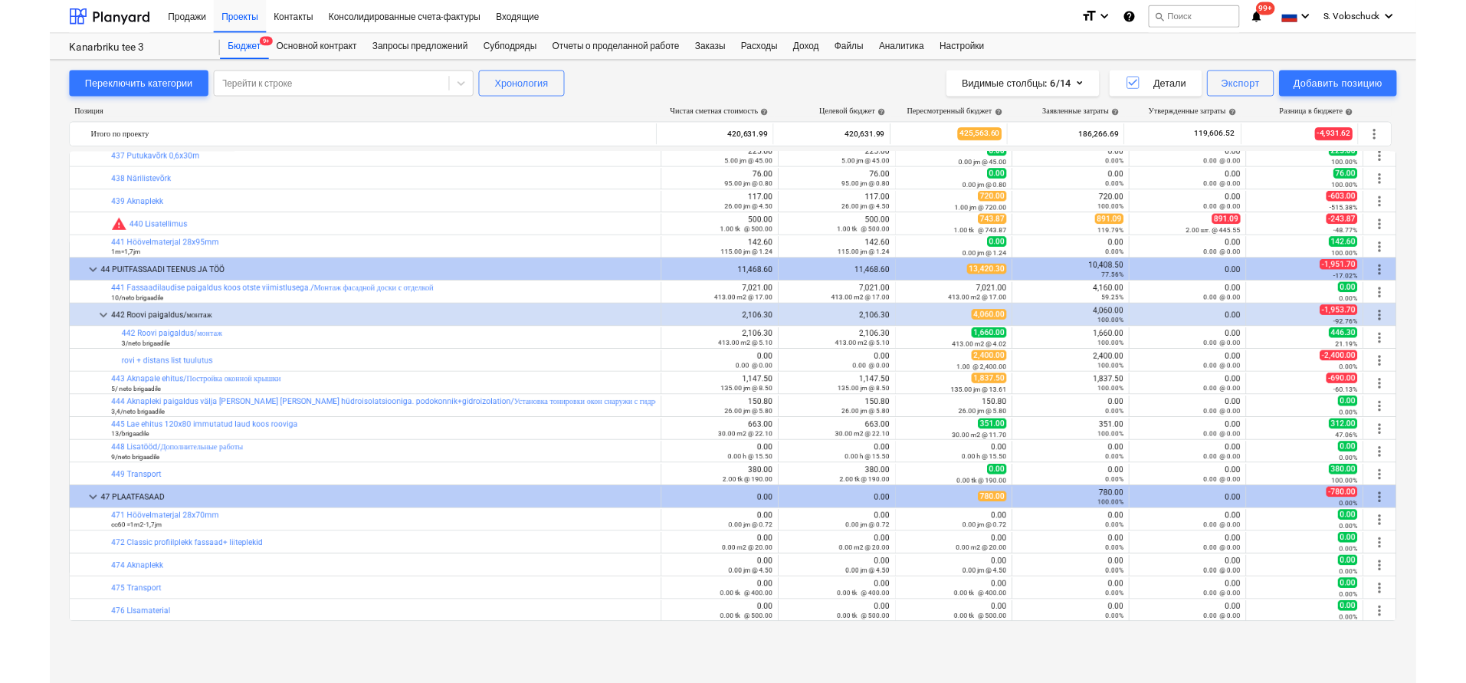
scroll to position [1606, 0]
